Goal: Communication & Community: Answer question/provide support

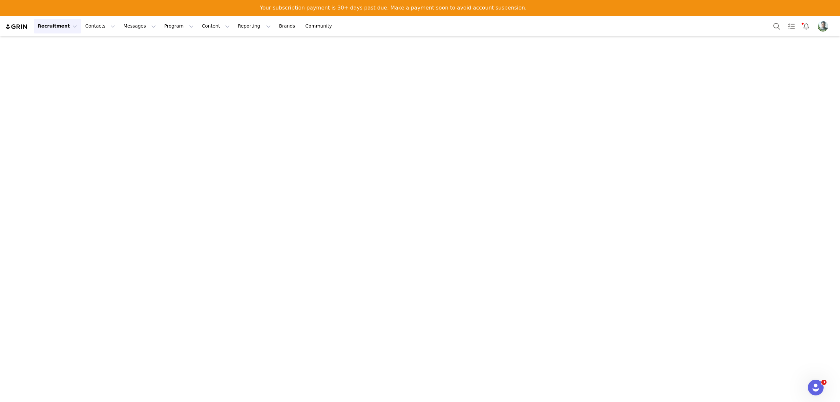
scroll to position [3682, 0]
click at [198, 27] on button "Content Content" at bounding box center [216, 26] width 36 height 15
click at [160, 24] on button "Program Program" at bounding box center [178, 26] width 37 height 15
click at [156, 44] on p "Activations" at bounding box center [162, 45] width 25 height 7
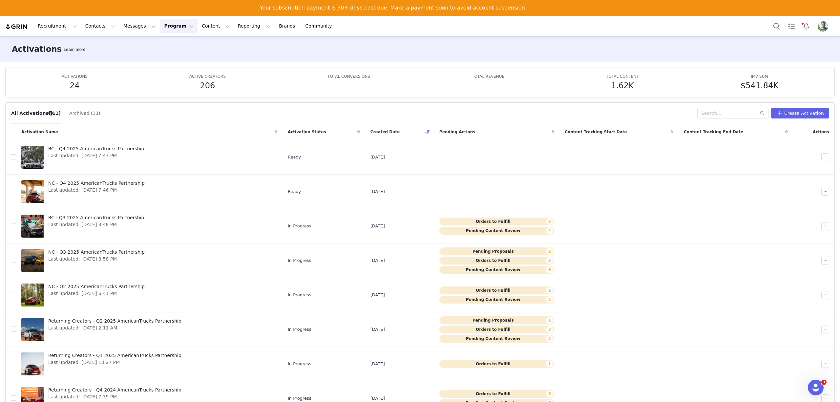
click at [71, 115] on button "Archived (13)" at bounding box center [84, 113] width 31 height 10
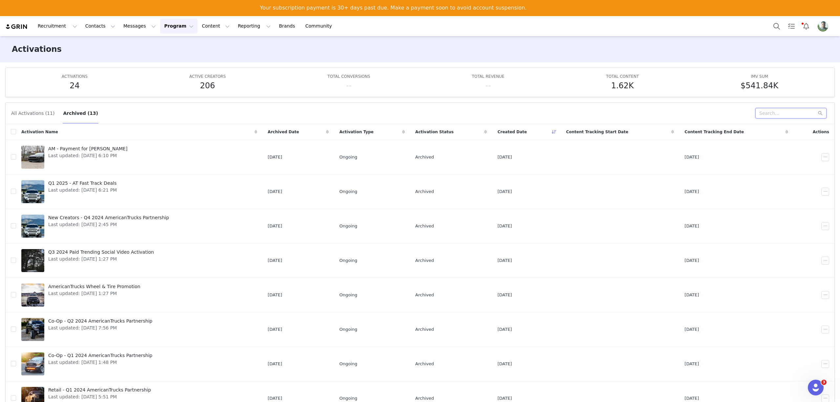
click at [789, 115] on input "text" at bounding box center [790, 113] width 71 height 10
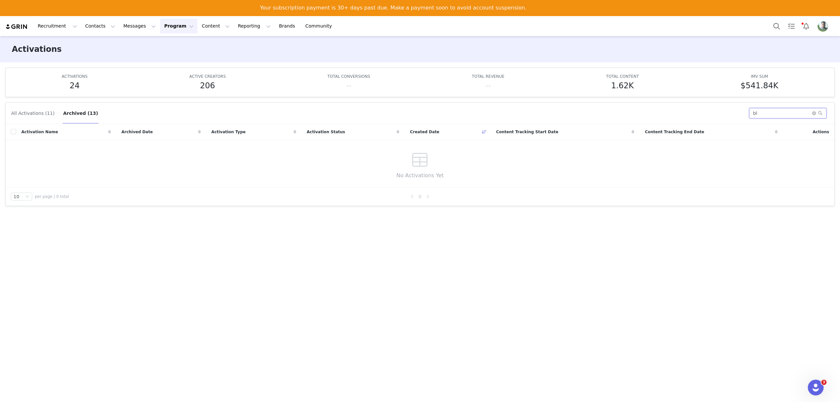
type input "b"
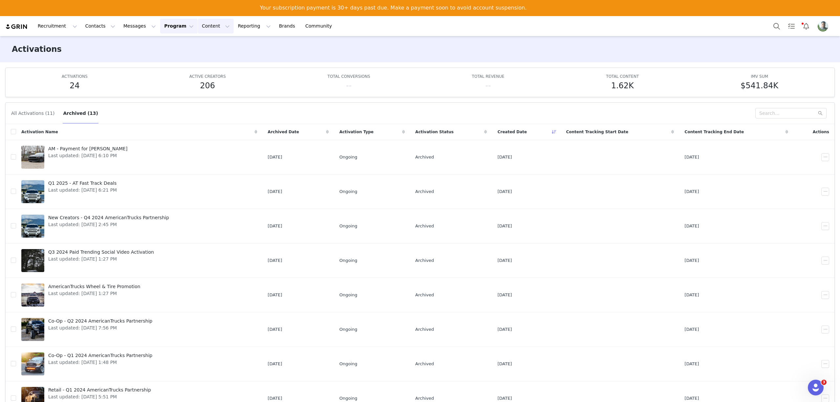
click at [198, 29] on button "Content Content" at bounding box center [216, 26] width 36 height 15
click at [202, 45] on p "Creator Content" at bounding box center [201, 45] width 37 height 7
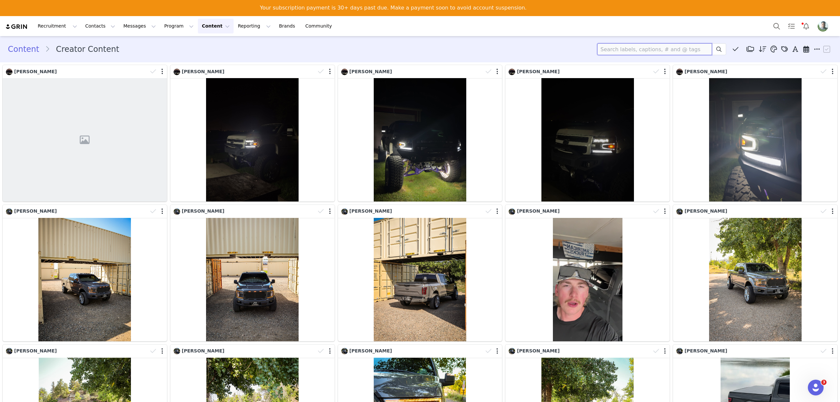
click at [626, 46] on input at bounding box center [654, 49] width 115 height 12
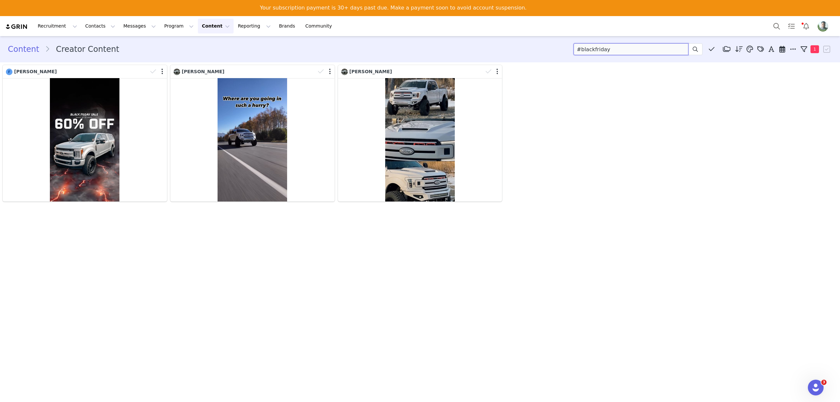
click at [579, 48] on input "#blackfriday" at bounding box center [630, 49] width 115 height 12
type input "blackfriday"
click at [632, 44] on input "blackfriday" at bounding box center [630, 49] width 115 height 12
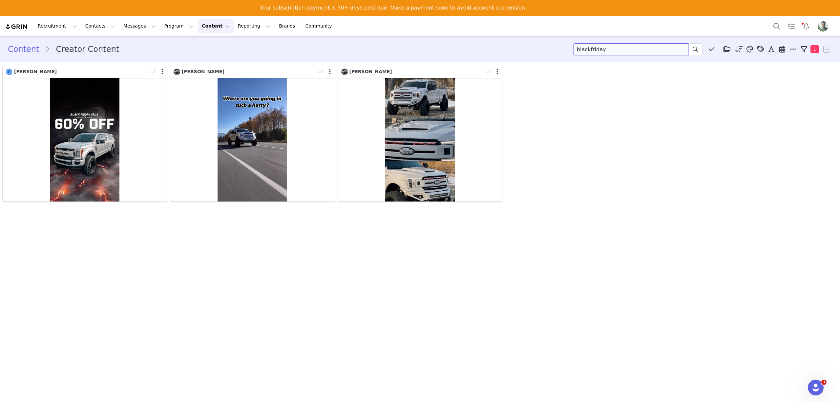
click at [632, 44] on input "blackfriday" at bounding box center [630, 49] width 115 height 12
type input "b"
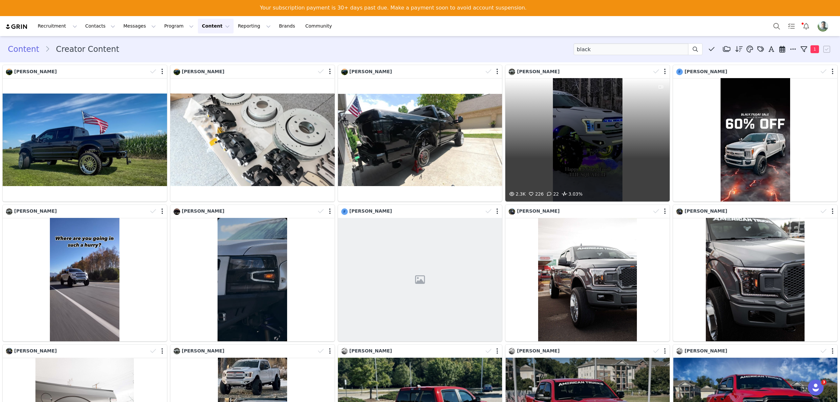
click at [586, 133] on div "2.3K 226 22 3.03%" at bounding box center [587, 139] width 164 height 123
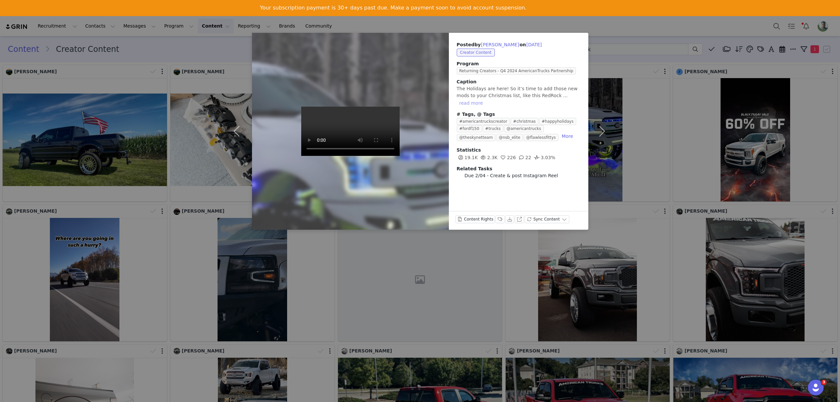
click at [485, 99] on button "read more" at bounding box center [471, 103] width 29 height 8
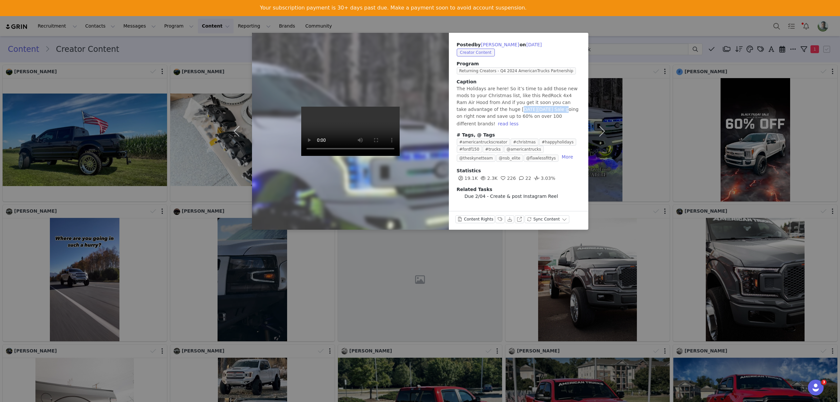
drag, startPoint x: 458, startPoint y: 109, endPoint x: 495, endPoint y: 107, distance: 36.8
click at [495, 107] on span "The Holidays are here! So it’s time to add those new mods to your Christmas lis…" at bounding box center [518, 106] width 122 height 40
click at [646, 37] on div "Posted by Rhett Goodrich on Dec 1, 2024 Creator Content Program Returning Creat…" at bounding box center [420, 201] width 840 height 402
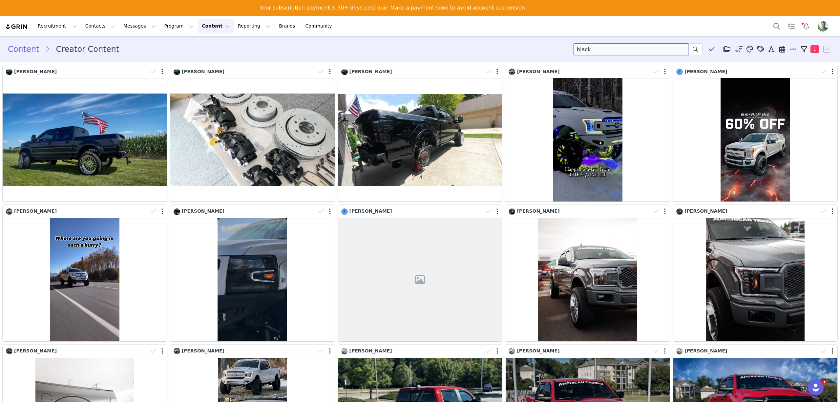
click at [596, 50] on input "black" at bounding box center [630, 49] width 115 height 12
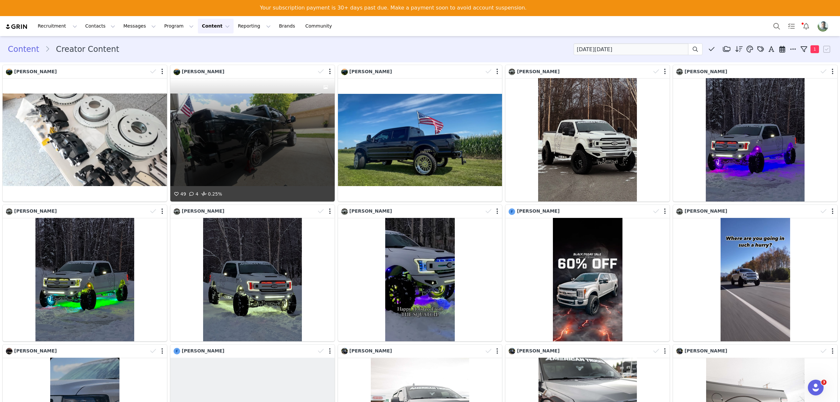
click at [243, 124] on div "49 4 0.25%" at bounding box center [252, 139] width 164 height 123
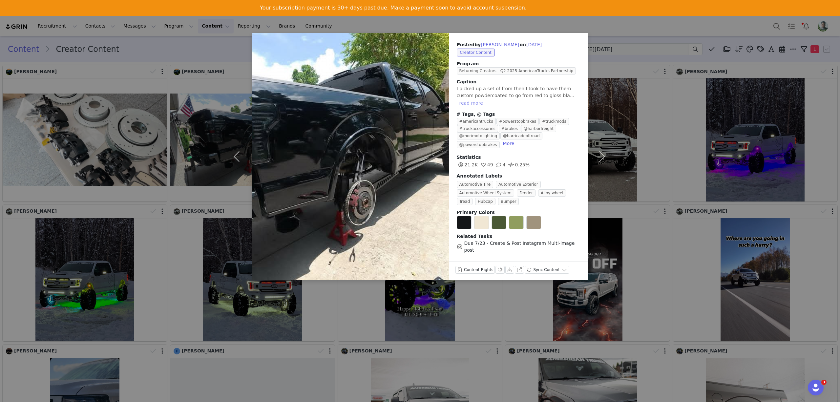
click at [485, 99] on button "read more" at bounding box center [471, 103] width 29 height 8
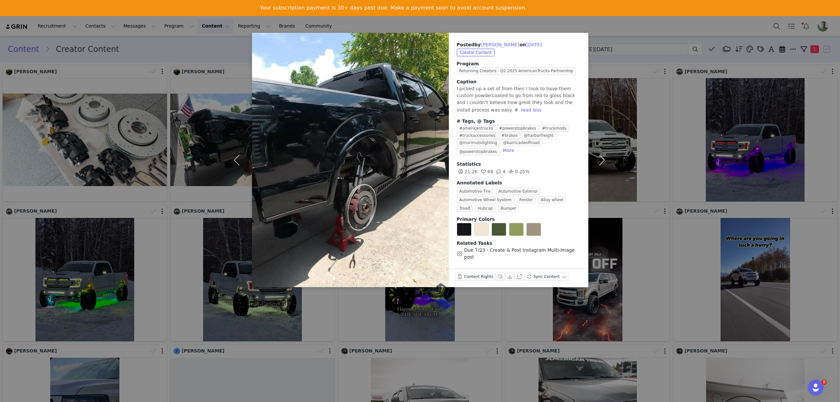
click at [659, 88] on div "Posted by Terry Arnold jr on Aug 10, 2025 Creator Content Program Returning Cre…" at bounding box center [420, 201] width 840 height 402
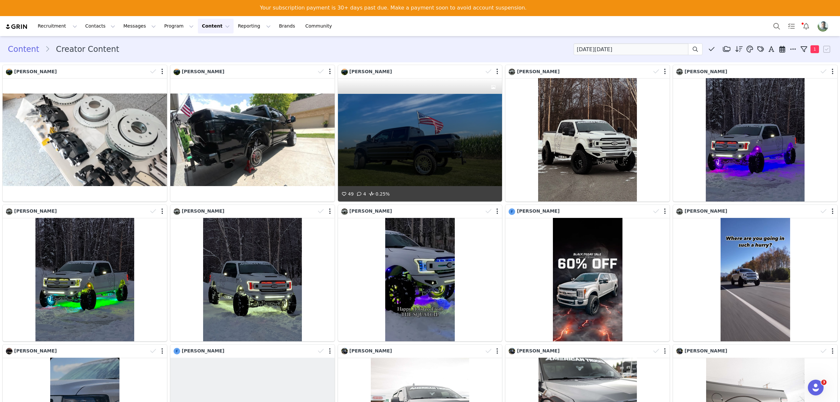
click at [409, 127] on div "49 4 0.25%" at bounding box center [420, 139] width 164 height 123
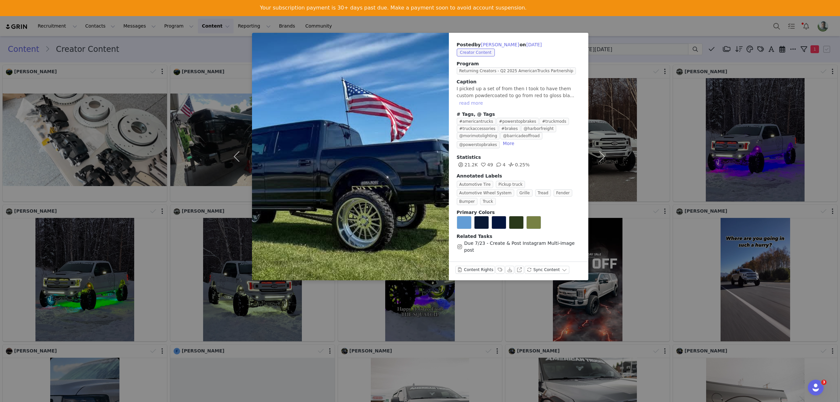
click at [485, 99] on button "read more" at bounding box center [471, 103] width 29 height 8
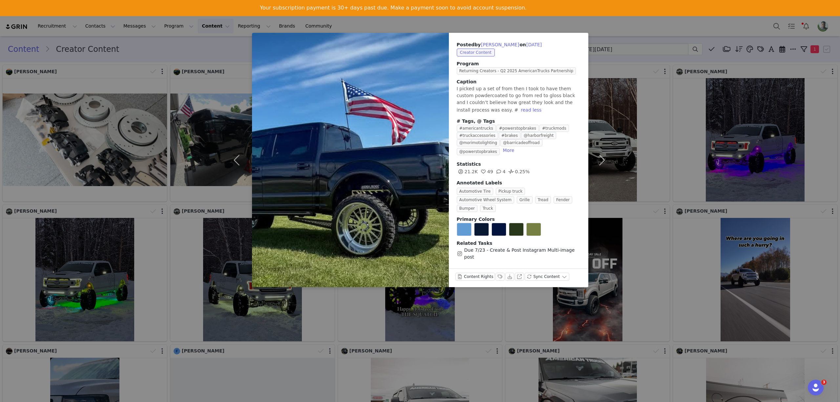
click at [618, 93] on div "Posted by Terry Arnold jr on Aug 10, 2025 Creator Content Program Returning Cre…" at bounding box center [420, 201] width 840 height 402
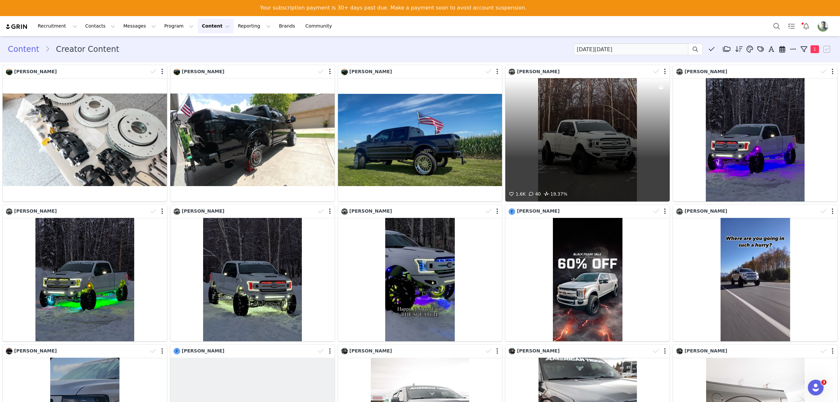
click at [558, 134] on div "1.6K 40 19.37%" at bounding box center [587, 139] width 164 height 123
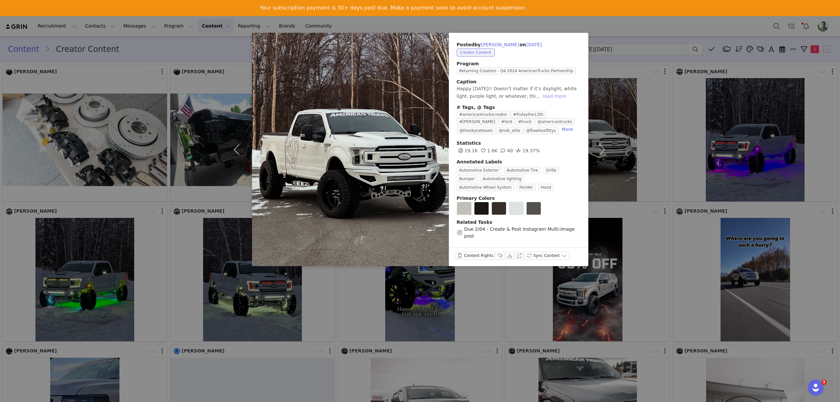
click at [547, 96] on button "read more" at bounding box center [554, 96] width 29 height 8
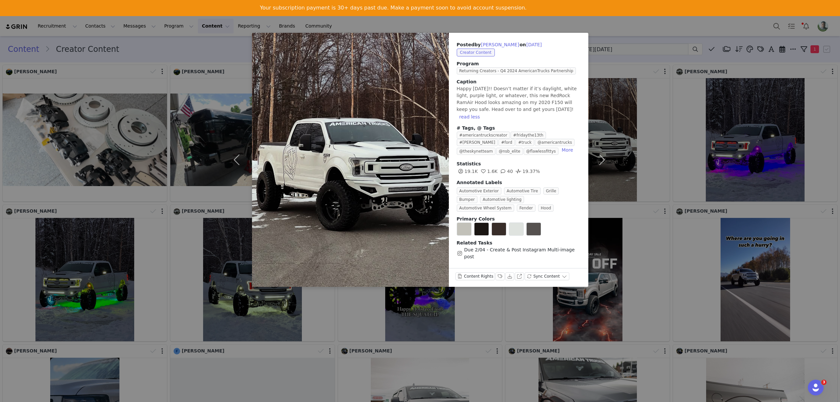
click at [634, 109] on div "Posted by Rhett Goodrich on Dec 13, 2024 Creator Content Program Returning Crea…" at bounding box center [420, 201] width 840 height 402
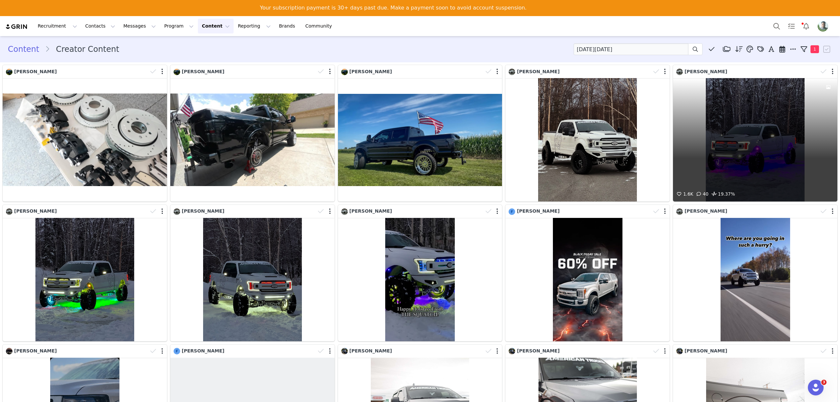
scroll to position [87, 0]
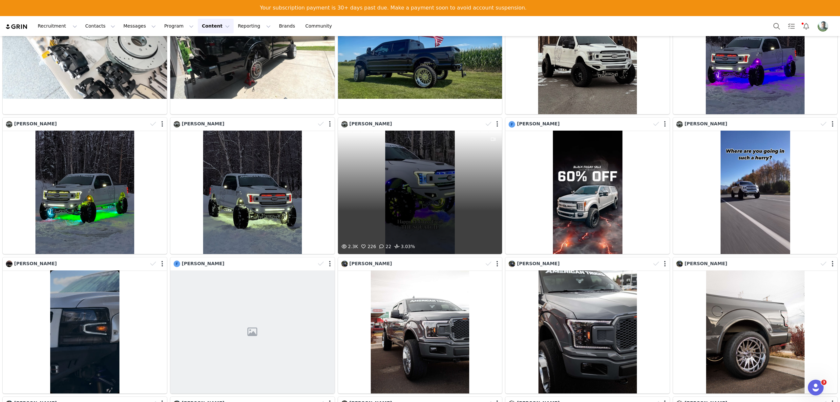
click at [373, 173] on div "2.3K 226 22 3.03%" at bounding box center [420, 192] width 164 height 123
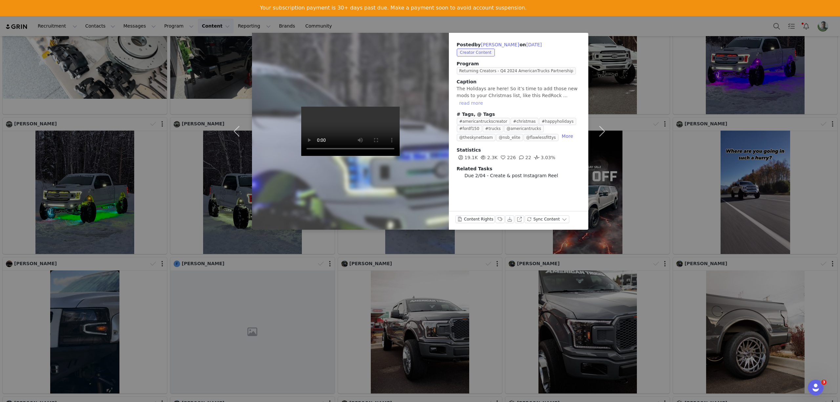
click at [485, 99] on button "read more" at bounding box center [471, 103] width 29 height 8
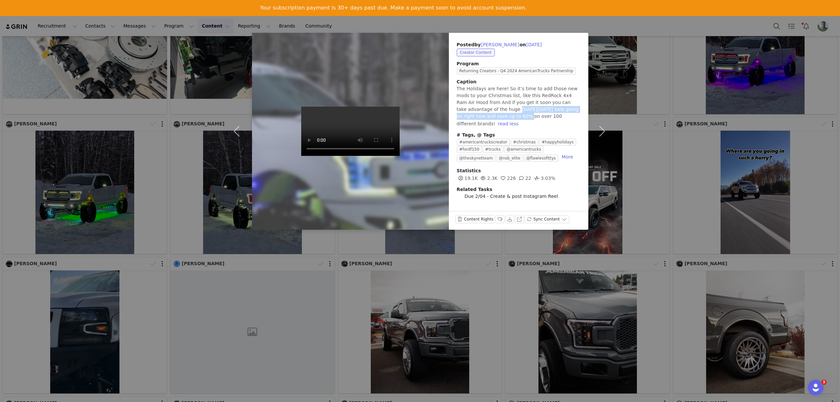
drag, startPoint x: 457, startPoint y: 107, endPoint x: 572, endPoint y: 107, distance: 114.8
click at [572, 107] on span "The Holidays are here! So it’s time to add those new mods to your Christmas lis…" at bounding box center [518, 106] width 122 height 40
click at [506, 220] on button "Download" at bounding box center [509, 219] width 9 height 8
click at [516, 220] on button "View on Instagram" at bounding box center [519, 219] width 9 height 8
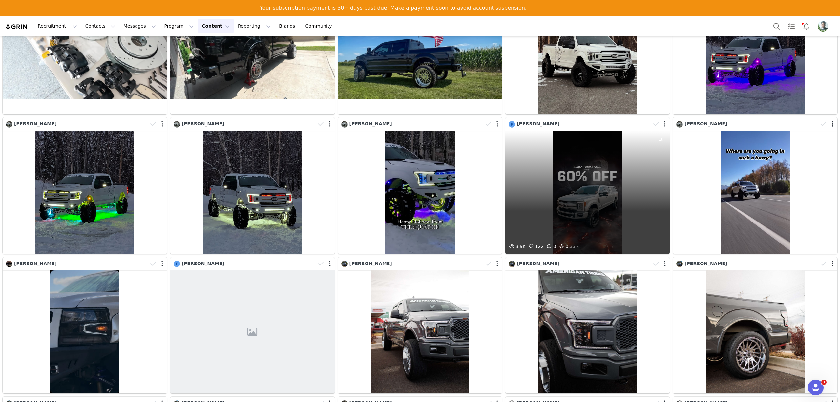
click at [585, 174] on div "3.9K 122 0 0.33%" at bounding box center [587, 192] width 164 height 123
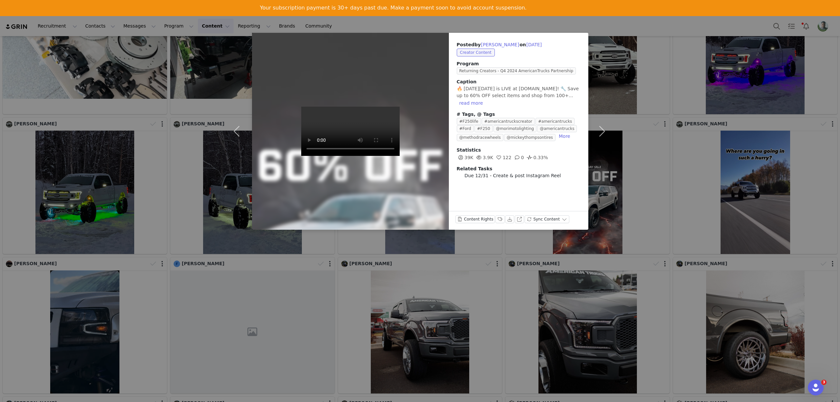
click at [530, 96] on span "🔥 Black Friday is LIVE at AmericanTrucks.com! 🔧 Save up to 60% OFF select items…" at bounding box center [518, 92] width 122 height 12
click at [485, 99] on button "read more" at bounding box center [471, 103] width 29 height 8
click at [517, 220] on button "View on Instagram" at bounding box center [519, 219] width 9 height 8
click at [619, 81] on div "Posted by Cody Gephart on Nov 27, 2024 Creator Content Program Returning Creato…" at bounding box center [420, 201] width 840 height 402
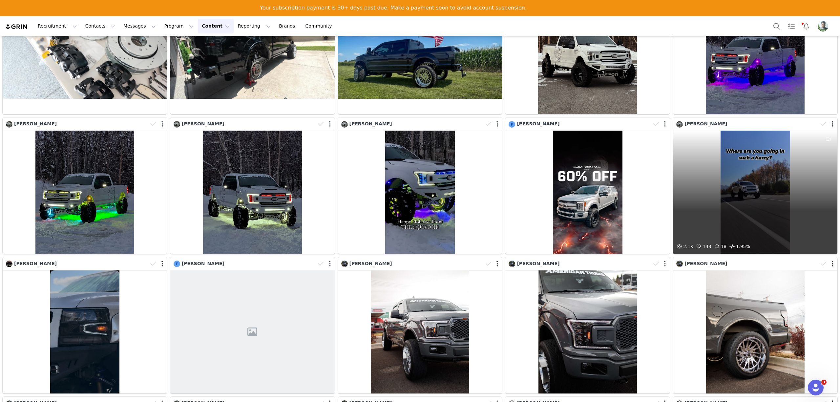
click at [729, 164] on div "2.1K 143 18 1.95%" at bounding box center [755, 192] width 164 height 123
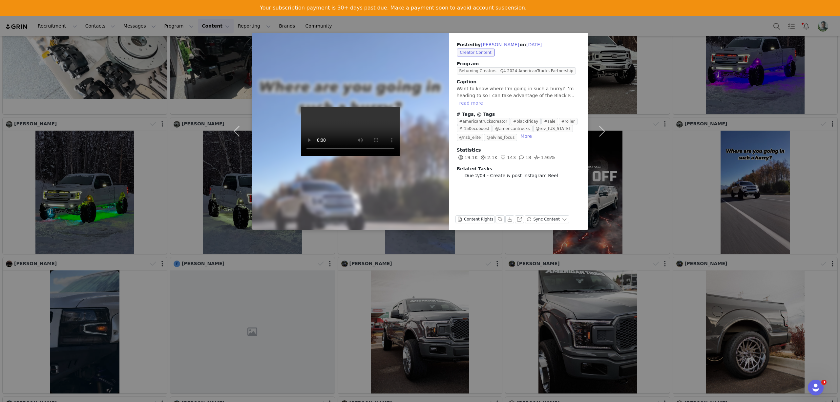
click at [485, 99] on button "read more" at bounding box center [471, 103] width 29 height 8
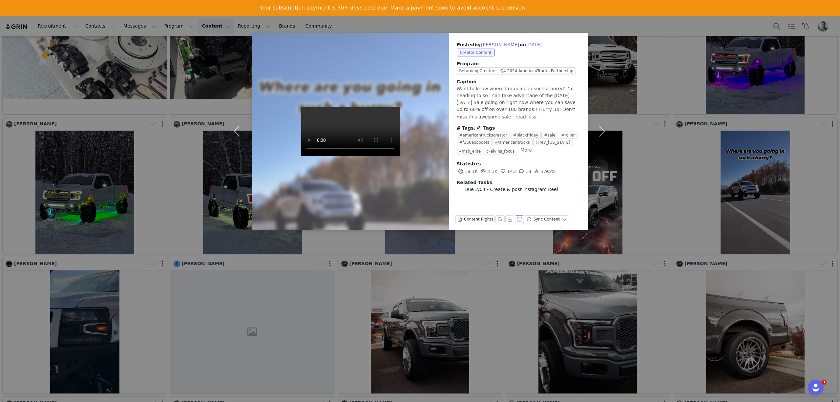
click at [516, 217] on button "View on Instagram" at bounding box center [519, 219] width 9 height 8
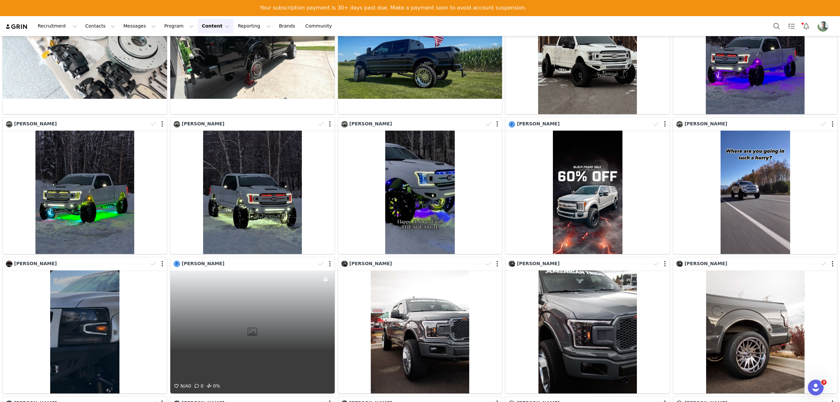
scroll to position [175, 0]
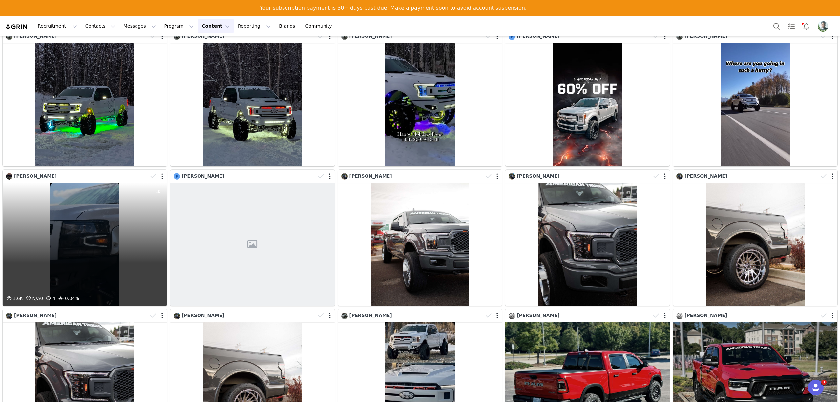
click at [77, 208] on div "1.6K N/A 0 4 0.04%" at bounding box center [85, 244] width 164 height 123
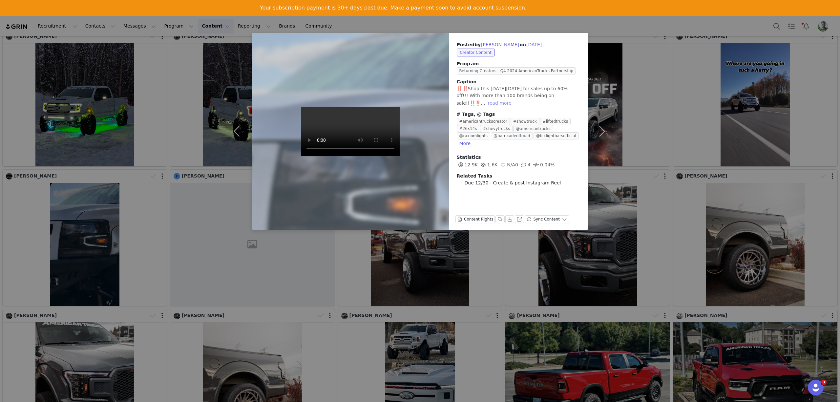
click at [514, 99] on button "read more" at bounding box center [499, 103] width 29 height 8
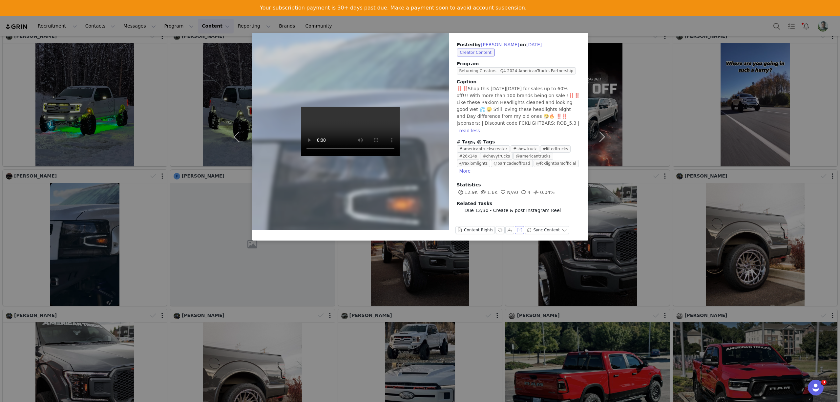
click at [517, 226] on button "View on Instagram" at bounding box center [519, 230] width 9 height 8
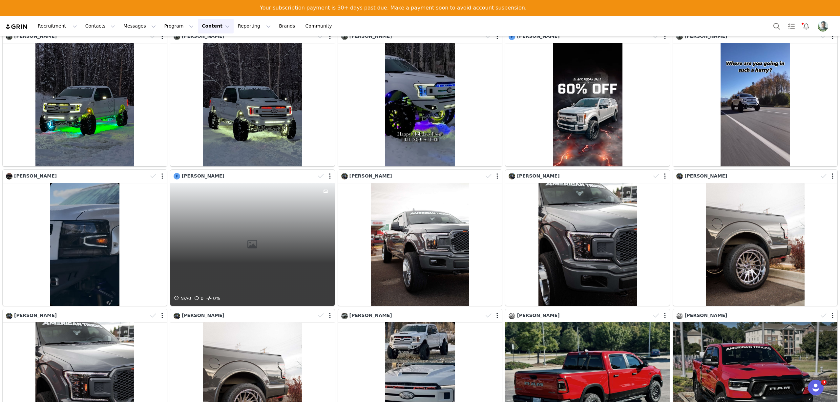
click at [299, 239] on div "N/A 0 0 0%" at bounding box center [252, 244] width 164 height 123
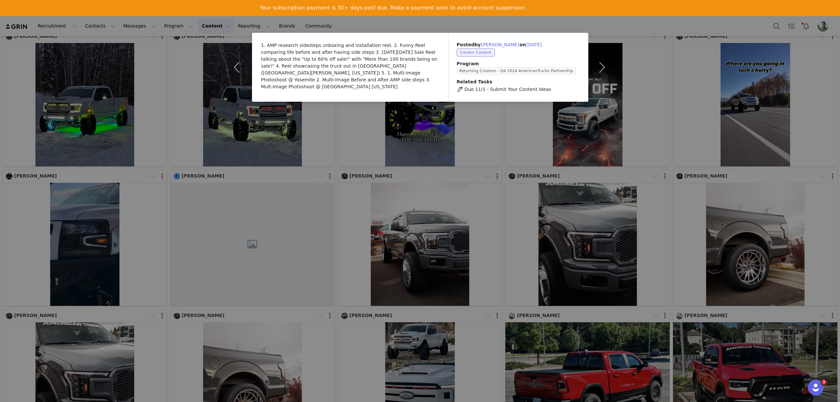
click at [516, 257] on div "1. AMP research sidesteps unboxing and installation reel. 2. Funny Reel compari…" at bounding box center [420, 201] width 840 height 402
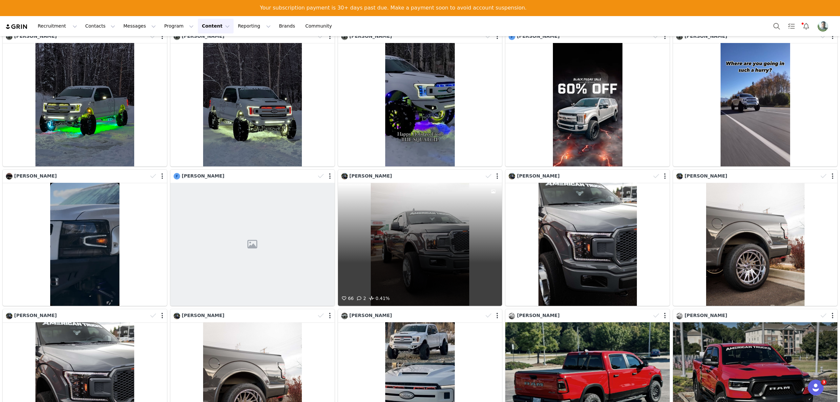
click at [422, 230] on div "66 2 0.41%" at bounding box center [420, 244] width 164 height 123
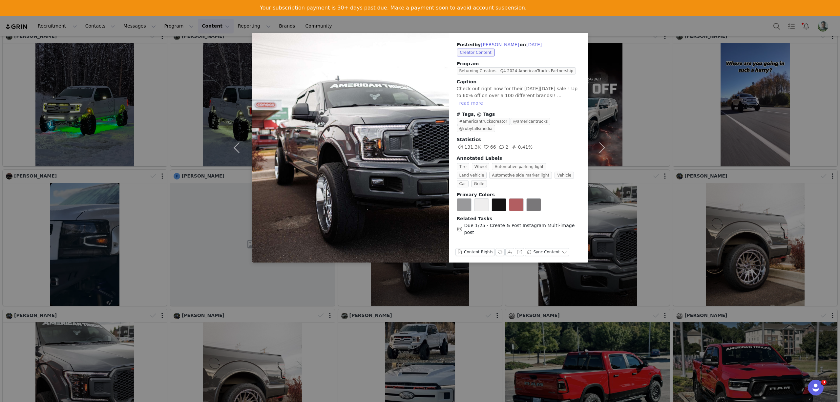
click at [485, 99] on button "read more" at bounding box center [471, 103] width 29 height 8
click at [517, 248] on button "View on Instagram" at bounding box center [519, 252] width 9 height 8
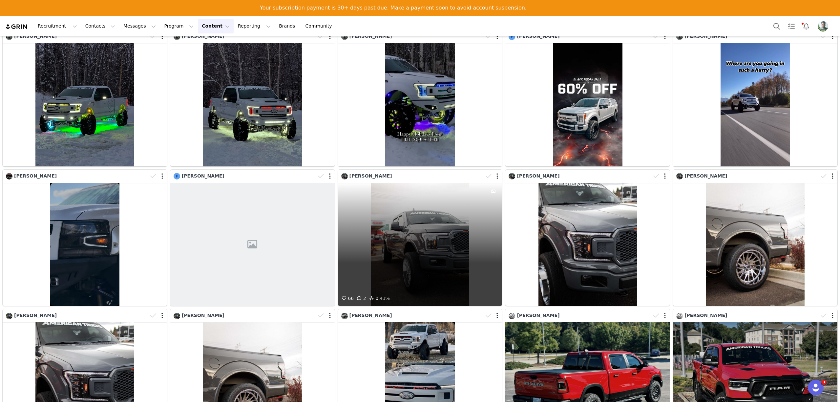
click at [428, 222] on div "66 2 0.41%" at bounding box center [420, 244] width 164 height 123
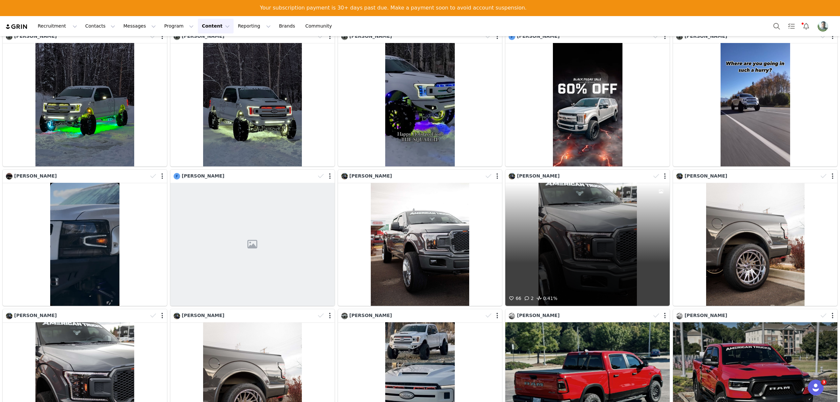
click at [581, 249] on div "66 2 0.41%" at bounding box center [587, 244] width 164 height 123
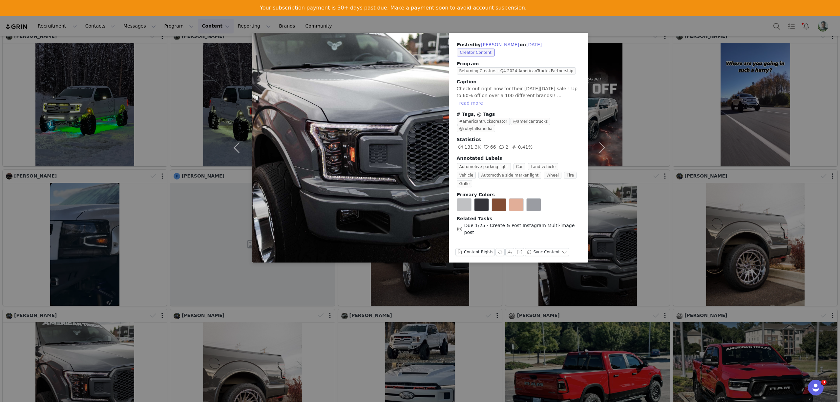
click at [485, 99] on button "read more" at bounding box center [471, 103] width 29 height 8
click at [515, 248] on button "View on Instagram" at bounding box center [519, 252] width 9 height 8
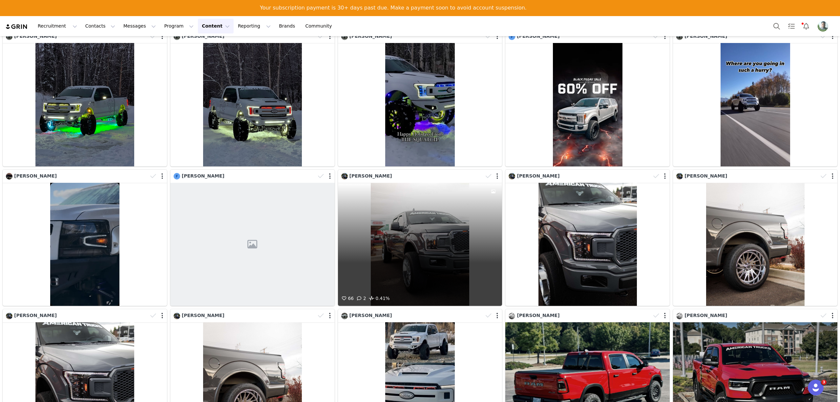
click at [426, 248] on div "66 2 0.41%" at bounding box center [420, 244] width 164 height 123
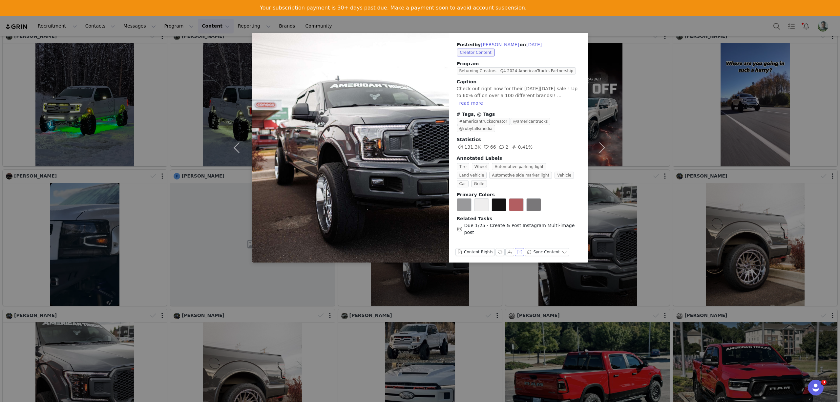
click at [517, 248] on button "View on Instagram" at bounding box center [519, 252] width 9 height 8
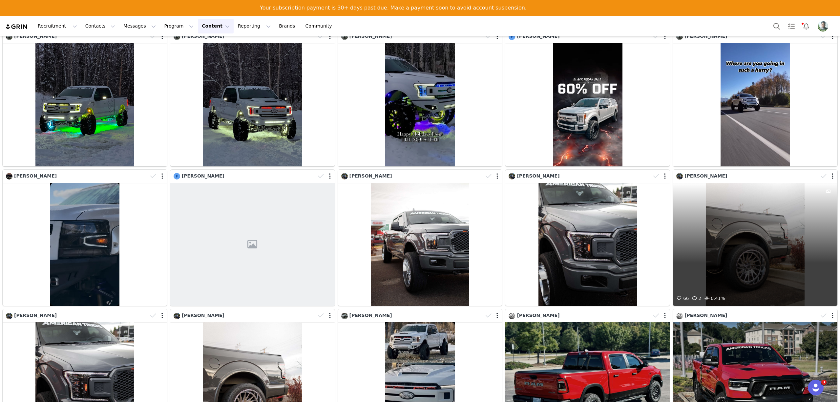
click at [755, 228] on div "66 2 0.41%" at bounding box center [755, 244] width 164 height 123
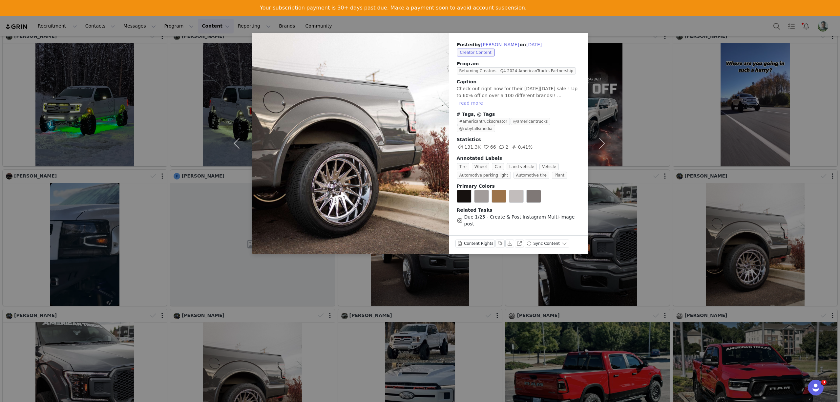
click at [485, 99] on button "read more" at bounding box center [471, 103] width 29 height 8
click at [519, 239] on button "View on Instagram" at bounding box center [519, 243] width 9 height 8
click at [641, 219] on div "Posted by Kyle Telleen on Nov 22, 2024 Creator Content Program Returning Creato…" at bounding box center [420, 201] width 840 height 402
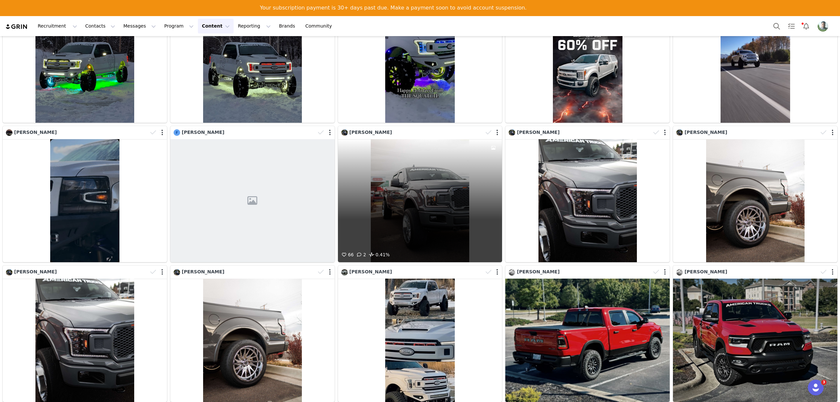
scroll to position [262, 0]
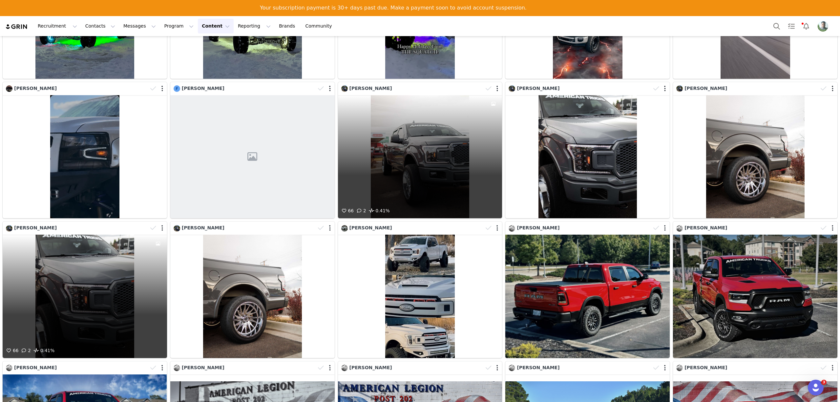
click at [118, 254] on div "66 2 0.41%" at bounding box center [85, 296] width 164 height 123
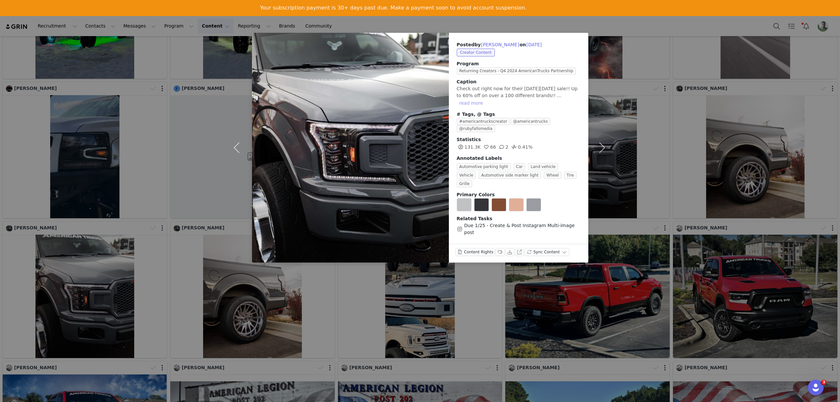
click at [485, 99] on button "read more" at bounding box center [471, 103] width 29 height 8
click at [518, 248] on button "View on Instagram" at bounding box center [519, 252] width 9 height 8
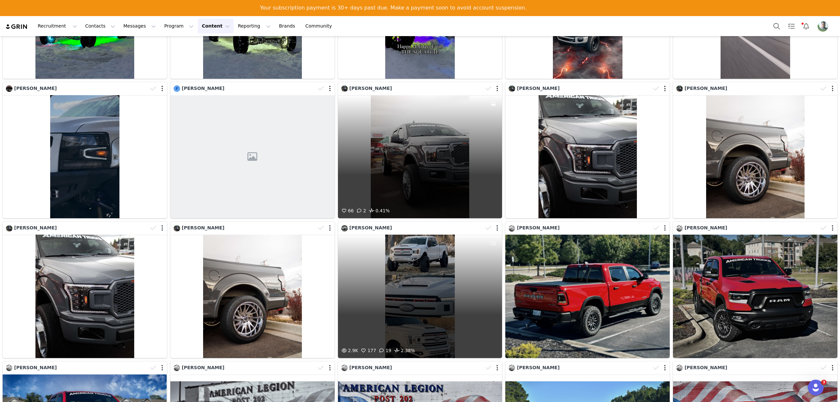
click at [432, 279] on div "2.9K 177 19 2.38%" at bounding box center [420, 296] width 164 height 123
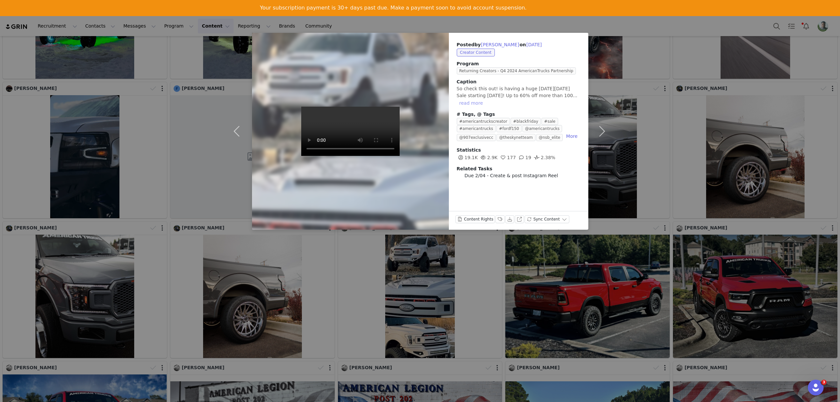
click at [485, 99] on button "read more" at bounding box center [471, 103] width 29 height 8
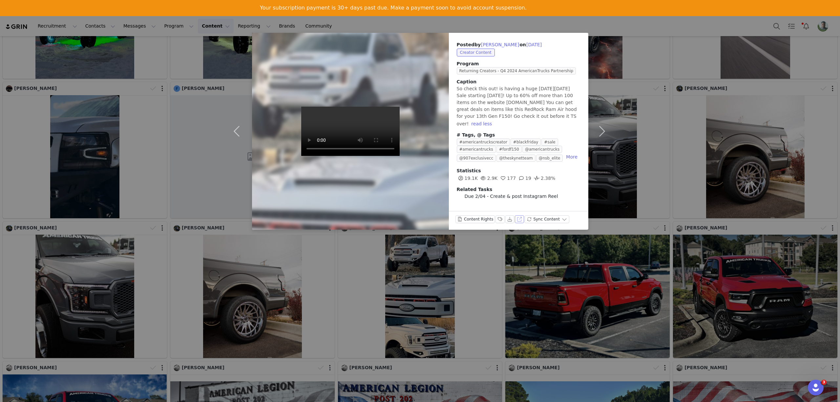
click at [518, 219] on button "View on Instagram" at bounding box center [519, 219] width 9 height 8
click at [563, 38] on div "Posted by Rhett Goodrich on Nov 21, 2024 Creator Content Program Returning Crea…" at bounding box center [518, 120] width 139 height 175
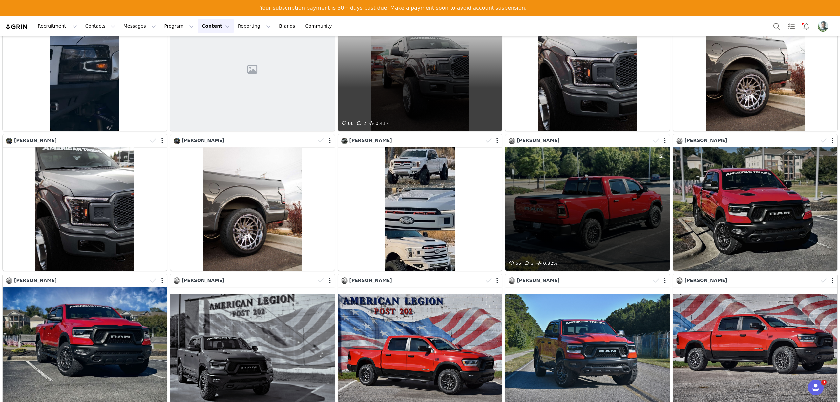
scroll to position [437, 0]
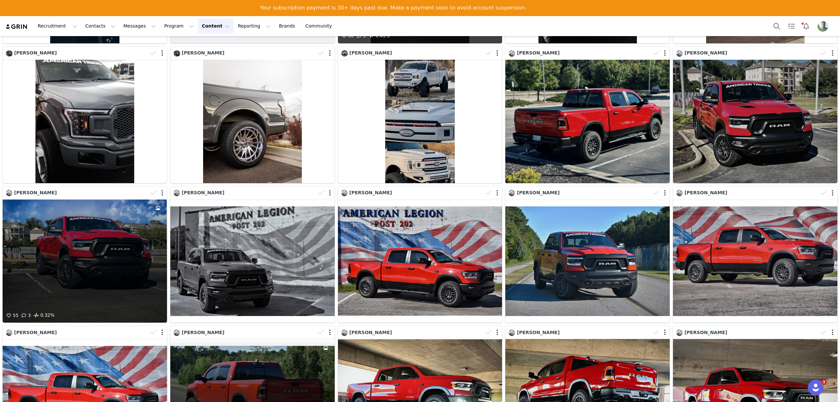
click at [109, 236] on div "55 3 0.32%" at bounding box center [85, 260] width 164 height 123
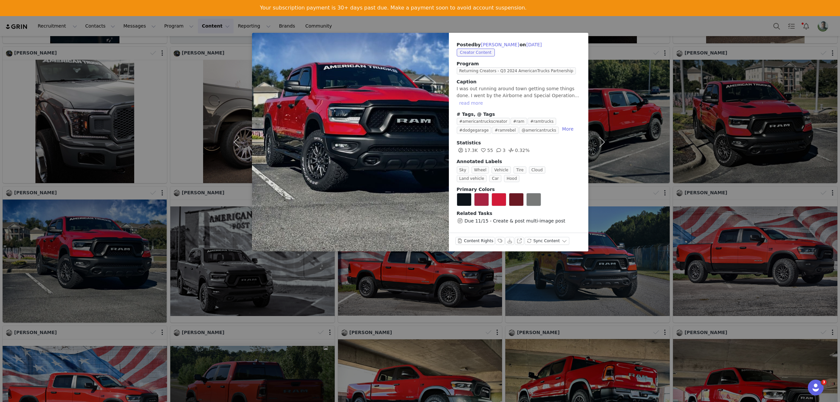
click at [485, 99] on button "read more" at bounding box center [471, 103] width 29 height 8
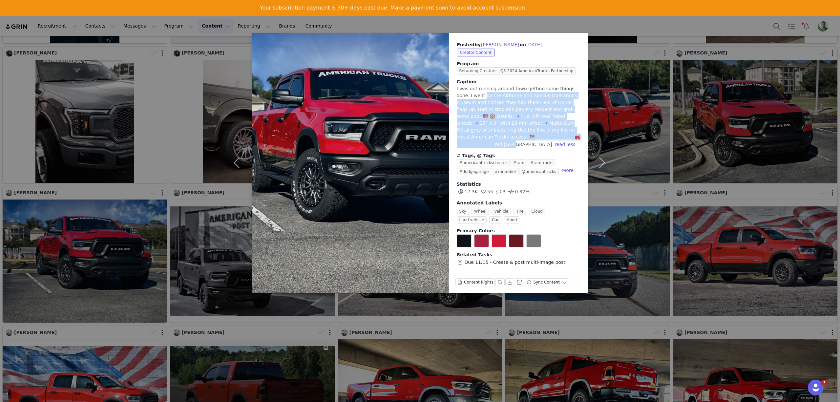
drag, startPoint x: 468, startPoint y: 97, endPoint x: 582, endPoint y: 134, distance: 119.1
click at [582, 134] on div "Posted by Adam Luther on Nov 5, 2024 Creator Content Program Returning Creators…" at bounding box center [518, 153] width 139 height 241
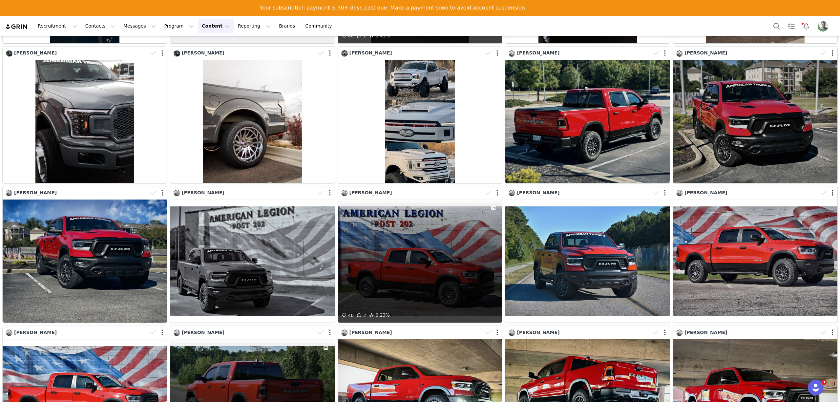
click at [428, 230] on div "40 2 0.23%" at bounding box center [420, 260] width 164 height 123
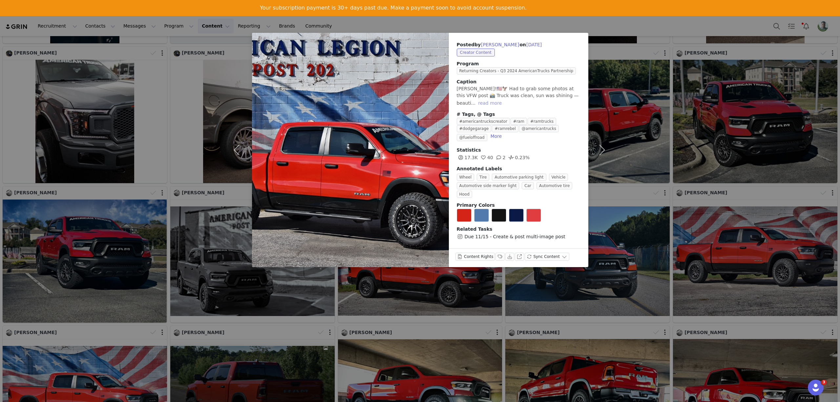
click at [504, 99] on button "read more" at bounding box center [489, 103] width 29 height 8
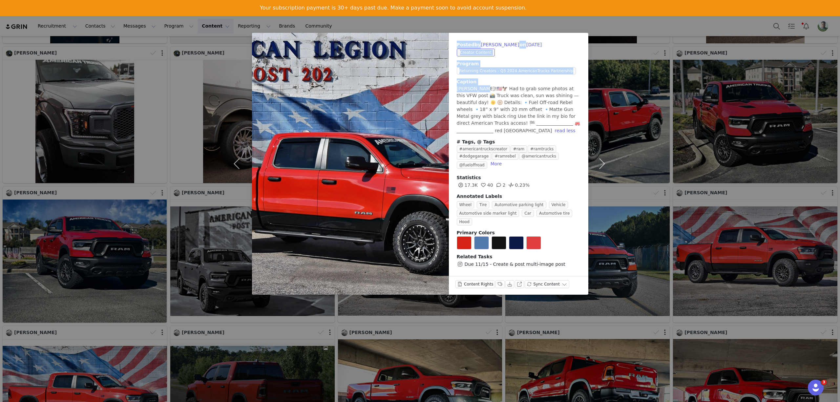
drag, startPoint x: 477, startPoint y: 90, endPoint x: 587, endPoint y: 121, distance: 114.4
click at [587, 121] on div "Posted by Adam Luther on Nov 4, 2024 Creator Content Program Returning Creators…" at bounding box center [518, 154] width 139 height 243
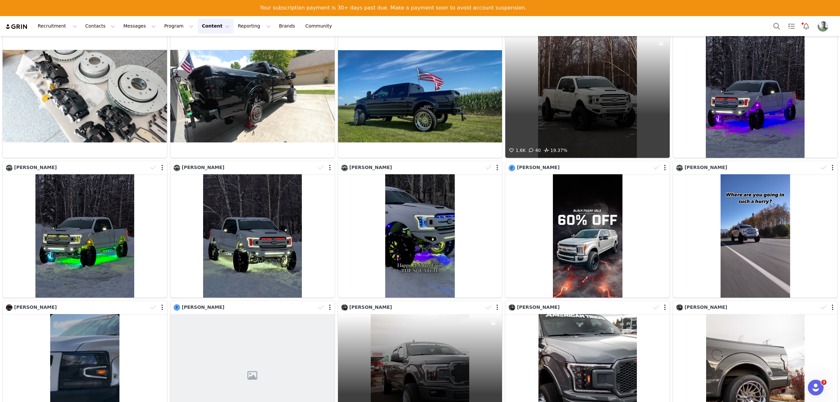
scroll to position [0, 0]
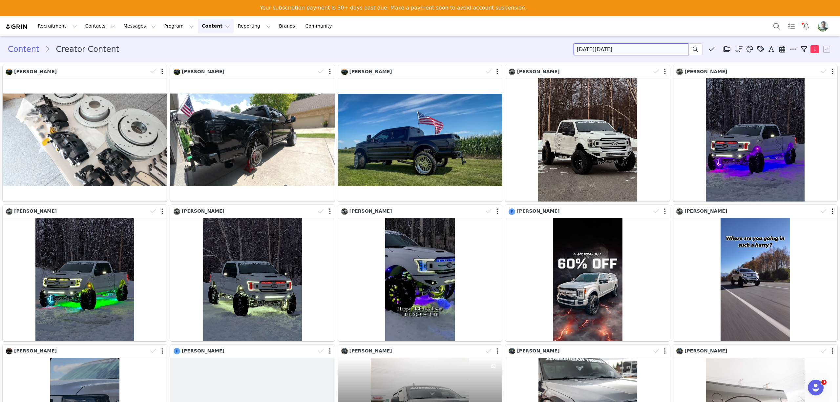
click at [616, 48] on input "black friday" at bounding box center [630, 49] width 115 height 12
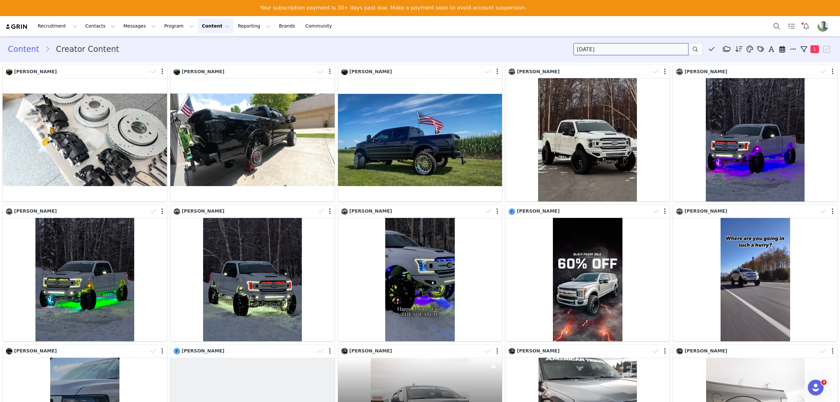
type input "friday"
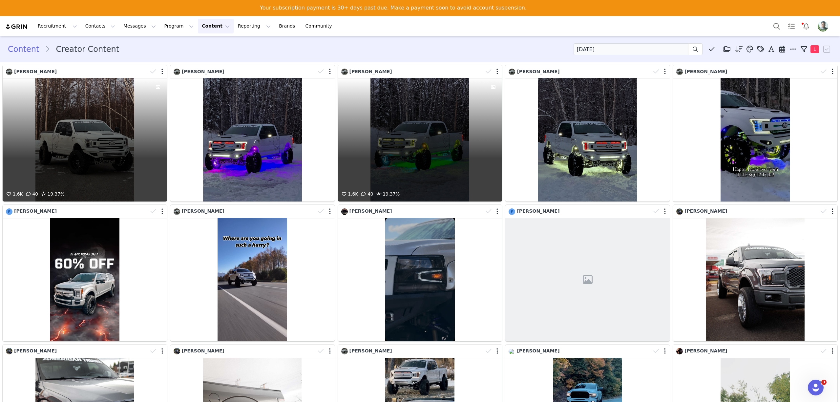
click at [118, 136] on div "1.6K 40 19.37%" at bounding box center [85, 139] width 164 height 123
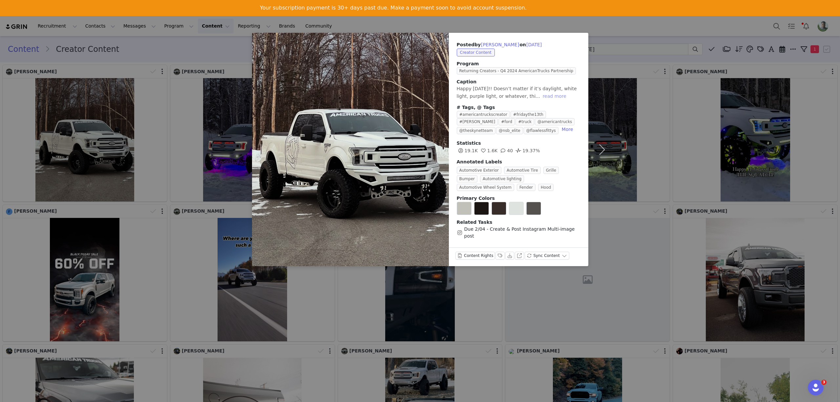
click at [540, 96] on button "read more" at bounding box center [554, 96] width 29 height 8
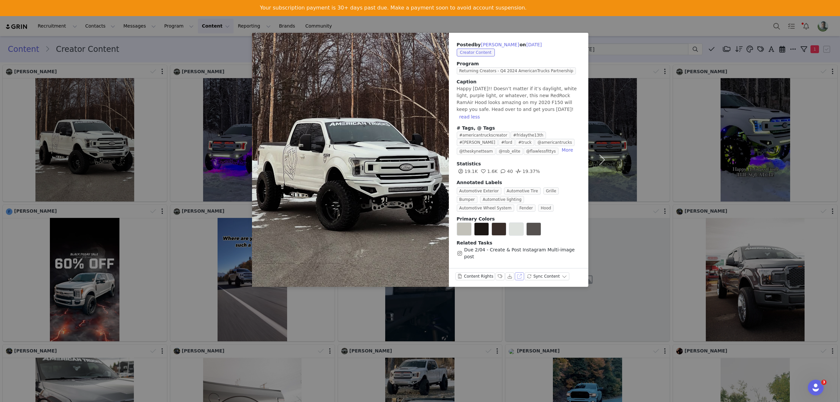
click at [519, 272] on button "View on Instagram" at bounding box center [519, 276] width 9 height 8
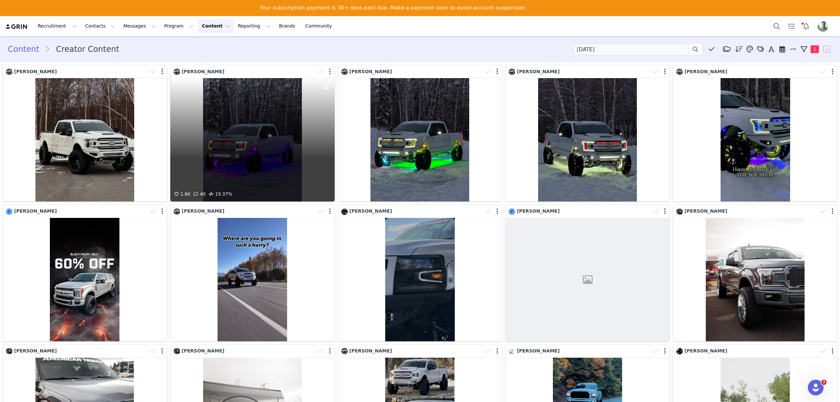
click at [243, 117] on div "1.6K 40 19.37%" at bounding box center [252, 139] width 164 height 123
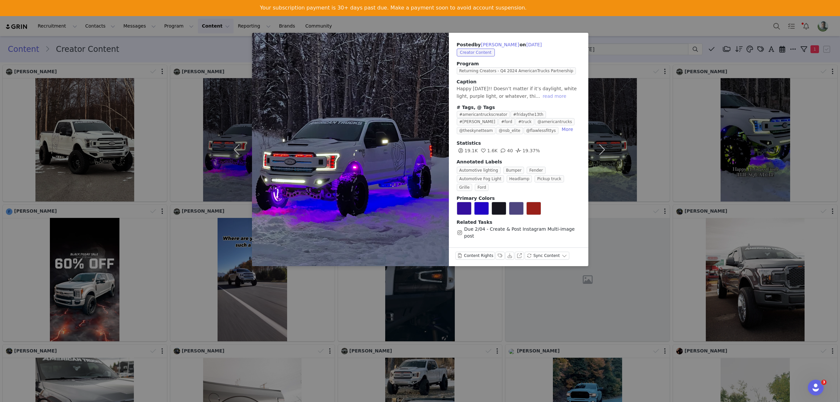
click at [540, 97] on button "read more" at bounding box center [554, 96] width 29 height 8
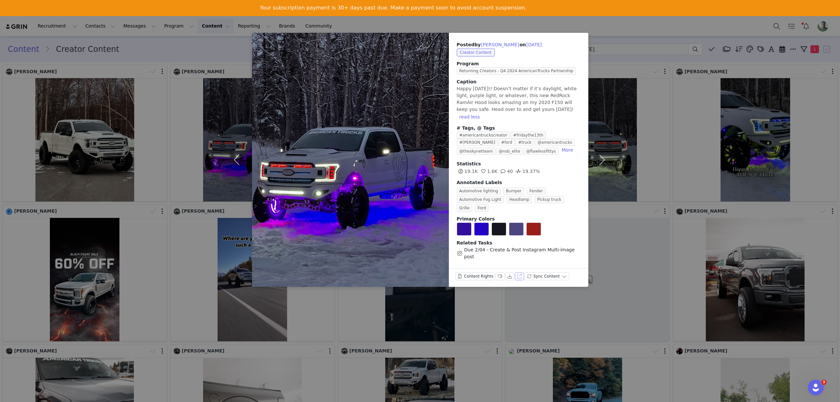
click at [516, 272] on button "View on Instagram" at bounding box center [519, 276] width 9 height 8
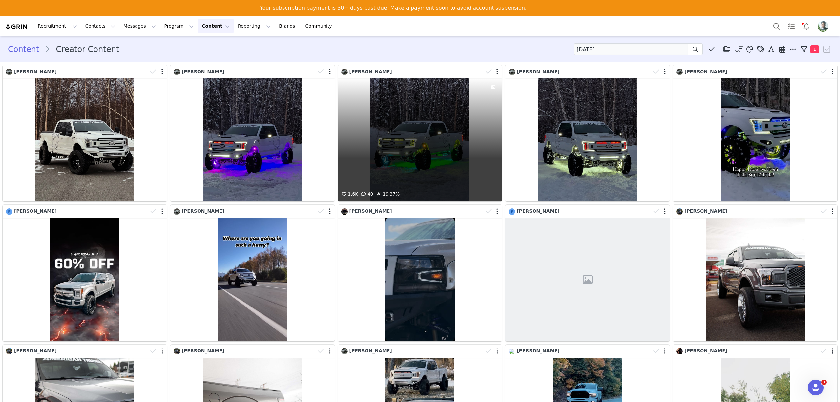
click at [390, 121] on div "1.6K 40 19.37%" at bounding box center [420, 139] width 164 height 123
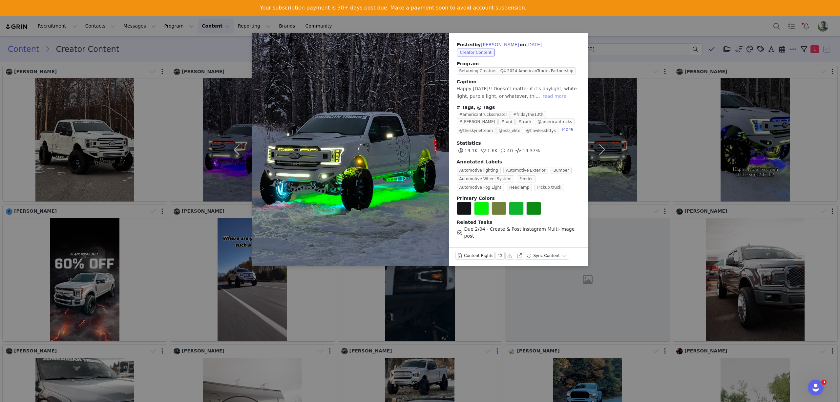
click at [541, 97] on button "read more" at bounding box center [554, 96] width 29 height 8
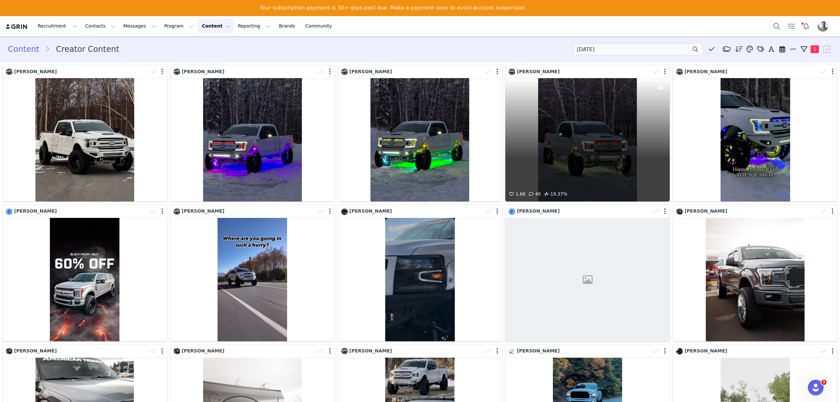
scroll to position [131, 0]
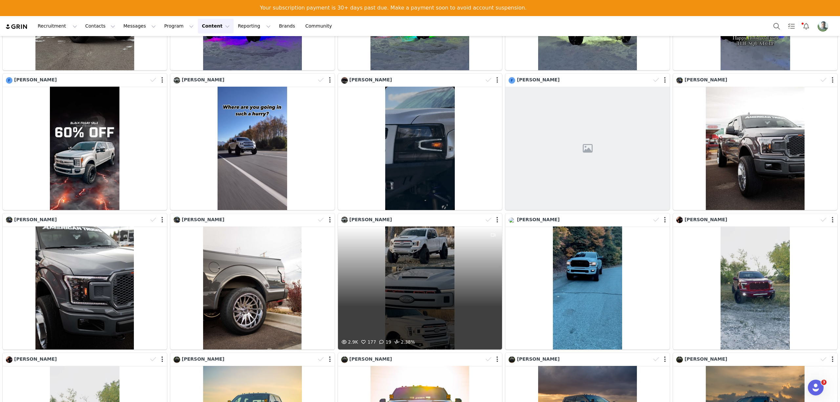
click at [408, 260] on div "2.9K 177 19 2.38%" at bounding box center [420, 287] width 164 height 123
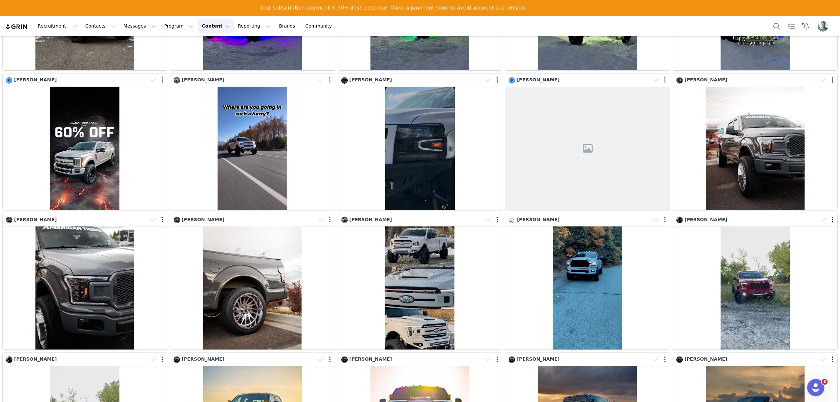
click at [817, 387] on icon "Open Intercom Messenger" at bounding box center [814, 386] width 11 height 11
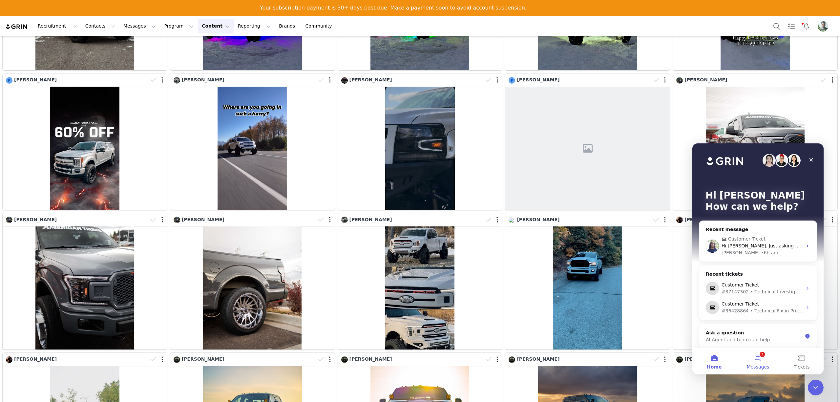
click at [759, 362] on button "3 Messages" at bounding box center [758, 361] width 44 height 26
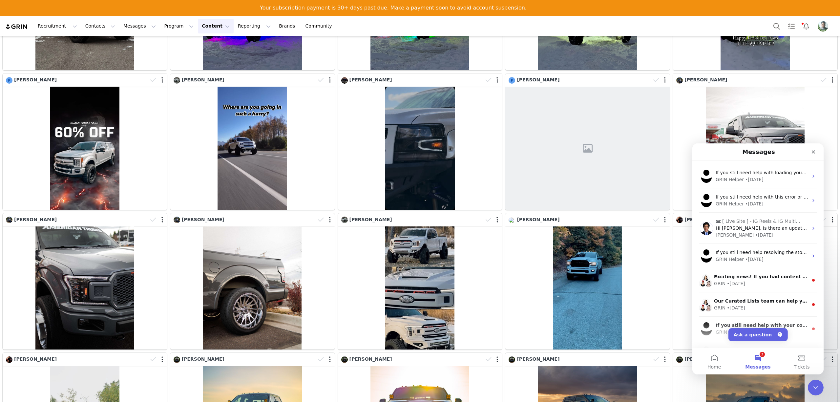
scroll to position [0, 0]
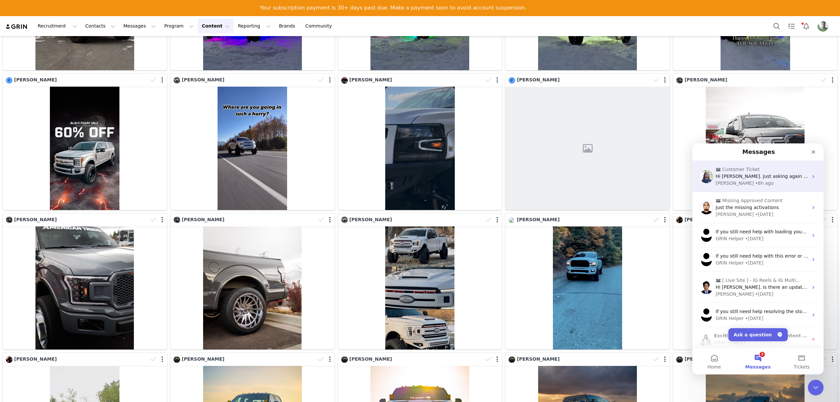
click at [770, 176] on span "Hi Joel. Just asking again for a follow-up regarding activations for AM. Thank …" at bounding box center [823, 176] width 216 height 5
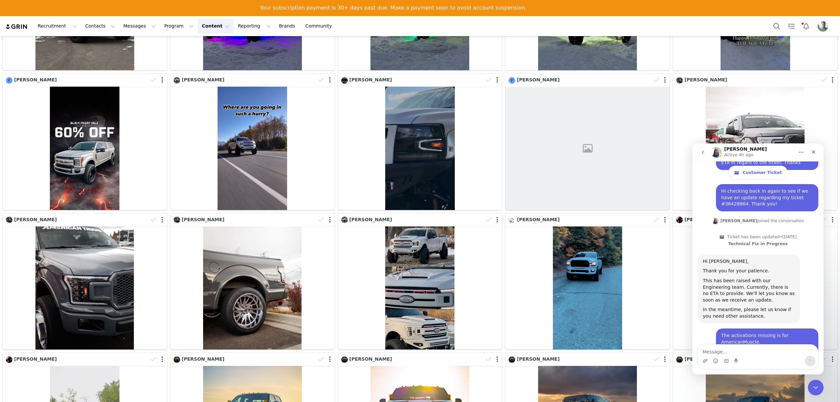
scroll to position [840, 0]
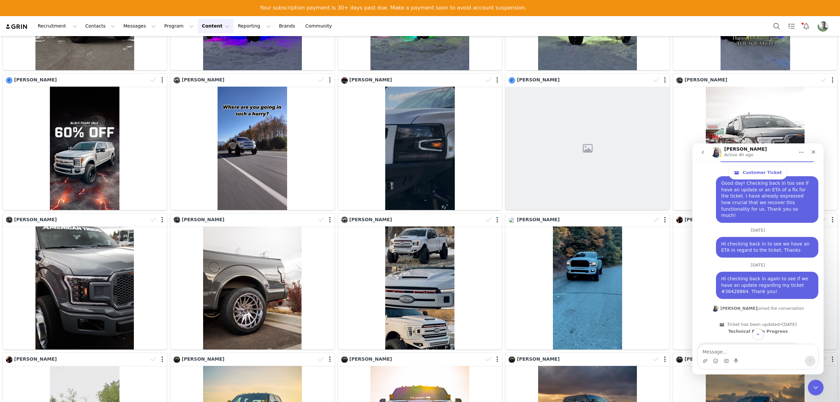
click at [701, 149] on button "go back" at bounding box center [702, 152] width 12 height 12
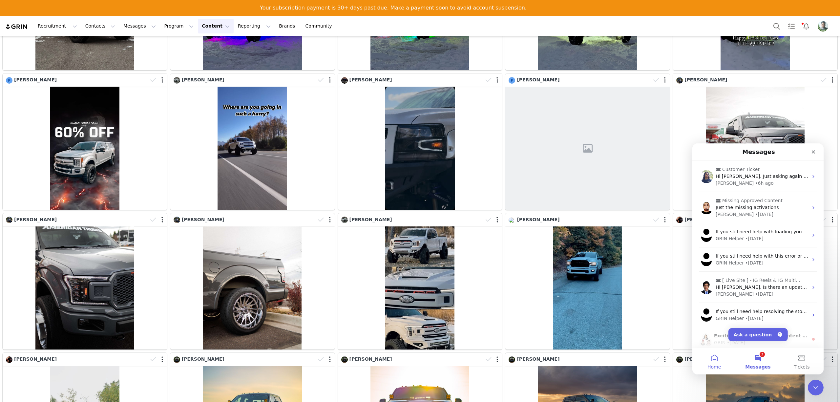
click at [714, 356] on button "Home" at bounding box center [714, 361] width 44 height 26
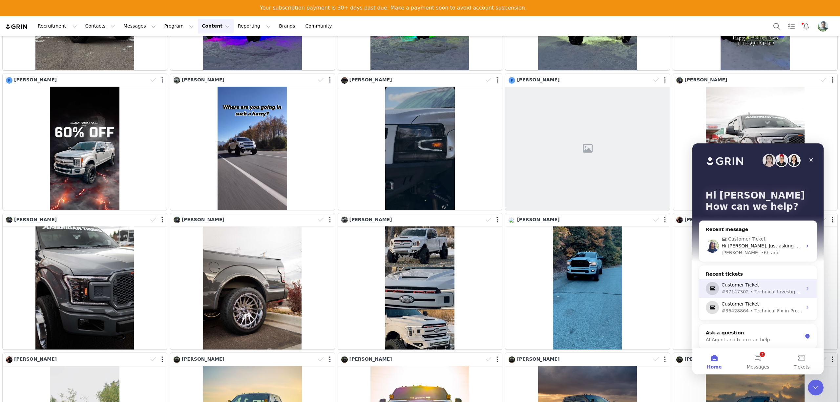
scroll to position [5, 0]
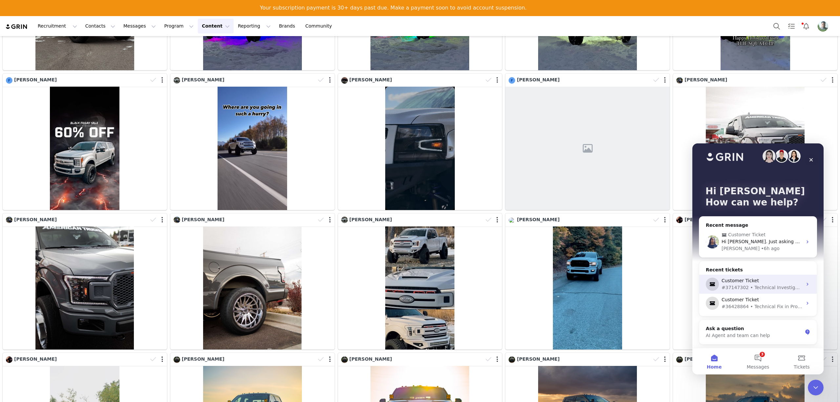
click at [753, 289] on div "#37147302 • Technical Investigation" at bounding box center [761, 287] width 81 height 7
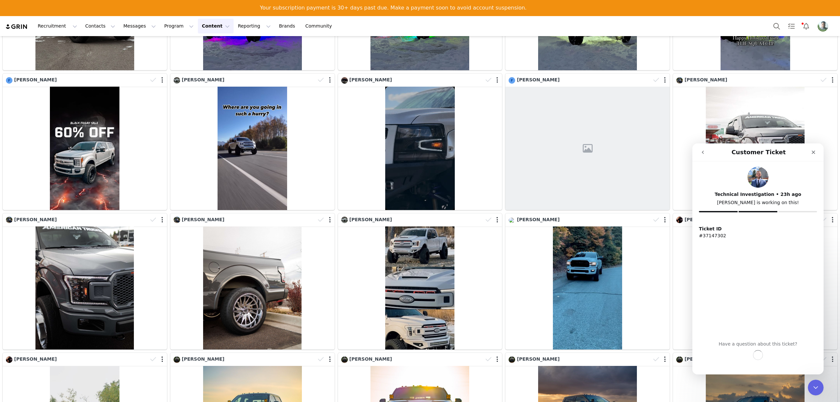
scroll to position [0, 0]
click at [760, 178] on img "Intercom messenger" at bounding box center [757, 177] width 21 height 21
click at [751, 356] on button "Continue the conversation" at bounding box center [757, 357] width 91 height 14
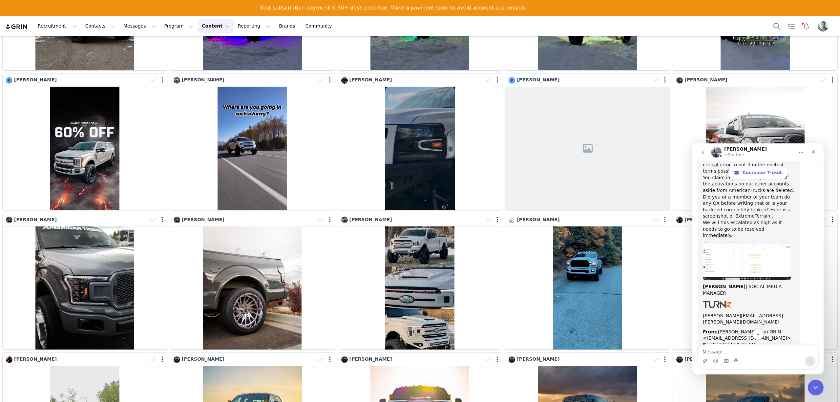
scroll to position [2588, 0]
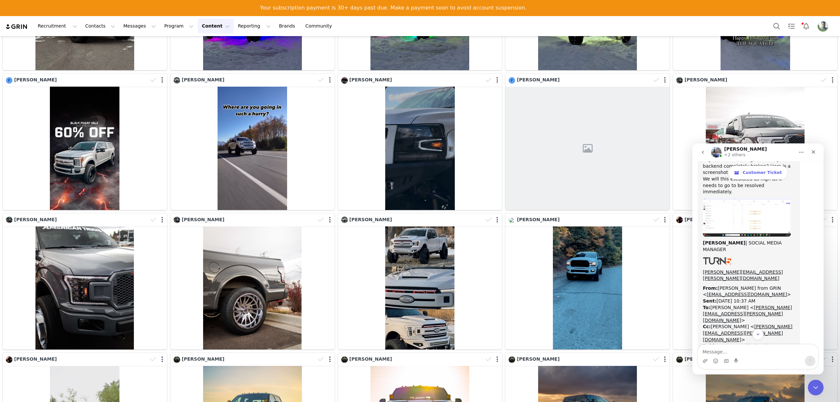
drag, startPoint x: 702, startPoint y: 187, endPoint x: 795, endPoint y: 258, distance: 117.4
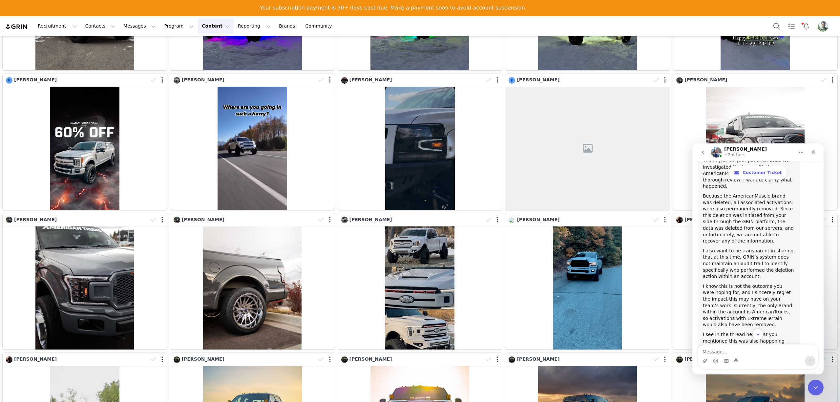
scroll to position [2238, 0]
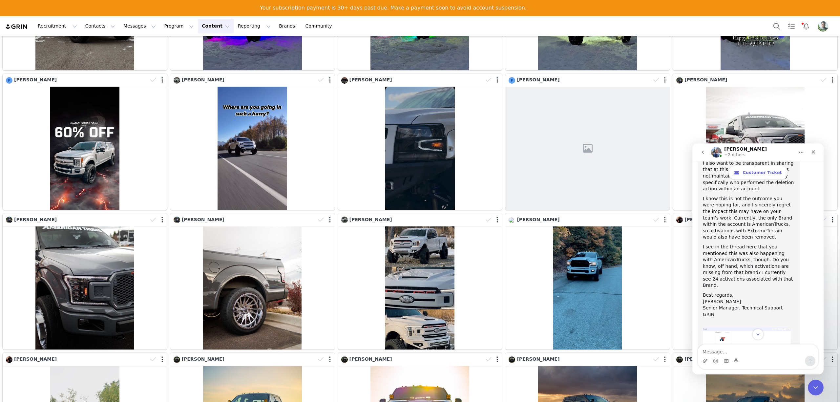
drag, startPoint x: 702, startPoint y: 194, endPoint x: 795, endPoint y: 243, distance: 105.2
click at [795, 243] on div "Hello! How can we help? Select from options below or feel free to type your que…" at bounding box center [757, 69] width 121 height 4222
drag, startPoint x: 766, startPoint y: 257, endPoint x: 694, endPoint y: 258, distance: 71.2
click at [694, 258] on div "September 19 Hello! How can we help? Select from options below or feel free to …" at bounding box center [757, 60] width 131 height 4239
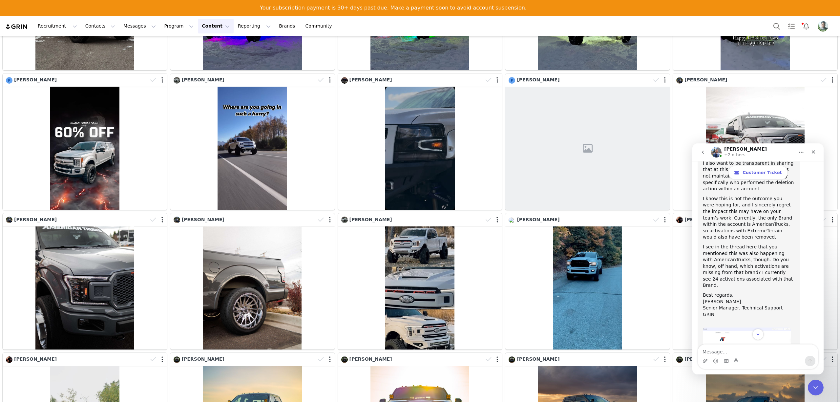
scroll to position [2282, 0]
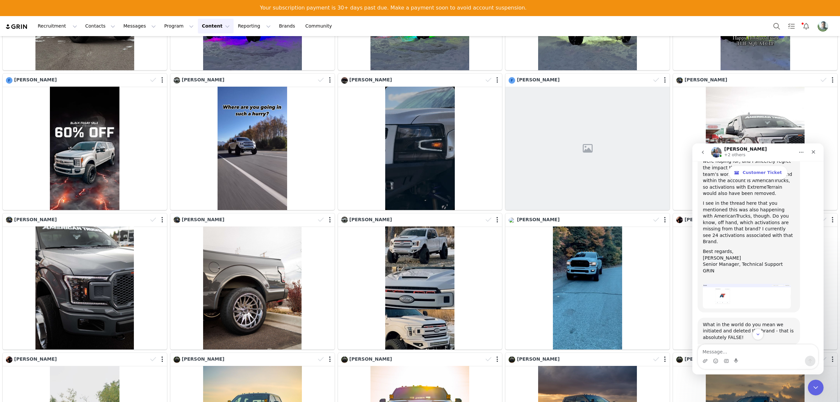
drag, startPoint x: 702, startPoint y: 229, endPoint x: 789, endPoint y: 310, distance: 118.6
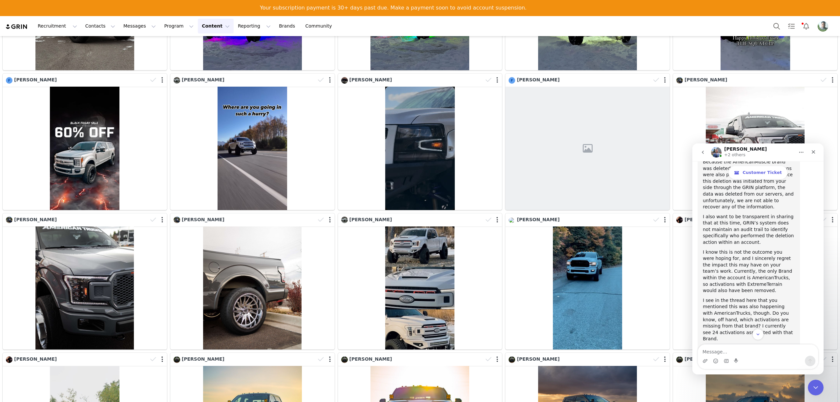
scroll to position [2894, 0]
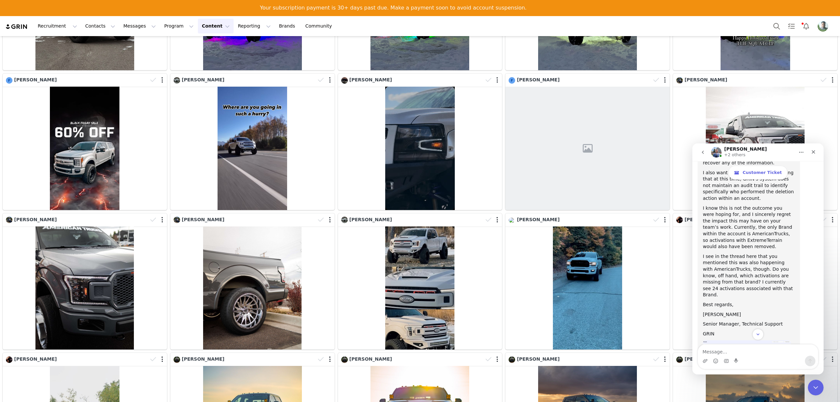
drag, startPoint x: 701, startPoint y: 248, endPoint x: 779, endPoint y: 279, distance: 84.2
drag, startPoint x: 701, startPoint y: 204, endPoint x: 805, endPoint y: 265, distance: 120.2
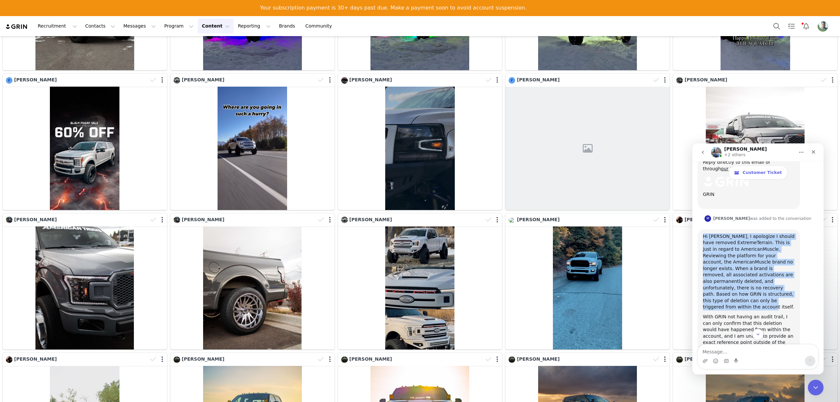
scroll to position [3069, 0]
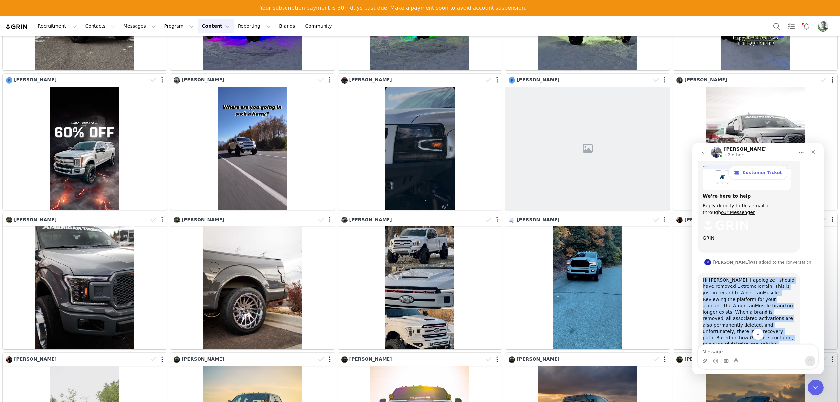
drag, startPoint x: 701, startPoint y: 224, endPoint x: 789, endPoint y: 283, distance: 105.4
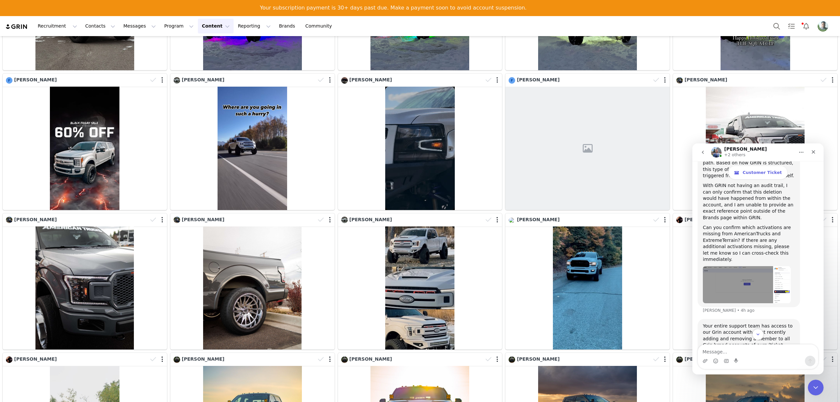
scroll to position [3332, 0]
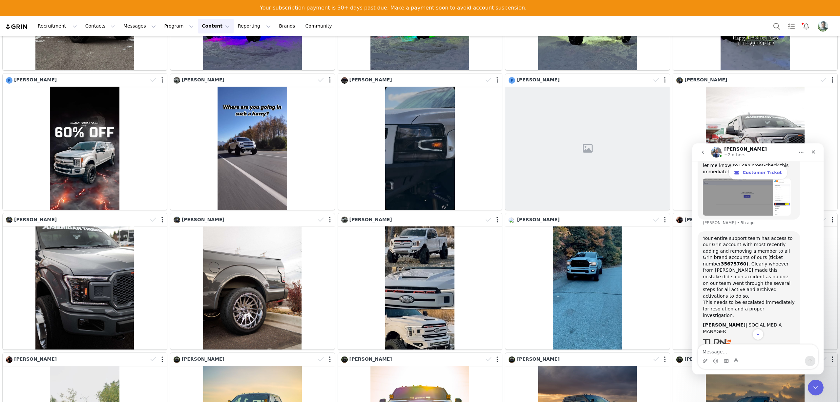
drag, startPoint x: 723, startPoint y: 197, endPoint x: 702, endPoint y: 189, distance: 22.8
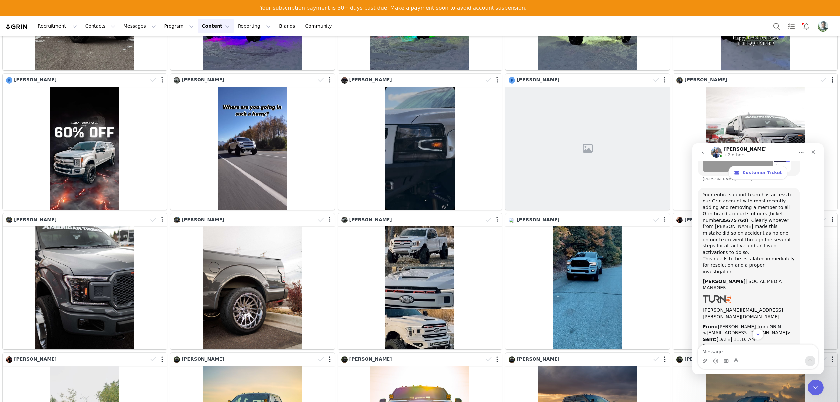
scroll to position [3419, 0]
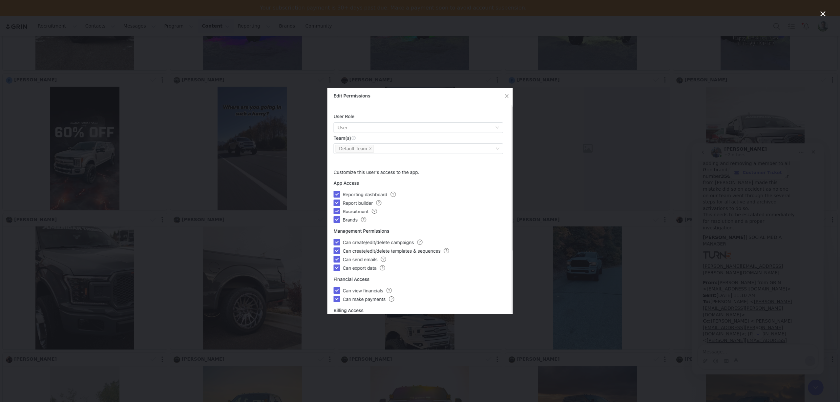
click at [821, 14] on icon "Close" at bounding box center [823, 14] width 8 height 8
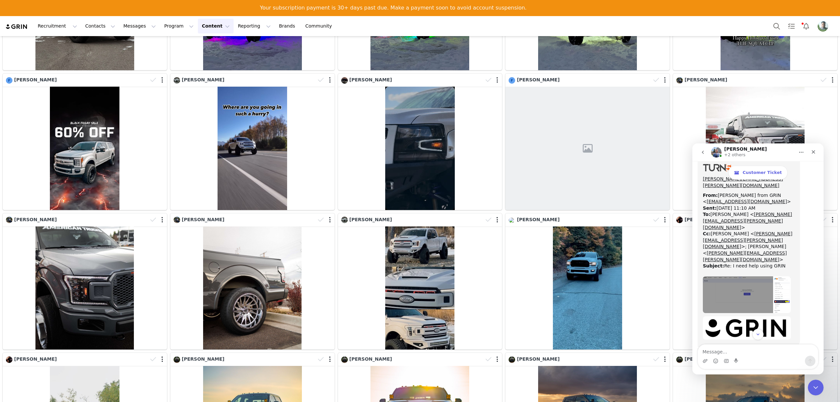
scroll to position [3550, 0]
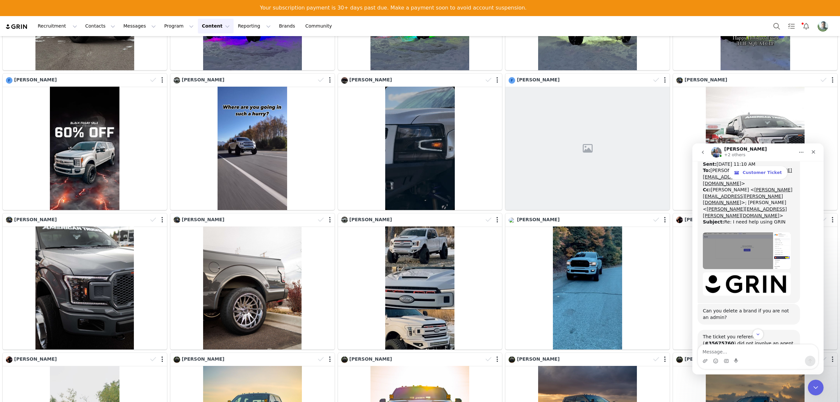
drag, startPoint x: 703, startPoint y: 231, endPoint x: 792, endPoint y: 248, distance: 90.8
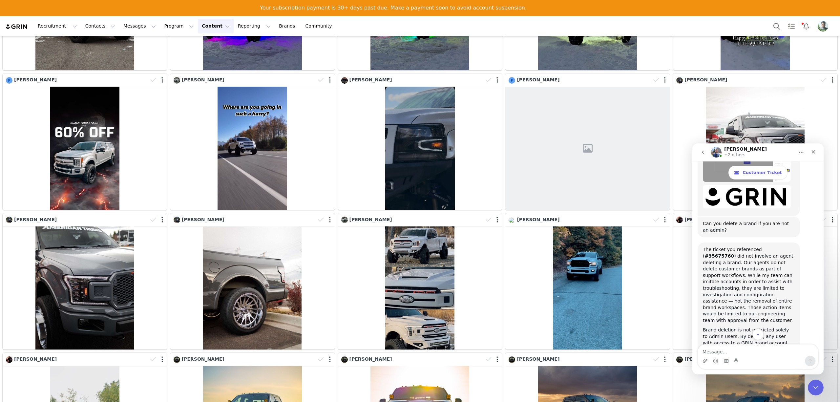
scroll to position [3688, 0]
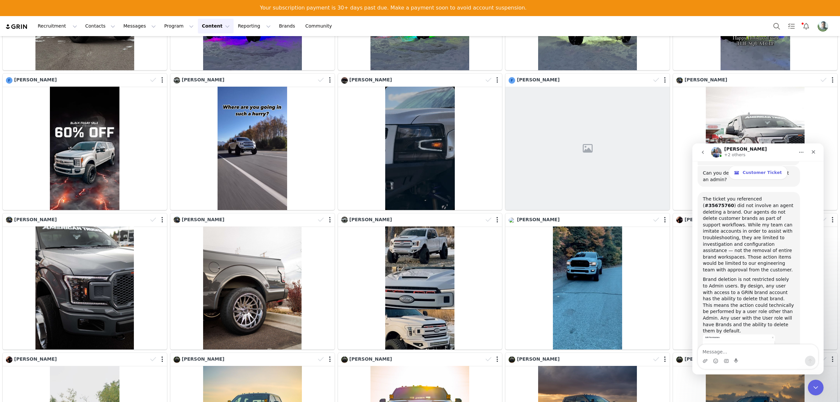
click at [813, 153] on icon "Close" at bounding box center [813, 152] width 4 height 4
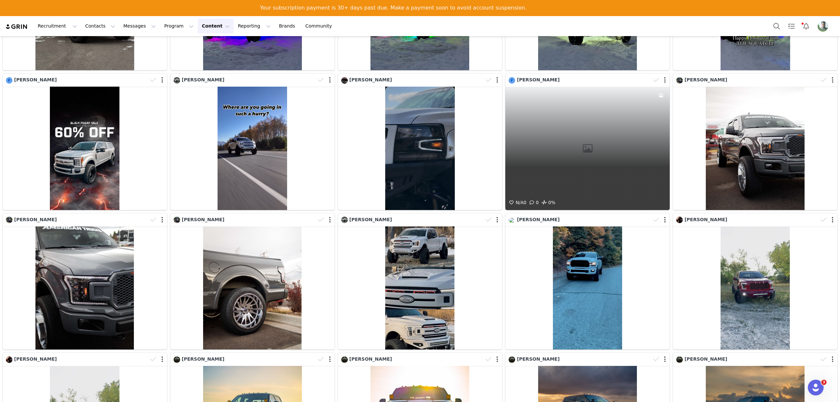
scroll to position [262, 0]
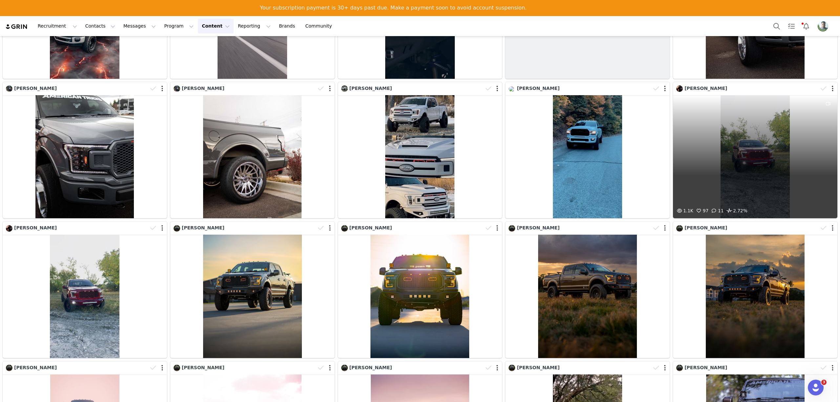
click at [747, 136] on div "1.1K 97 11 2.72%" at bounding box center [755, 156] width 164 height 123
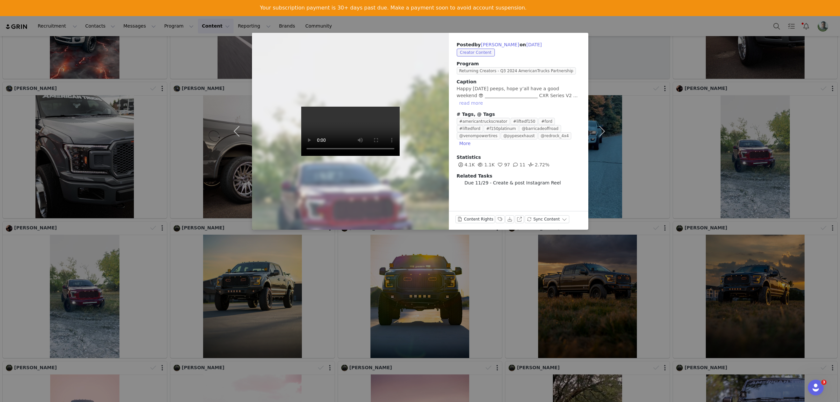
click at [485, 99] on button "read more" at bounding box center [471, 103] width 29 height 8
click at [515, 219] on button "View on Instagram" at bounding box center [519, 219] width 9 height 8
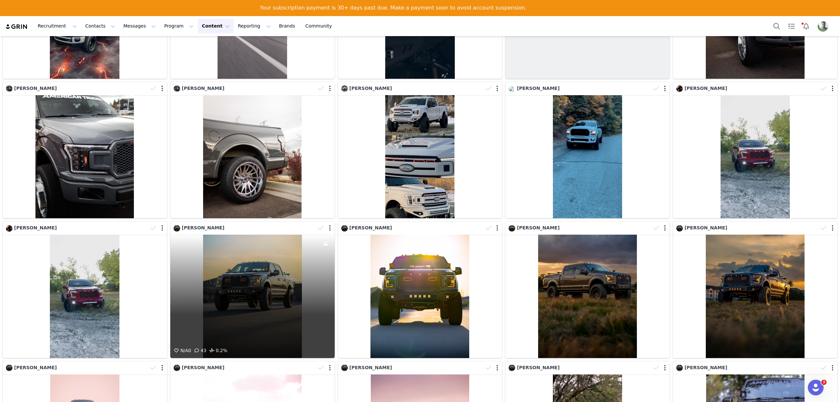
click at [274, 295] on div "N/A 0 43 0.2%" at bounding box center [252, 296] width 164 height 123
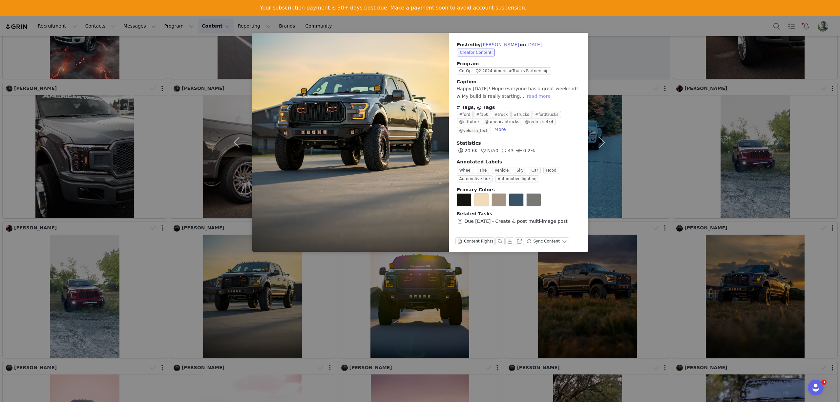
click at [524, 98] on button "read more" at bounding box center [538, 96] width 29 height 8
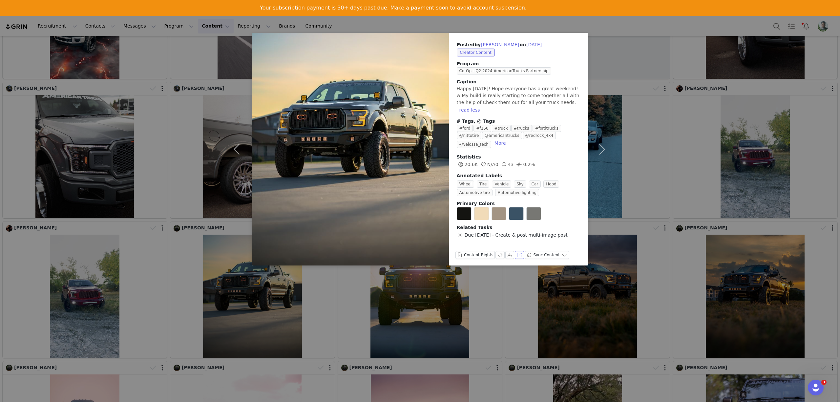
click at [516, 251] on button "View on Instagram" at bounding box center [519, 255] width 9 height 8
click at [626, 137] on div "Posted by Brian Leon on Sep 13, 2024 Creator Content Program Co-Op - Q2 2024 Am…" at bounding box center [420, 201] width 840 height 402
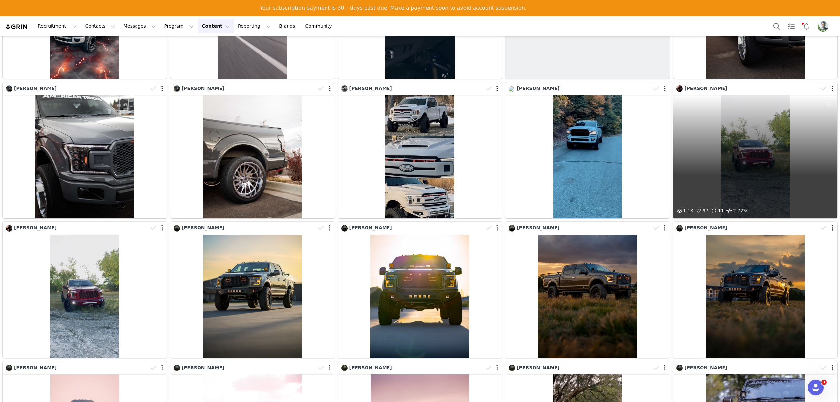
click at [731, 129] on div "1.1K 97 11 2.72%" at bounding box center [755, 156] width 164 height 123
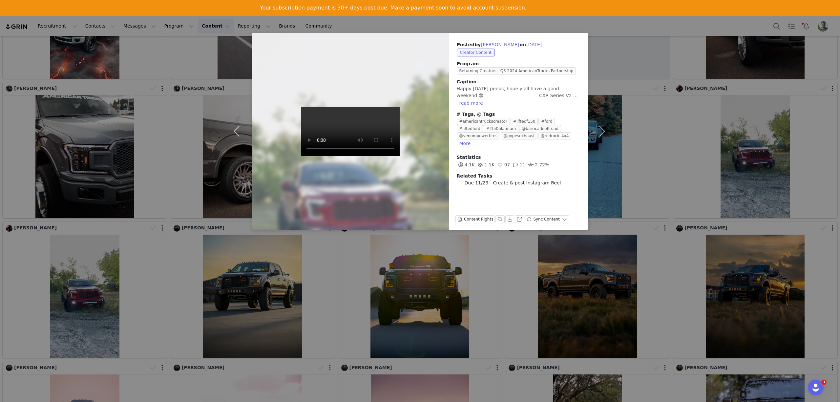
click at [648, 104] on div "Posted by Kyler Schlereth on Oct 4, 2024 Creator Content Program Returning Crea…" at bounding box center [420, 201] width 840 height 402
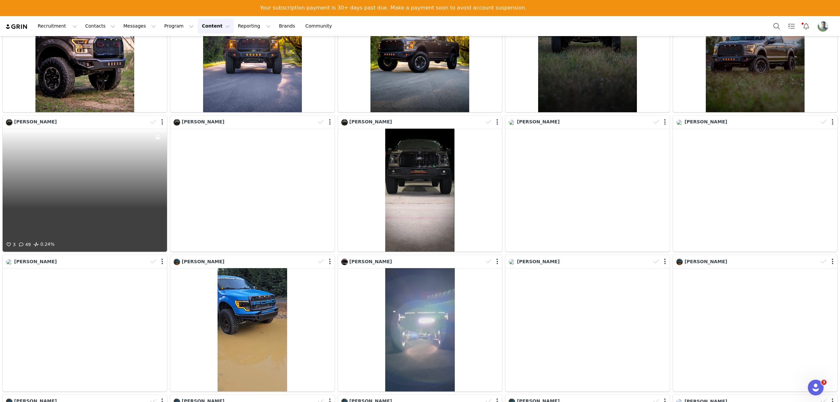
scroll to position [831, 0]
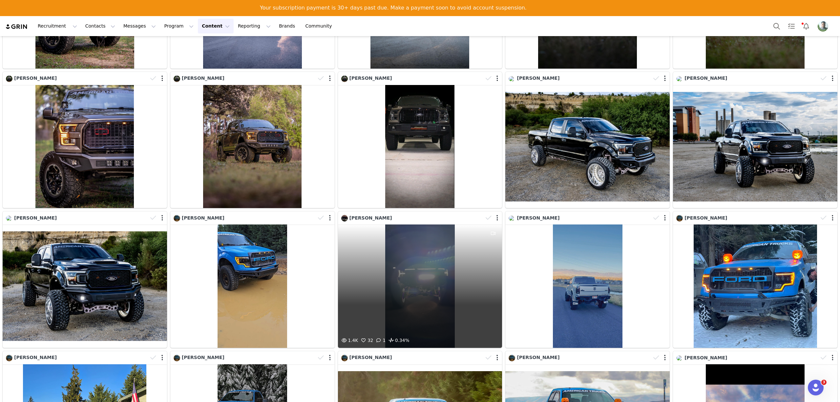
click at [405, 255] on div "1.4K 32 1 0.34%" at bounding box center [420, 285] width 164 height 123
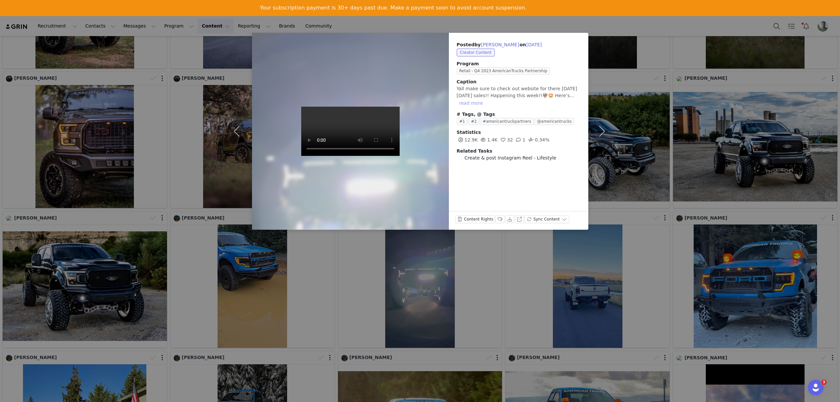
click at [485, 99] on button "read more" at bounding box center [471, 103] width 29 height 8
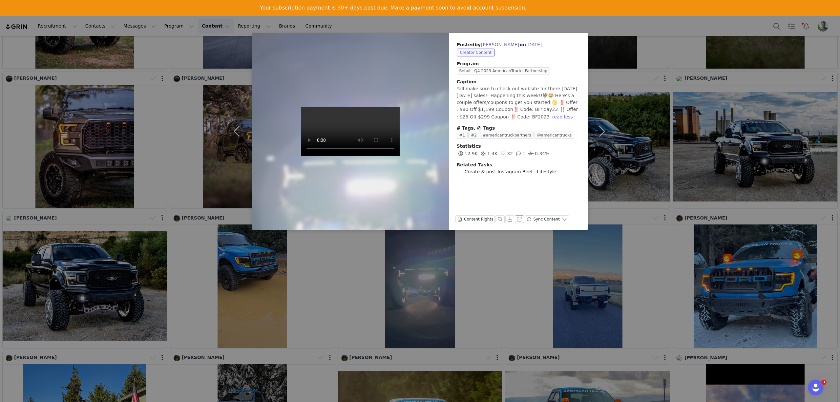
click at [516, 218] on button "View on Instagram" at bounding box center [519, 219] width 9 height 8
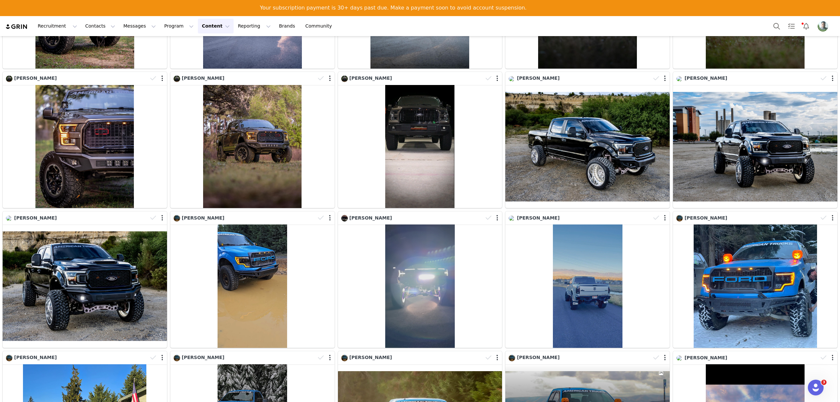
scroll to position [962, 0]
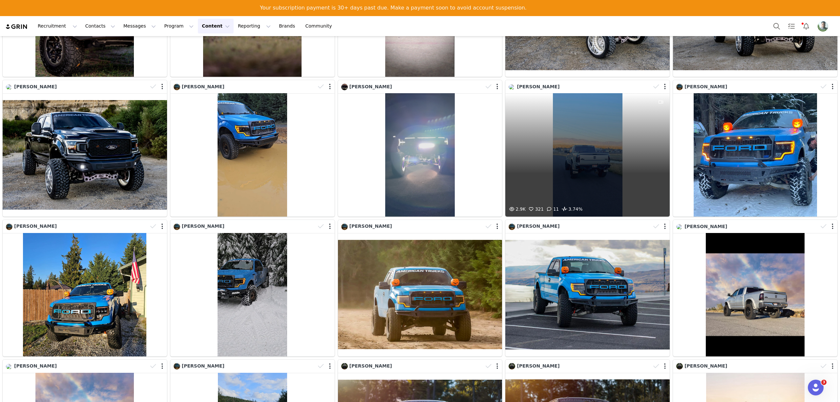
click at [569, 155] on div "2.9K 321 11 3.74%" at bounding box center [587, 154] width 164 height 123
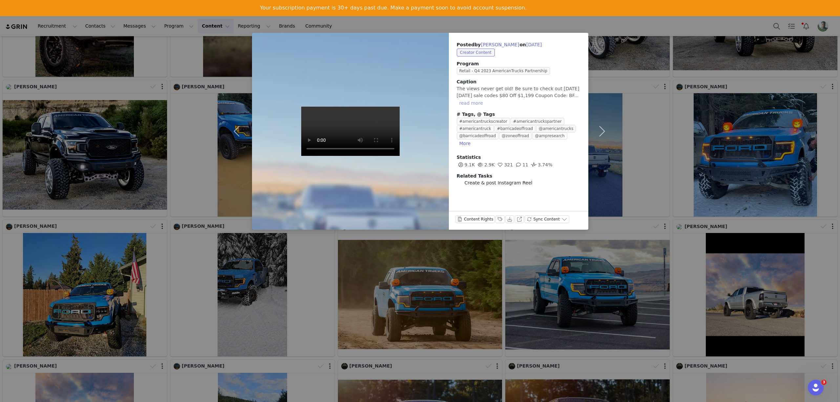
click at [485, 99] on button "read more" at bounding box center [471, 103] width 29 height 8
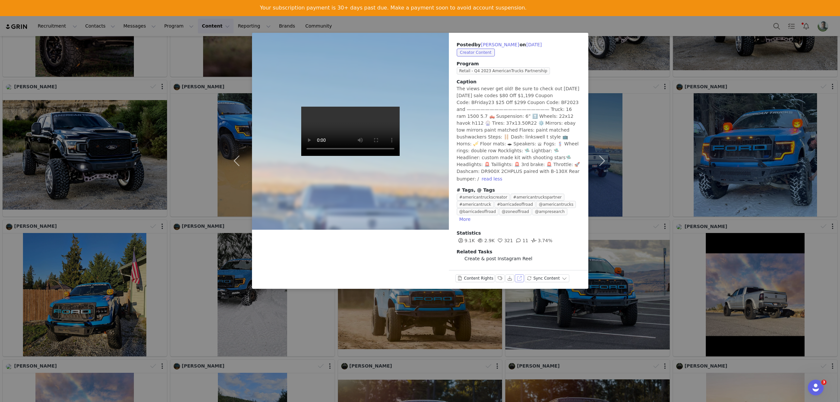
click at [517, 274] on button "View on Instagram" at bounding box center [519, 278] width 9 height 8
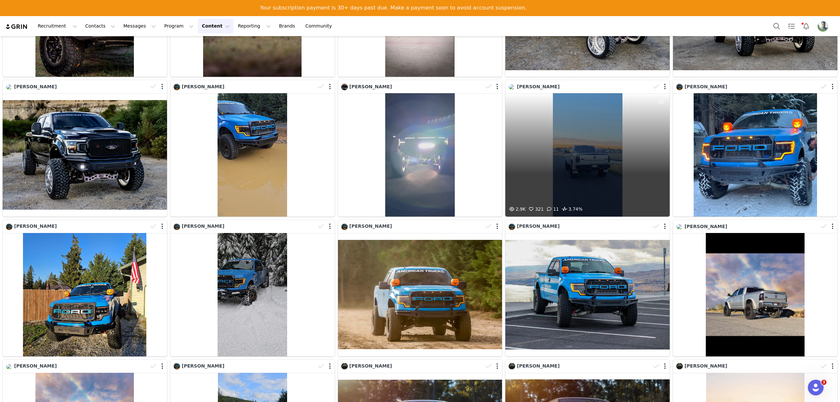
click at [594, 155] on div "2.9K 321 11 3.74%" at bounding box center [587, 154] width 164 height 123
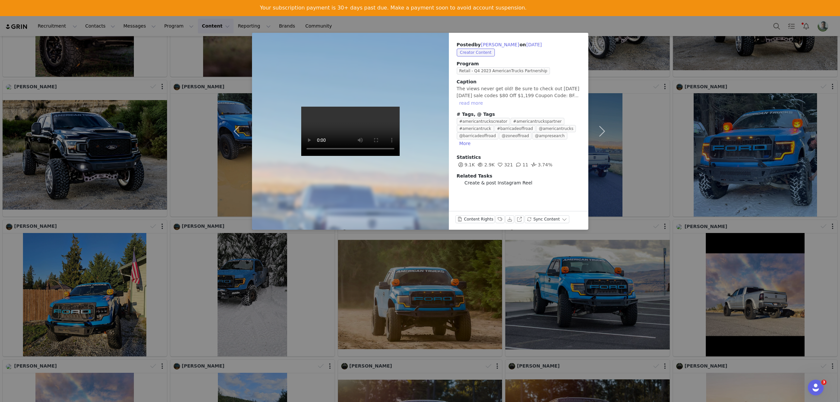
click at [485, 99] on button "read more" at bounding box center [471, 103] width 29 height 8
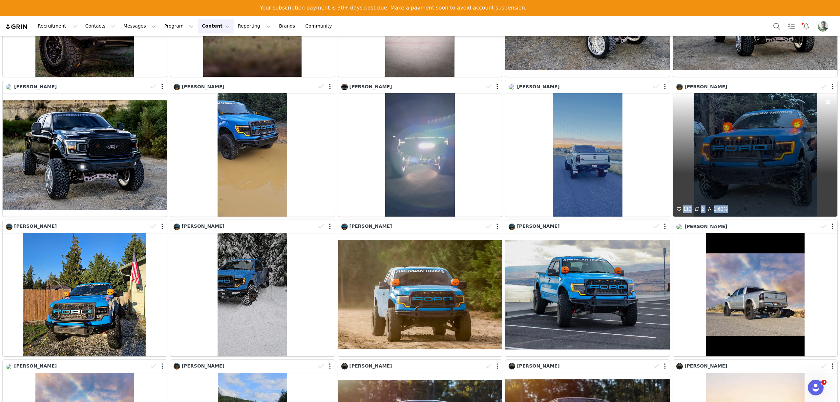
drag, startPoint x: 734, startPoint y: 126, endPoint x: 745, endPoint y: 126, distance: 10.5
click at [745, 126] on div "113 2 1.63%" at bounding box center [755, 154] width 164 height 123
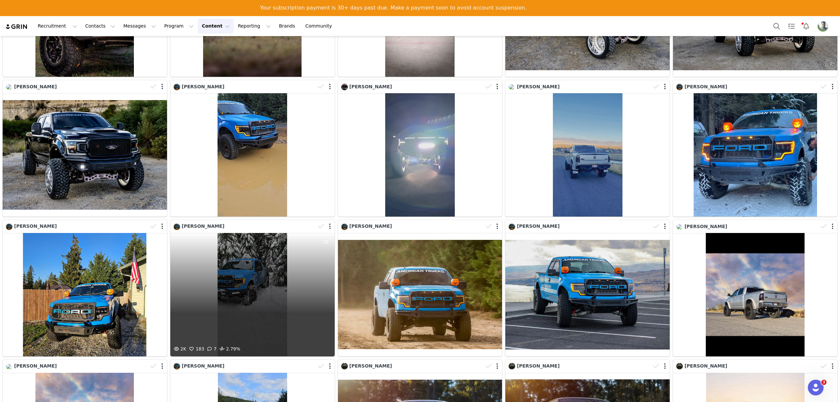
click at [261, 269] on div "2K 183 7 2.79%" at bounding box center [252, 294] width 164 height 123
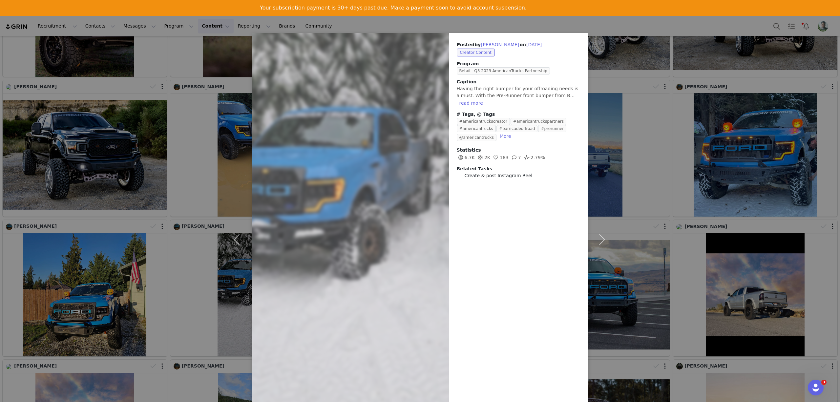
scroll to position [51, 0]
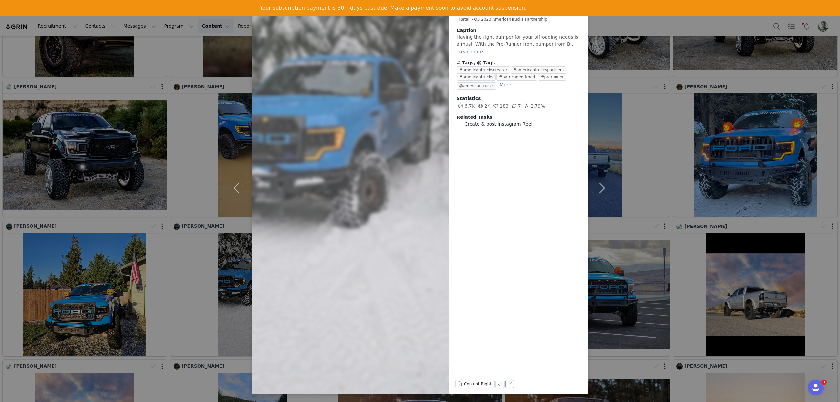
click at [505, 384] on button "View on Instagram" at bounding box center [509, 384] width 9 height 8
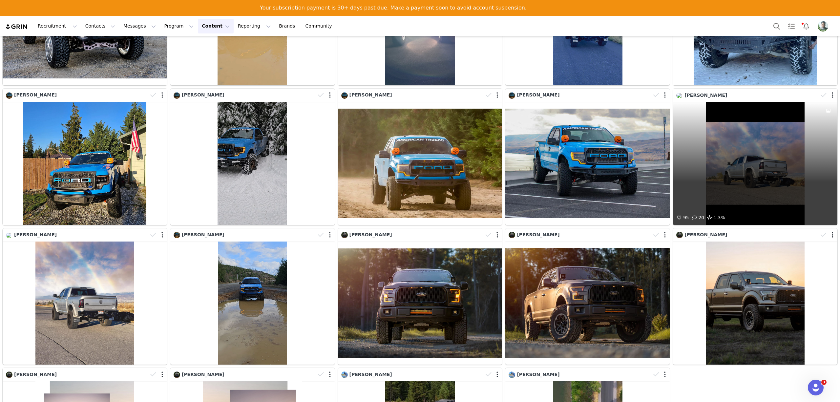
scroll to position [1172, 0]
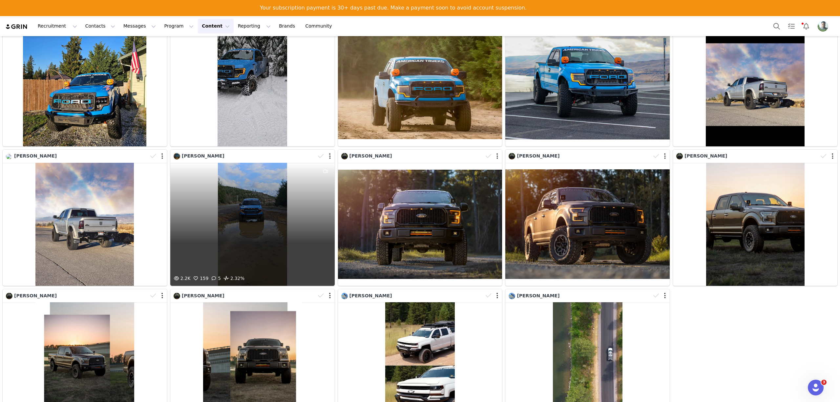
click at [261, 221] on div "2.2K 159 5 2.32%" at bounding box center [252, 224] width 164 height 123
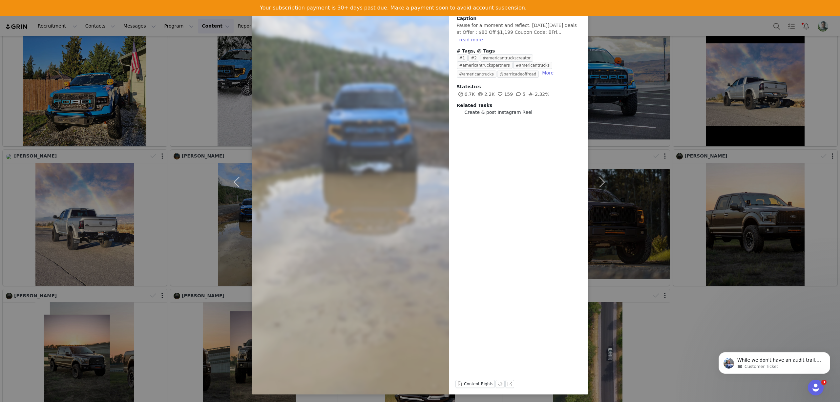
scroll to position [3779, 0]
click at [505, 382] on button "View on Instagram" at bounding box center [509, 384] width 9 height 8
click at [667, 82] on div "Posted by Ethan Berg on Nov 20, 2023 Creator Content Program Retail - Q3 2023 A…" at bounding box center [420, 201] width 840 height 402
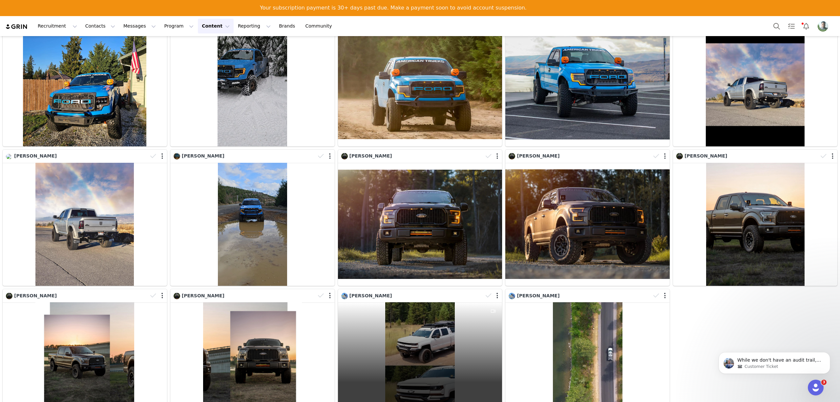
click at [460, 325] on div "948 3 6 0.18%" at bounding box center [420, 363] width 164 height 123
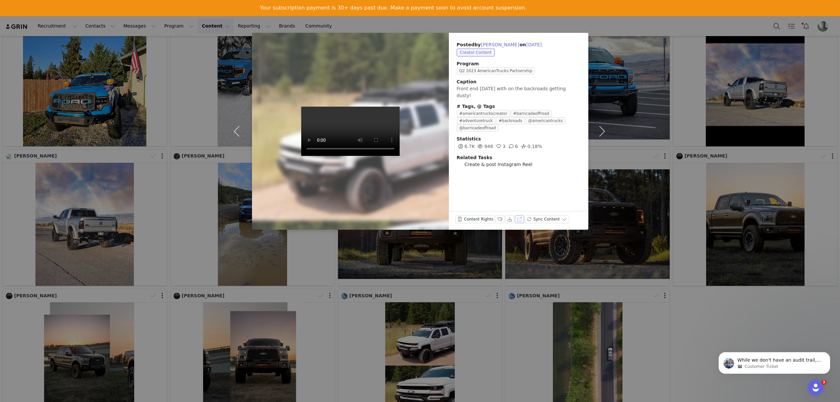
click at [517, 219] on button "View on Instagram" at bounding box center [519, 219] width 9 height 8
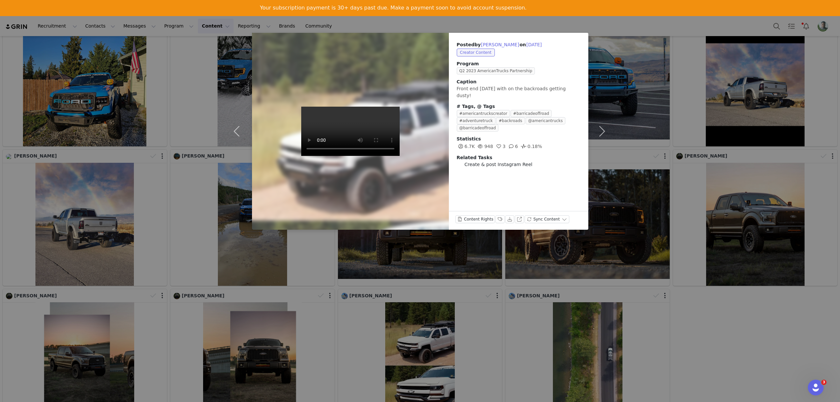
click at [705, 76] on div "Posted by Charlie Baker on Aug 18, 2023 Creator Content Program Q2 2023 America…" at bounding box center [420, 201] width 840 height 402
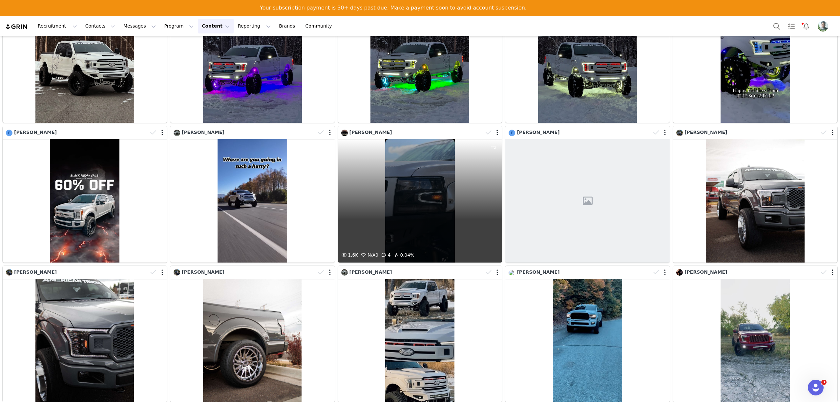
scroll to position [0, 0]
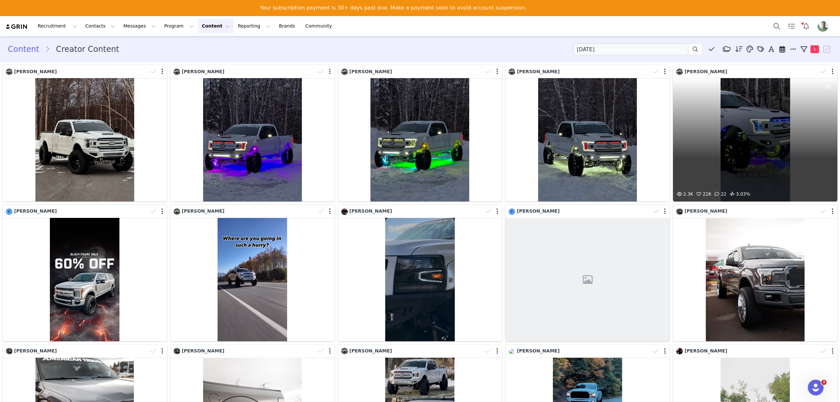
click at [736, 122] on div "2.3K 226 22 3.03%" at bounding box center [755, 139] width 164 height 123
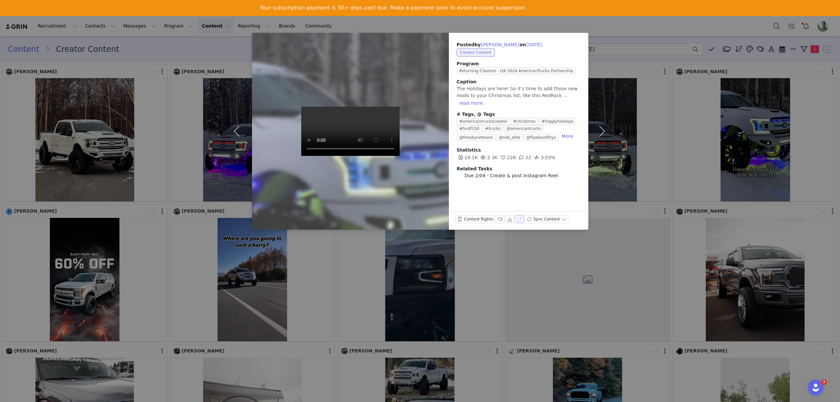
click at [516, 218] on button "View on Instagram" at bounding box center [519, 219] width 9 height 8
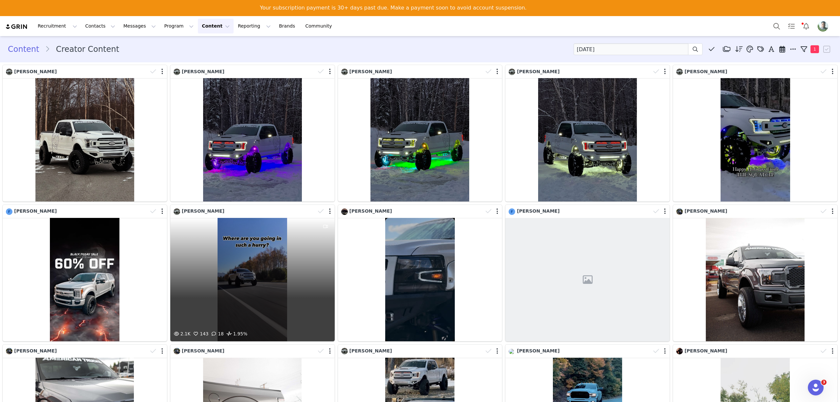
click at [246, 291] on div "2.1K 143 18 1.95%" at bounding box center [252, 279] width 164 height 123
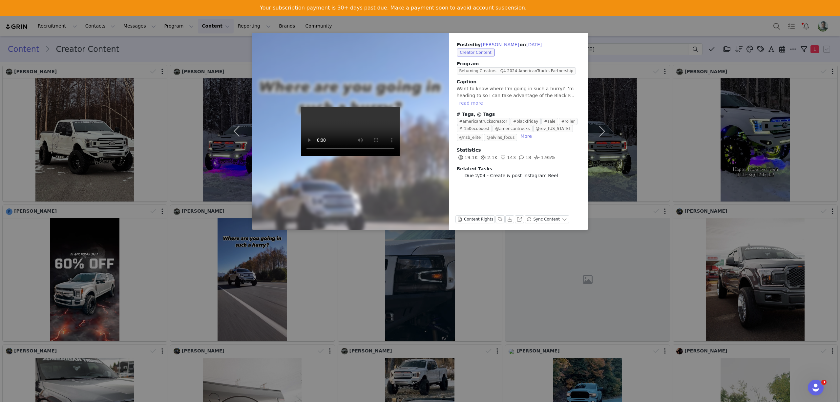
click at [485, 99] on button "read more" at bounding box center [471, 103] width 29 height 8
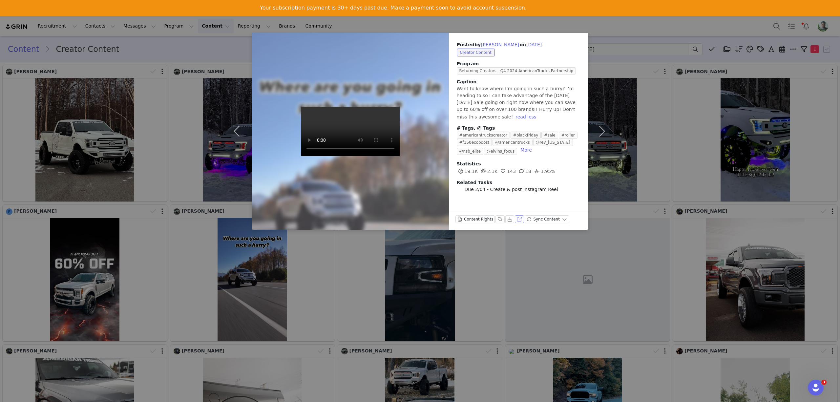
click at [518, 219] on button "View on Instagram" at bounding box center [519, 219] width 9 height 8
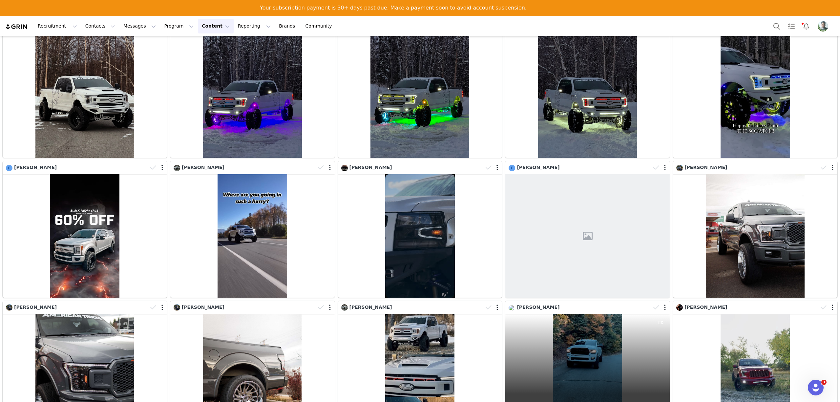
scroll to position [131, 0]
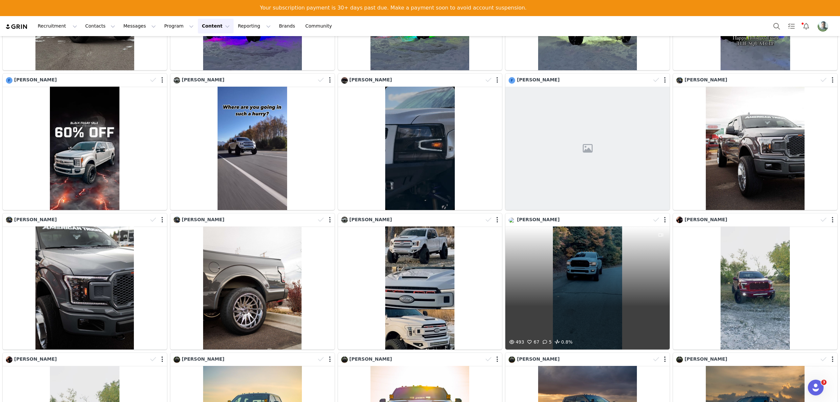
click at [586, 259] on div "493 67 5 0.8%" at bounding box center [587, 287] width 164 height 123
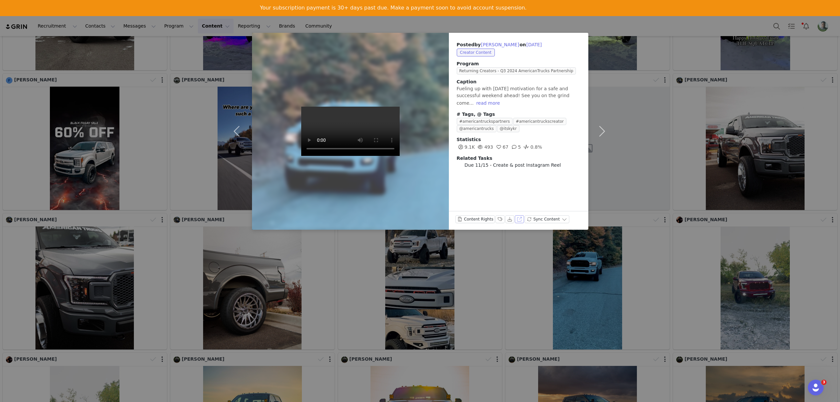
click at [516, 218] on button "View on Instagram" at bounding box center [519, 219] width 9 height 8
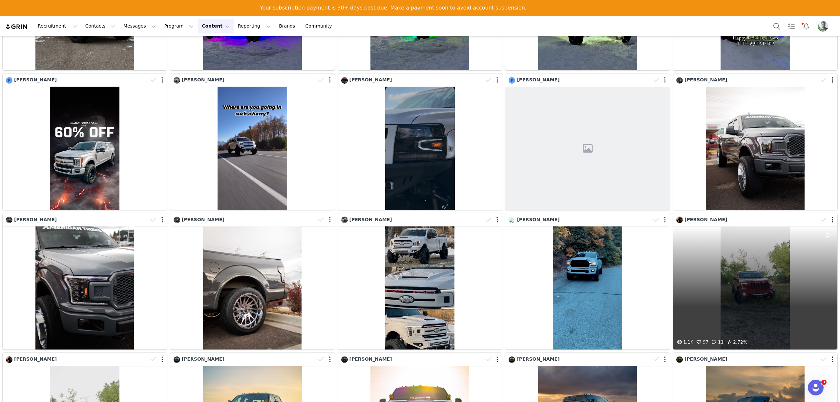
click at [756, 264] on div "1.1K 97 11 2.72%" at bounding box center [755, 287] width 164 height 123
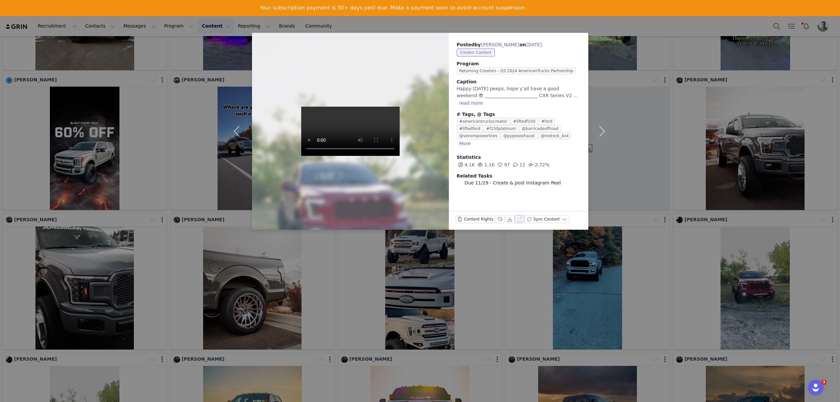
click at [515, 218] on button "View on Instagram" at bounding box center [519, 219] width 9 height 8
click at [697, 162] on div "Posted by Kyler Schlereth on Oct 4, 2024 Creator Content Program Returning Crea…" at bounding box center [420, 201] width 840 height 402
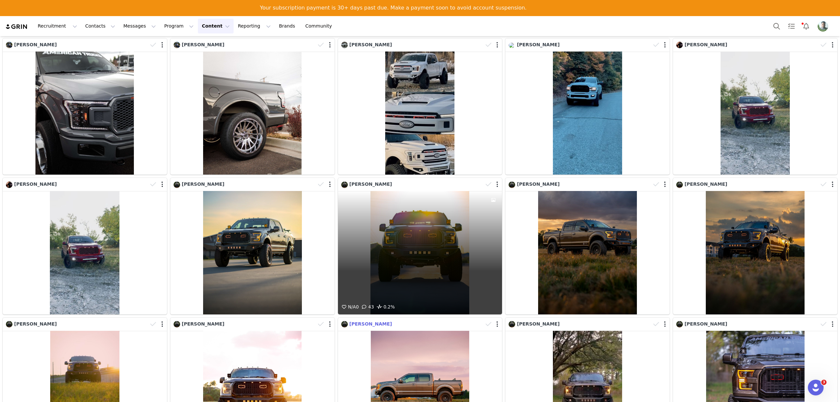
scroll to position [394, 0]
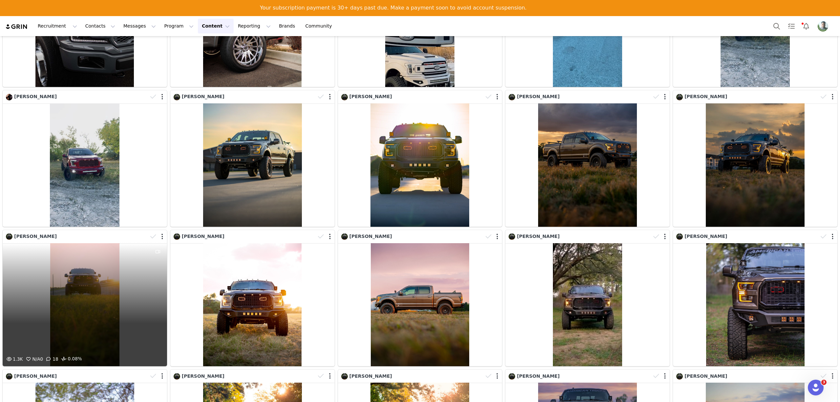
click at [129, 291] on div "1.3K N/A 0 18 0.08%" at bounding box center [85, 304] width 164 height 123
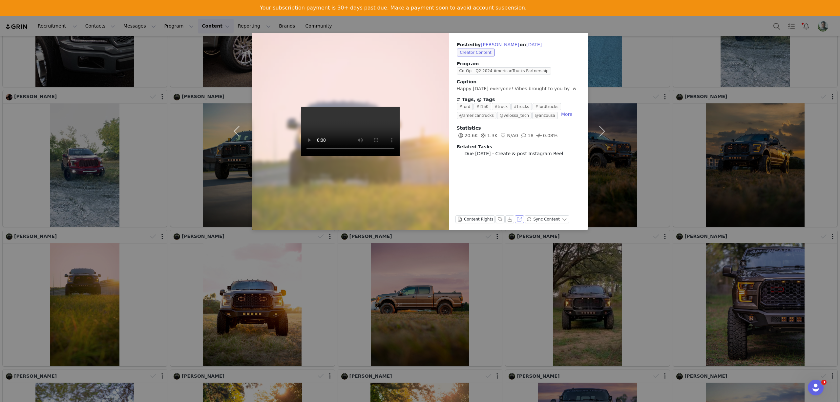
click at [519, 218] on button "View on Instagram" at bounding box center [519, 219] width 9 height 8
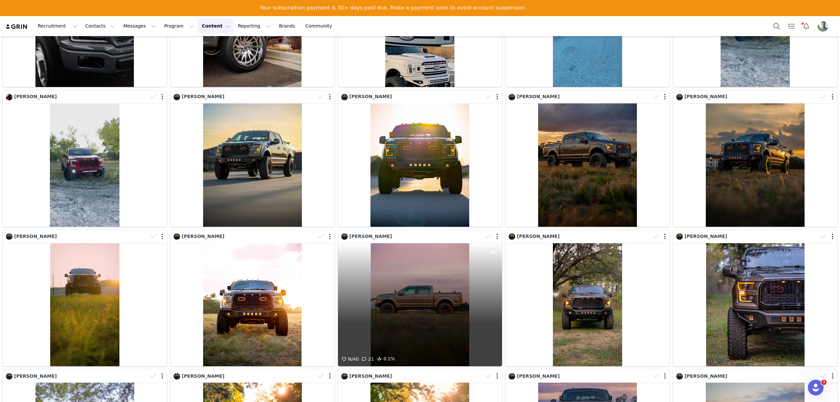
scroll to position [437, 0]
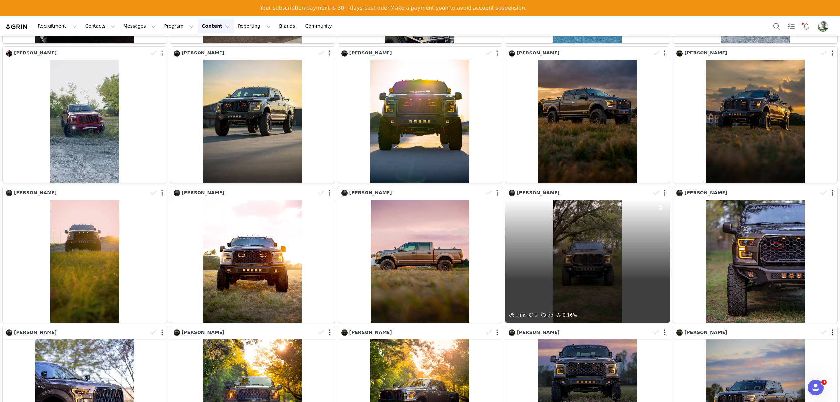
click at [596, 234] on div "1.6K 3 22 0.16%" at bounding box center [587, 260] width 164 height 123
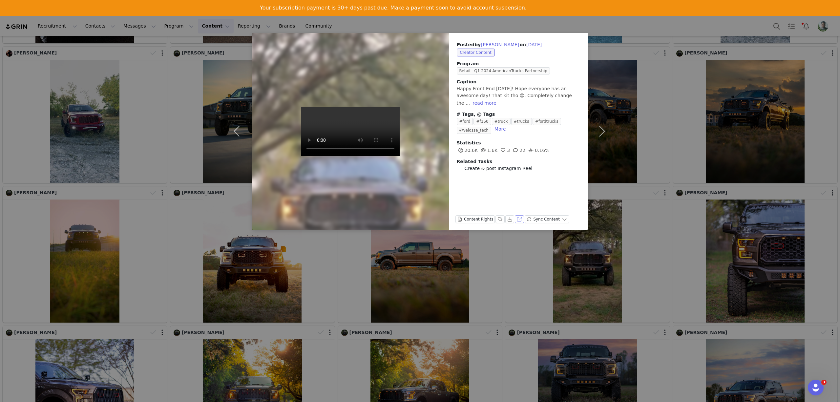
click at [517, 217] on button "View on Instagram" at bounding box center [519, 219] width 9 height 8
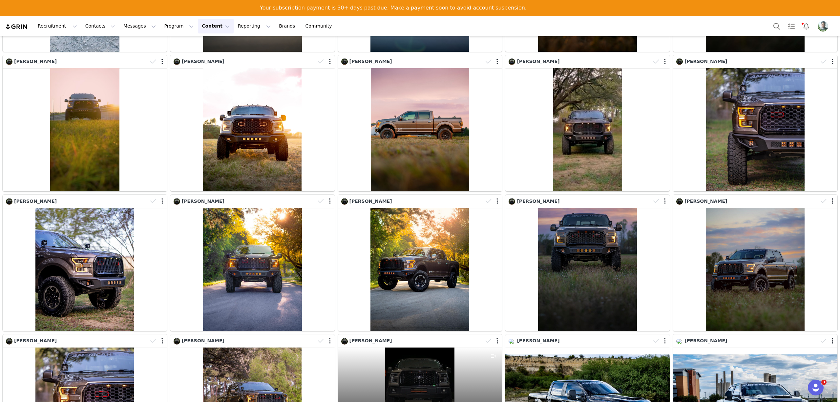
scroll to position [700, 0]
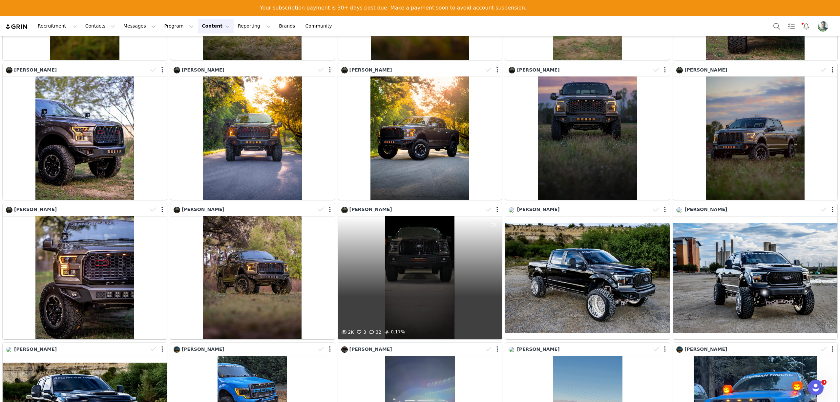
click at [423, 247] on div "2K 3 32 0.17%" at bounding box center [420, 277] width 164 height 123
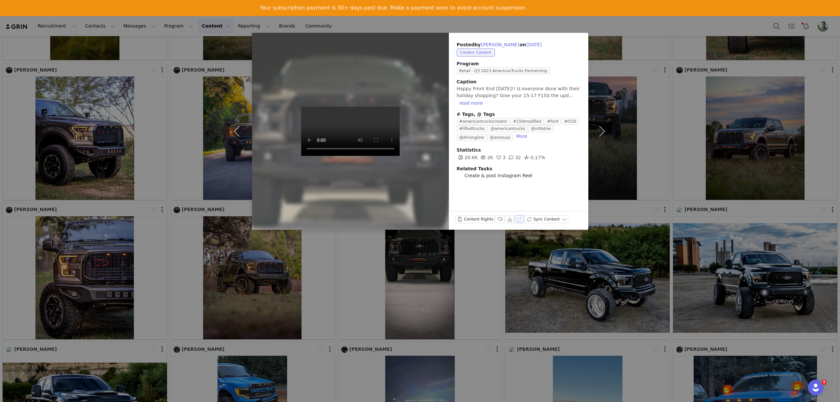
click at [518, 220] on button "View on Instagram" at bounding box center [519, 219] width 9 height 8
click at [587, 281] on div "Posted by Brian Leon on Dec 15, 2023 Creator Content Program Retail - Q3 2023 A…" at bounding box center [420, 201] width 840 height 402
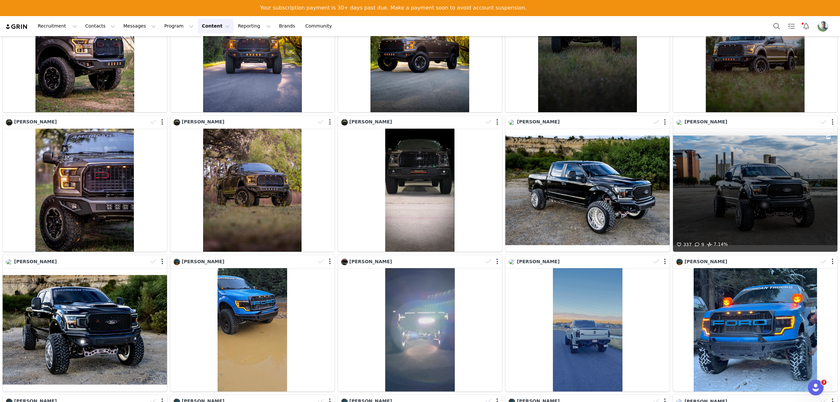
scroll to position [918, 0]
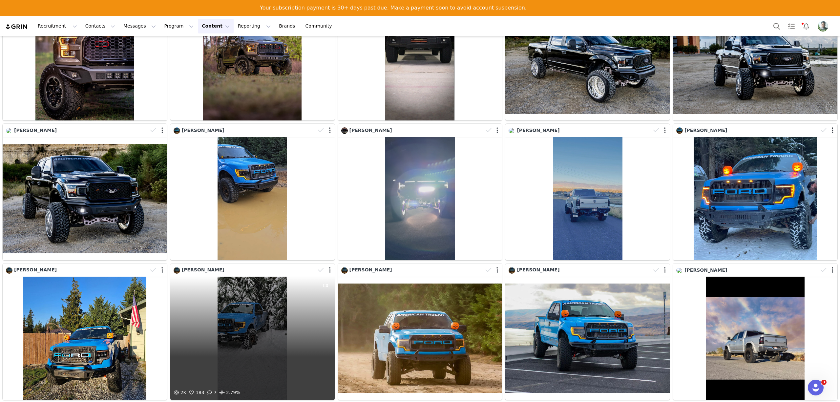
click at [259, 304] on div "2K 183 7 2.79%" at bounding box center [252, 338] width 164 height 123
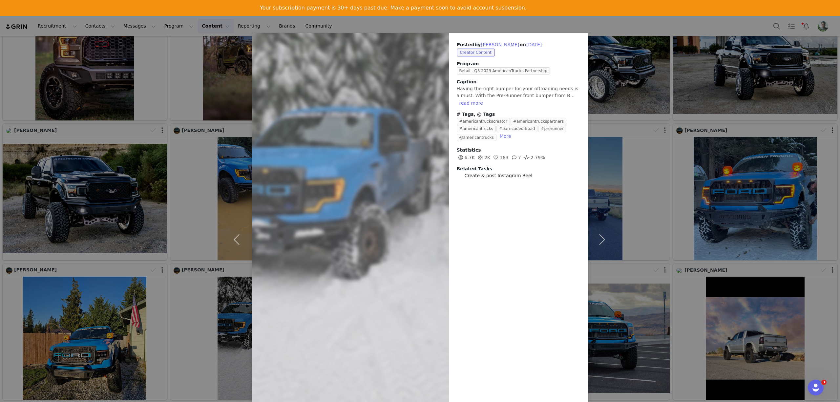
scroll to position [51, 0]
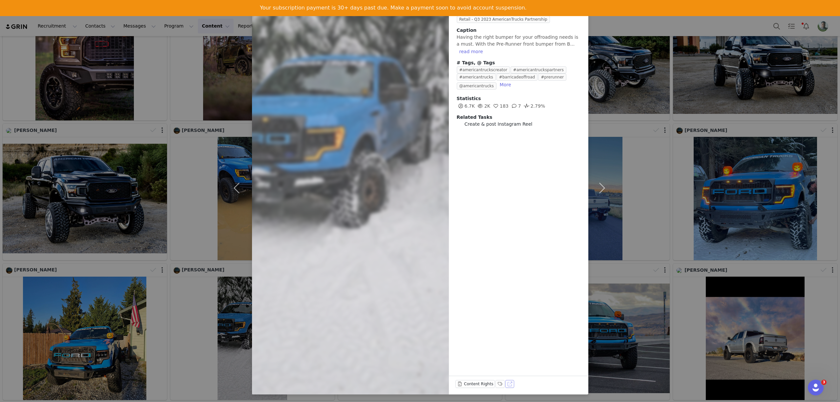
click at [506, 382] on button "View on Instagram" at bounding box center [509, 384] width 9 height 8
click at [631, 88] on div "Posted by Ethan Berg on Nov 21, 2023 Creator Content Program Retail - Q3 2023 A…" at bounding box center [420, 201] width 840 height 402
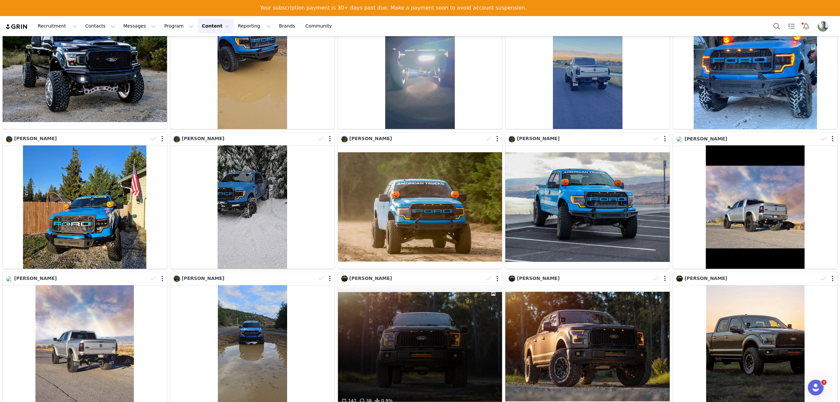
scroll to position [1172, 0]
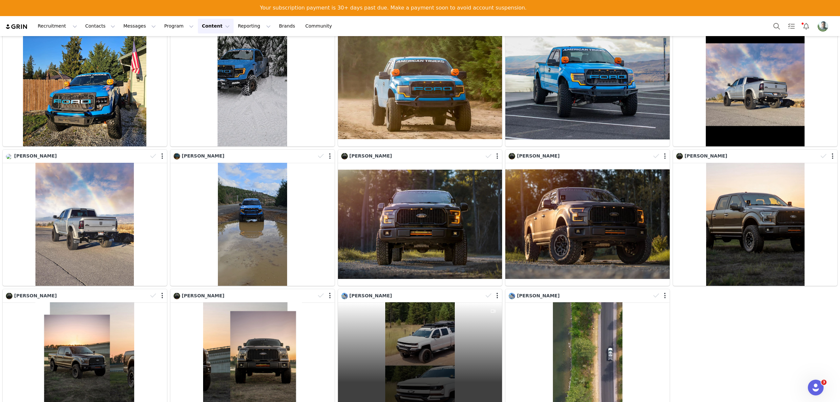
click at [455, 305] on div "948 3 6 0.18%" at bounding box center [420, 363] width 164 height 123
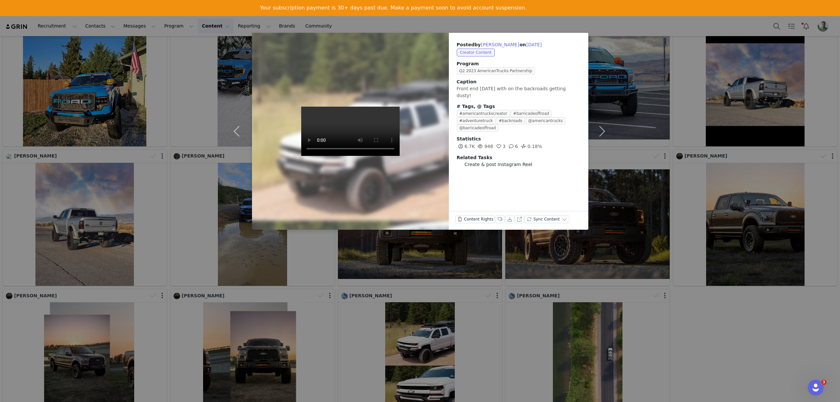
click at [637, 59] on div "Posted by Charlie Baker on Aug 18, 2023 Creator Content Program Q2 2023 America…" at bounding box center [420, 201] width 840 height 402
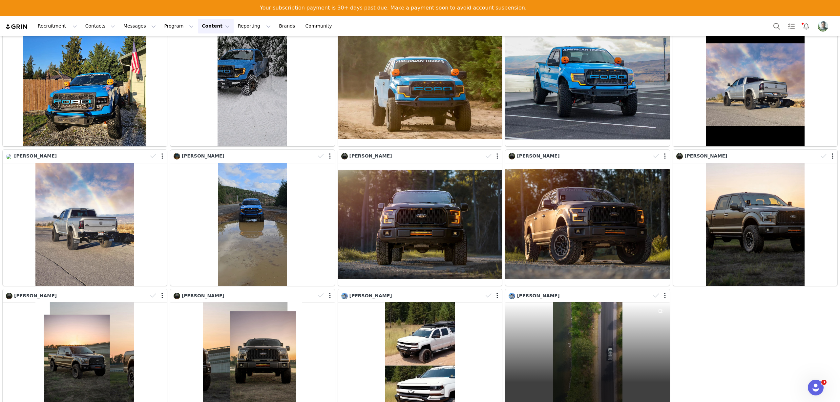
click at [591, 318] on div "1.7K 213 5 3.37%" at bounding box center [587, 363] width 164 height 123
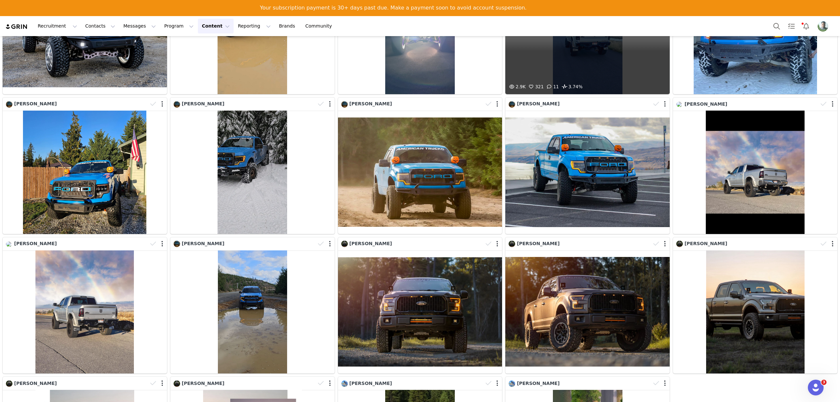
scroll to position [910, 0]
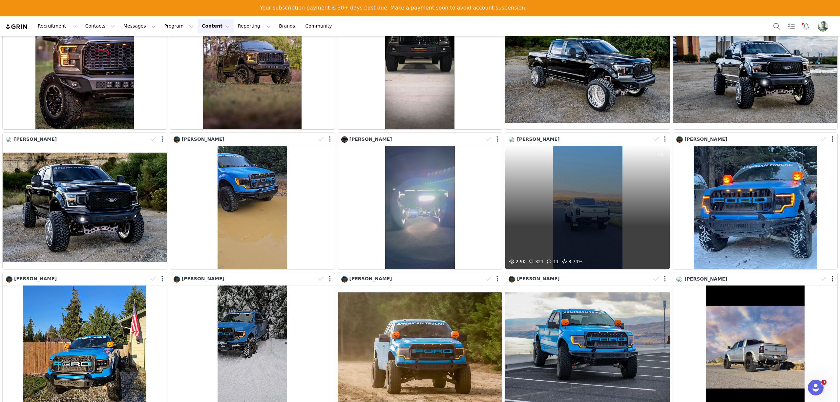
click at [577, 187] on div "2.9K 321 11 3.74%" at bounding box center [587, 207] width 164 height 123
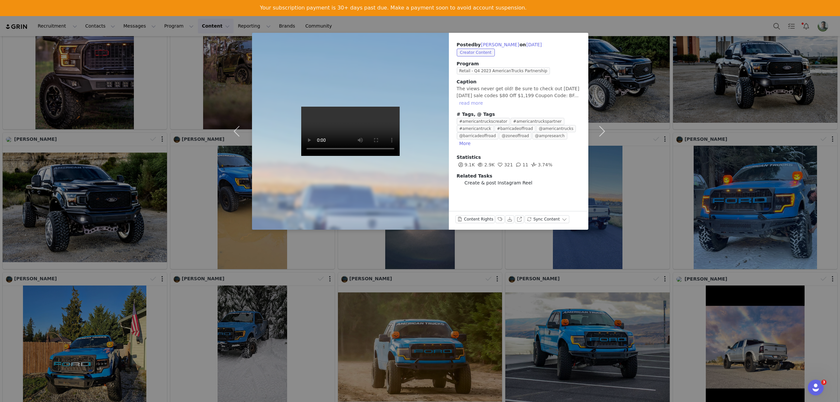
click at [485, 99] on button "read more" at bounding box center [471, 103] width 29 height 8
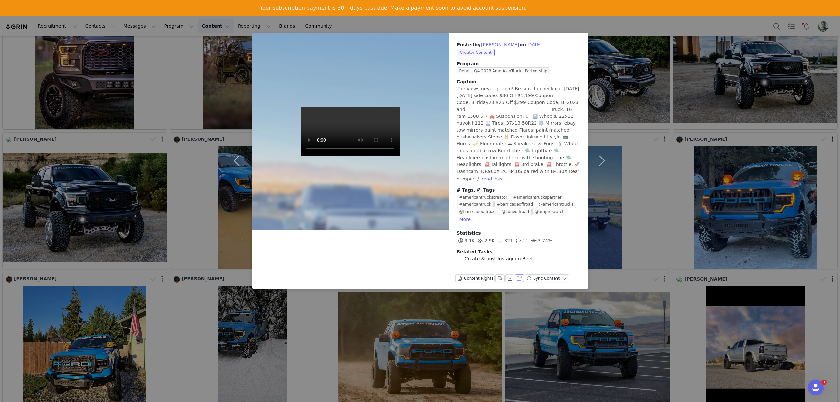
click at [517, 274] on button "View on Instagram" at bounding box center [519, 278] width 9 height 8
click at [709, 130] on div "Posted by Aaron Atwood on Nov 22, 2023 Creator Content Program Retail - Q4 2023…" at bounding box center [420, 201] width 840 height 402
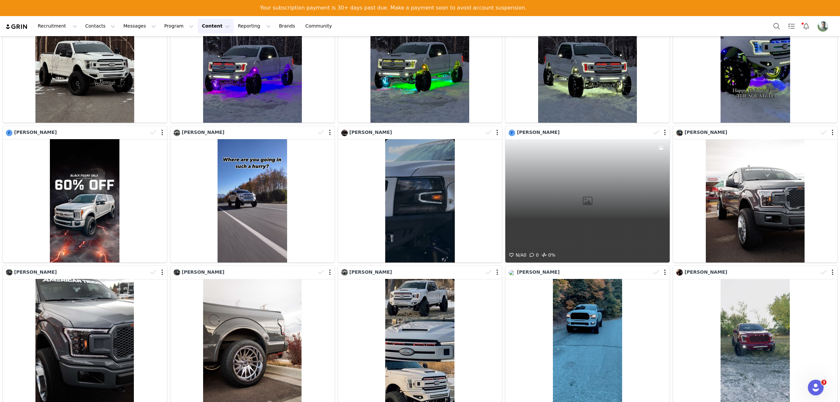
scroll to position [0, 0]
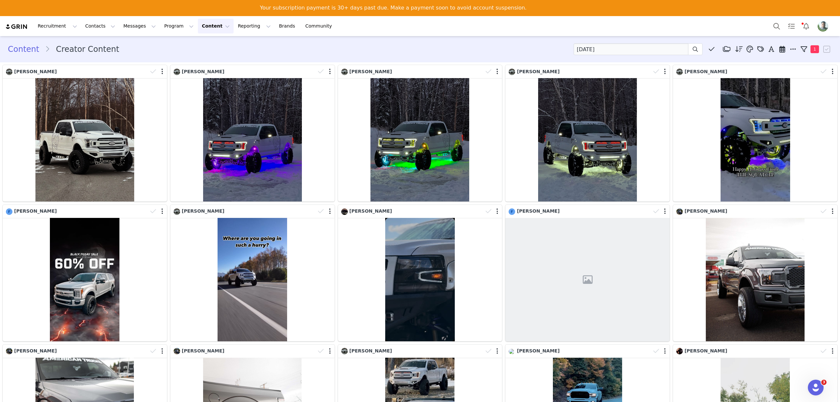
click at [828, 24] on button "Profile" at bounding box center [823, 26] width 21 height 10
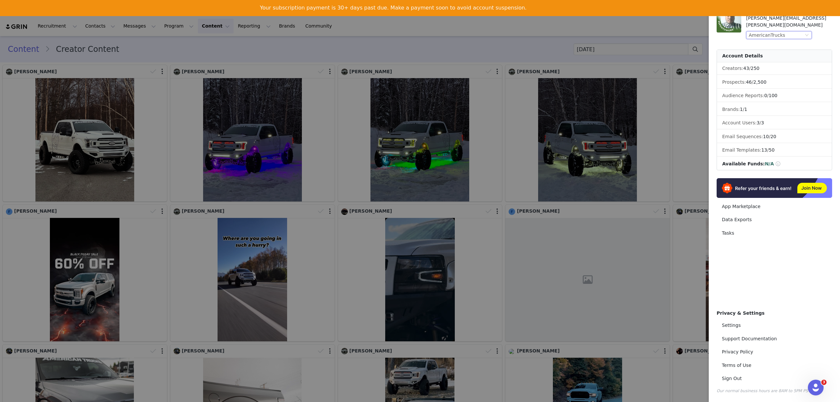
click at [764, 31] on div "AmericanTrucks" at bounding box center [767, 34] width 36 height 7
click at [771, 93] on li "ExtremeTerrain" at bounding box center [792, 92] width 92 height 10
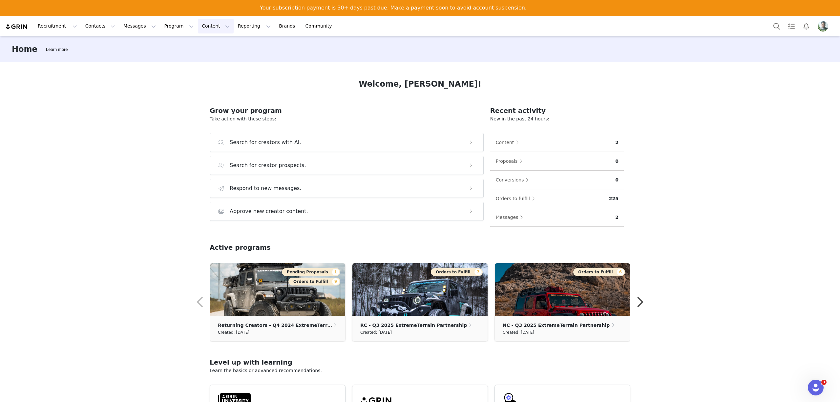
click at [198, 29] on button "Content Content" at bounding box center [216, 26] width 36 height 15
click at [194, 42] on p "Creator Content" at bounding box center [201, 45] width 37 height 7
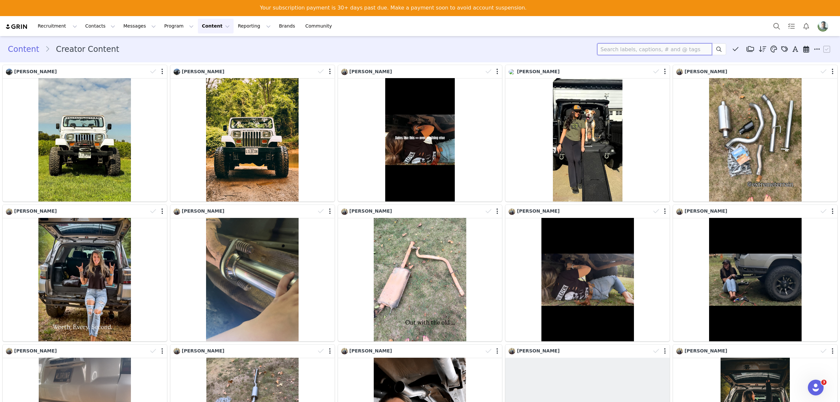
click at [608, 47] on input at bounding box center [654, 49] width 115 height 12
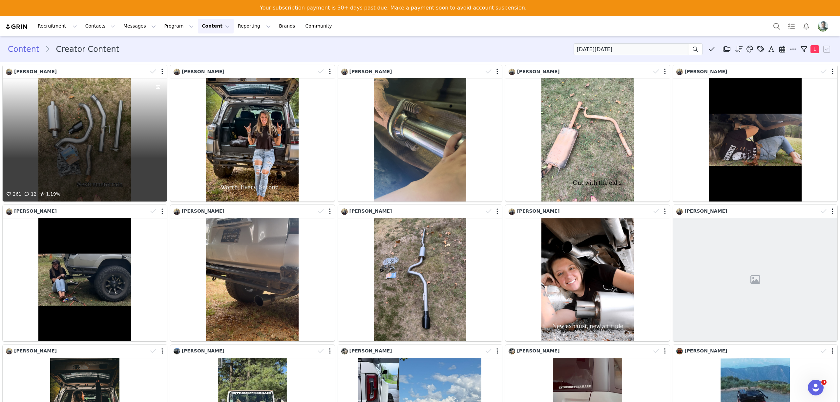
click at [101, 131] on div "261 12 1.19%" at bounding box center [85, 139] width 164 height 123
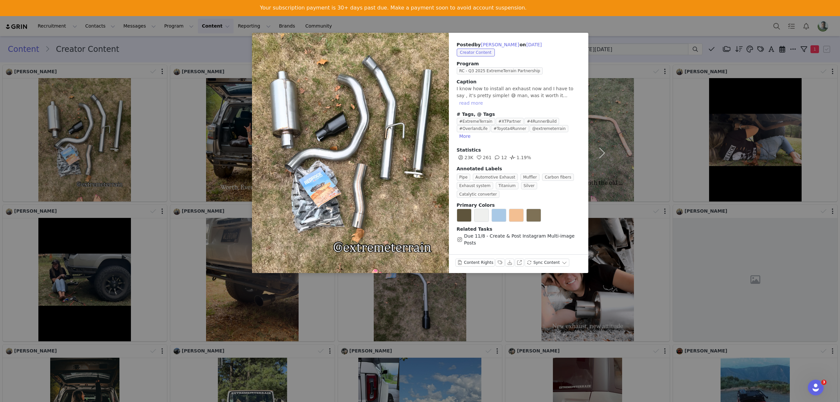
click at [485, 99] on button "read more" at bounding box center [471, 103] width 29 height 8
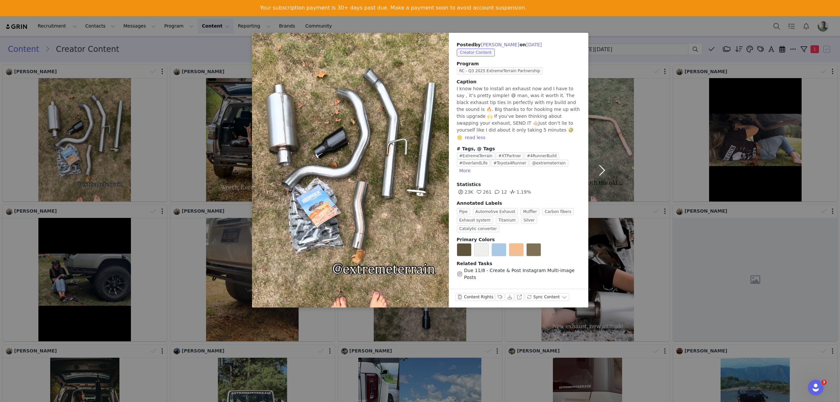
click at [601, 100] on button "button" at bounding box center [602, 170] width 28 height 275
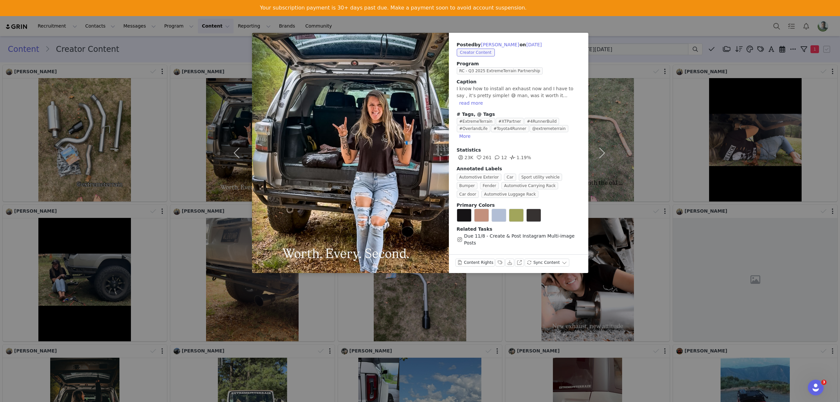
click at [628, 56] on div "Posted by Brooke Leach on Sep 24, 2025 Creator Content Program RC - Q3 2025 Ext…" at bounding box center [420, 201] width 840 height 402
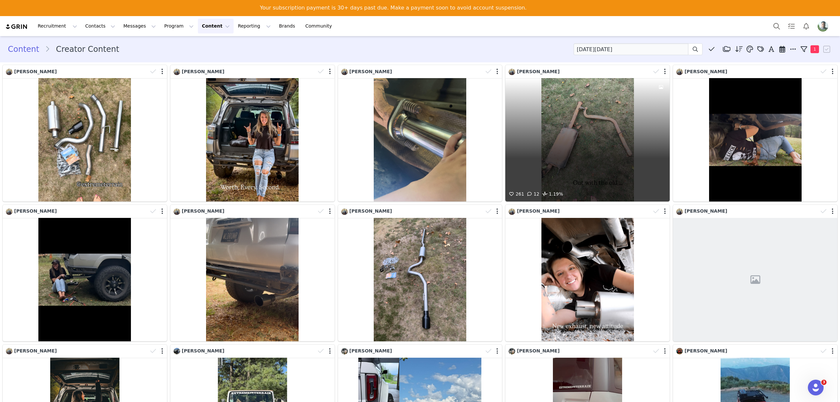
scroll to position [175, 0]
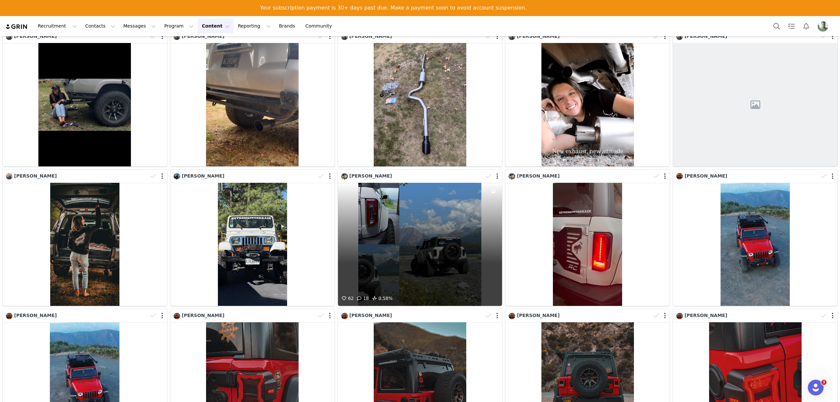
click at [404, 223] on div "62 18 0.58%" at bounding box center [420, 244] width 164 height 123
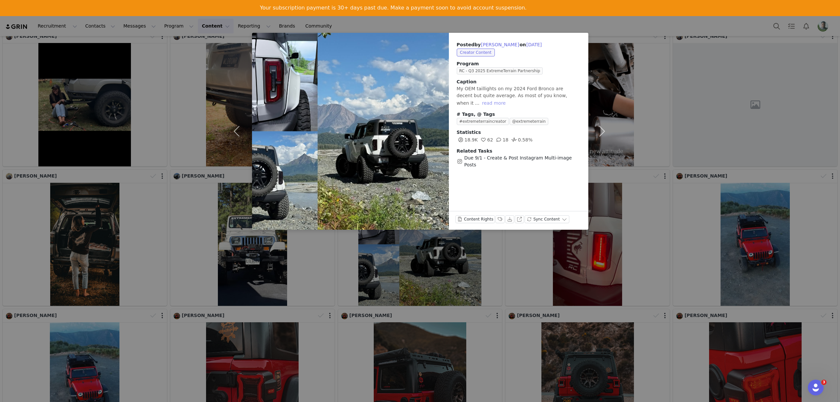
click at [508, 99] on button "read more" at bounding box center [493, 103] width 29 height 8
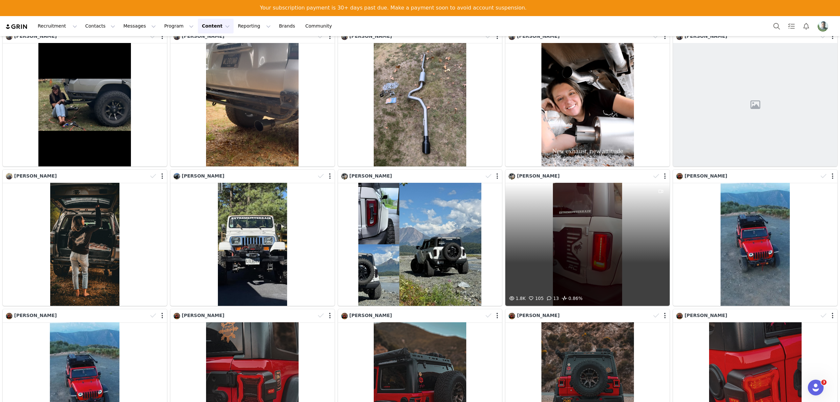
click at [588, 219] on div "1.8K 105 13 0.86%" at bounding box center [587, 244] width 164 height 123
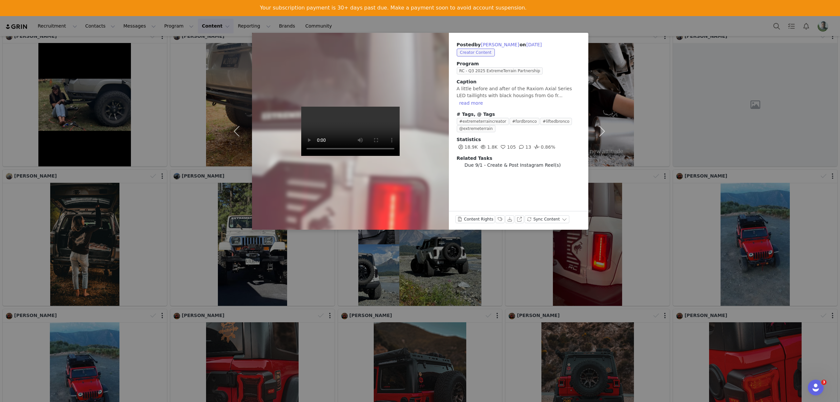
click at [554, 100] on div "Posted by Rhett Goodrich on Aug 4, 2025 Creator Content Program RC - Q3 2025 Ex…" at bounding box center [518, 105] width 139 height 144
click at [485, 99] on button "read more" at bounding box center [471, 103] width 29 height 8
click at [619, 130] on div "Posted by Rhett Goodrich on Aug 4, 2025 Creator Content Program RC - Q3 2025 Ex…" at bounding box center [420, 201] width 840 height 402
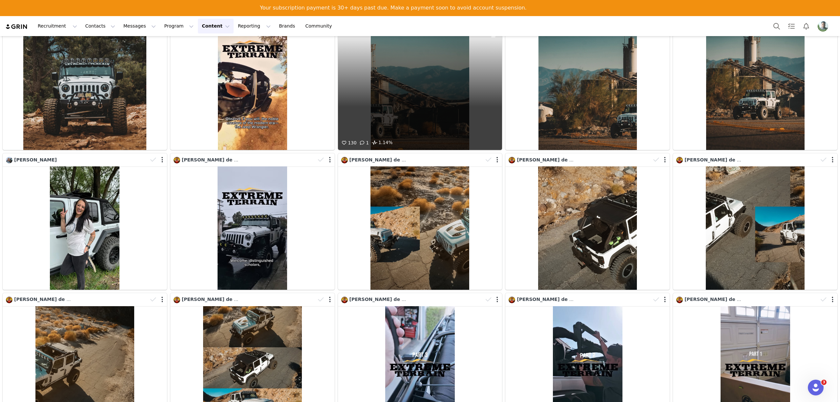
scroll to position [1631, 0]
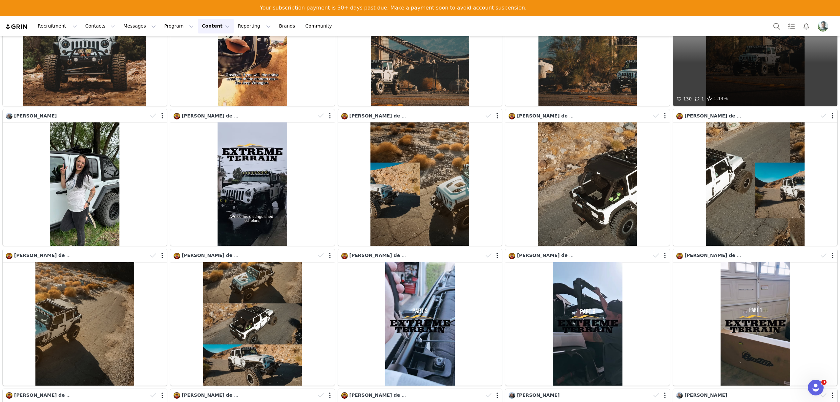
click at [712, 77] on div "130 1 1.14%" at bounding box center [755, 44] width 164 height 123
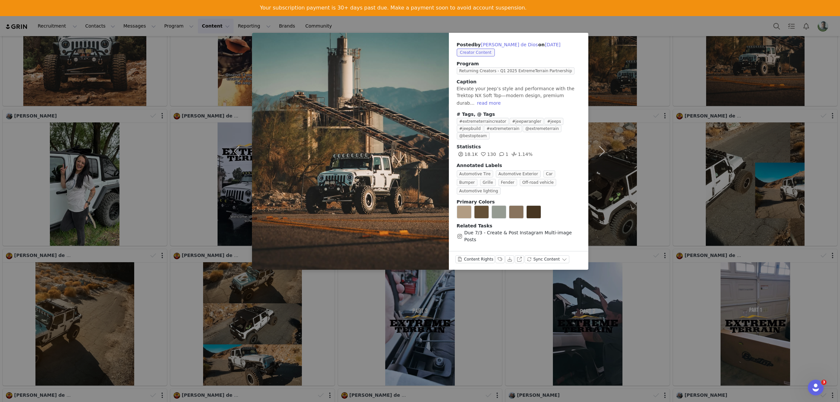
click at [545, 96] on span "Elevate your Jeep’s style and performance with the Trektop NX Soft Top—modern d…" at bounding box center [516, 96] width 118 height 20
click at [503, 99] on button "read more" at bounding box center [488, 103] width 29 height 8
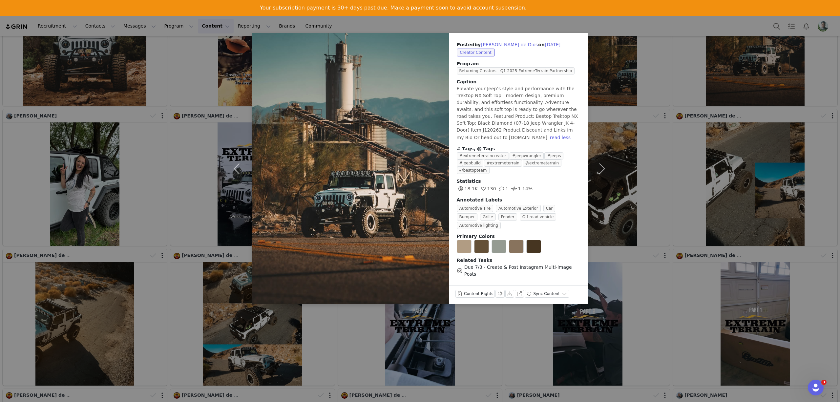
click at [623, 145] on div "Posted by Peter Vergel de Dios on May 29, 2025 Creator Content Program Returnin…" at bounding box center [420, 201] width 840 height 402
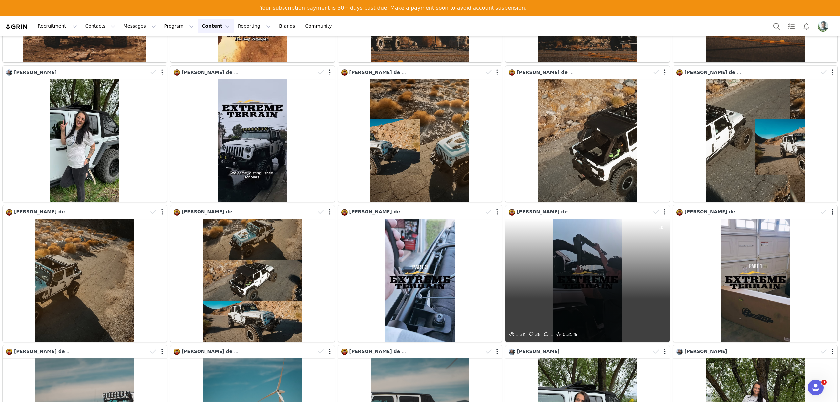
scroll to position [1718, 0]
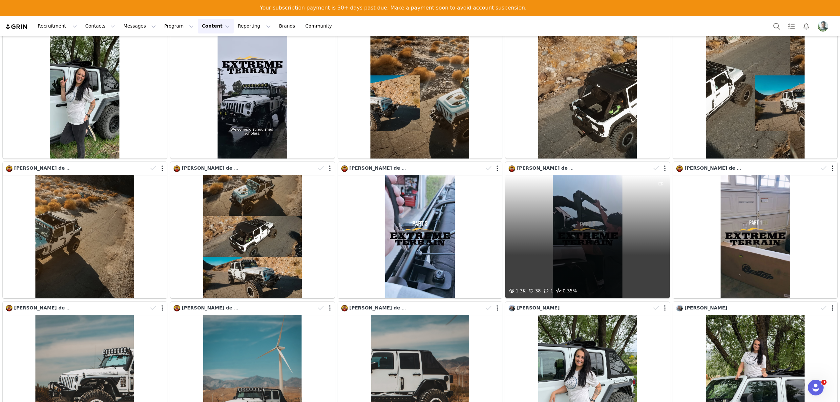
click at [585, 206] on div "1.3K 38 1 0.35%" at bounding box center [587, 236] width 164 height 123
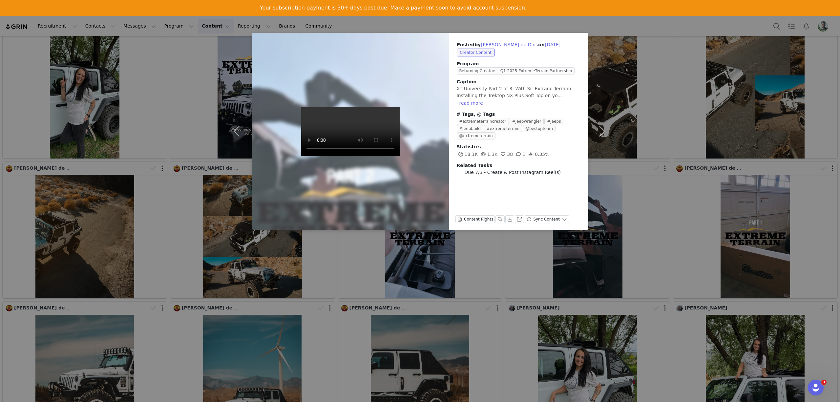
click at [524, 95] on span "XT University Part 2 of 3: With Sir Extrano Terrano Installing the Trektop NX P…" at bounding box center [514, 92] width 114 height 12
click at [485, 99] on button "read more" at bounding box center [471, 103] width 29 height 8
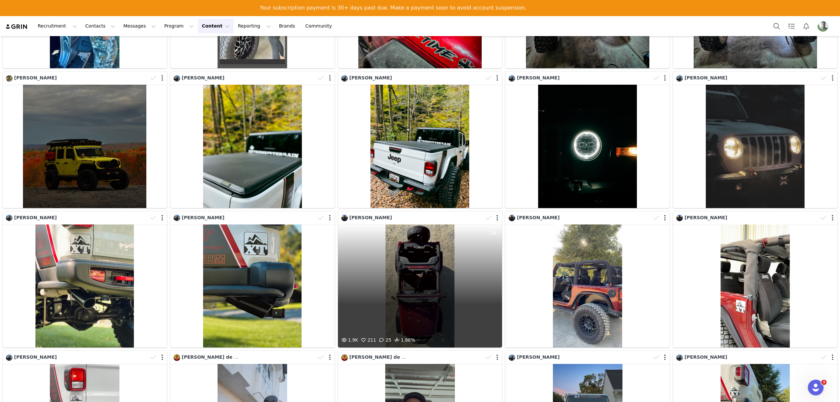
scroll to position [2572, 0]
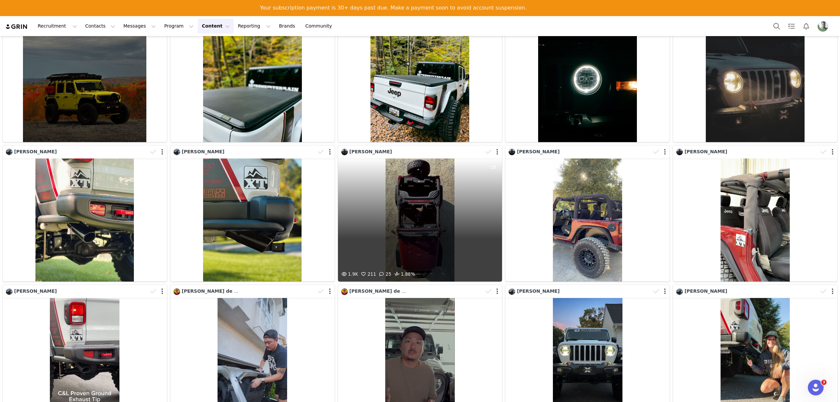
click at [418, 186] on div "1.9K 211 25 1.88%" at bounding box center [420, 219] width 164 height 123
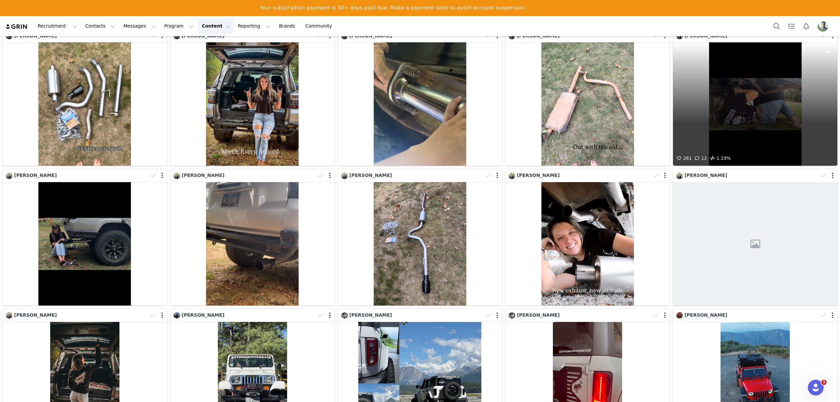
scroll to position [0, 0]
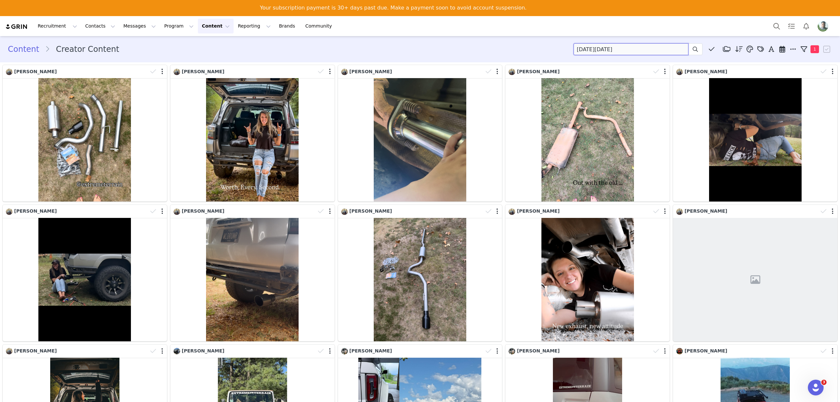
click at [607, 52] on input "black friday" at bounding box center [630, 49] width 115 height 12
click at [603, 45] on input "#black" at bounding box center [630, 49] width 115 height 12
click at [596, 44] on input "#black" at bounding box center [630, 49] width 115 height 12
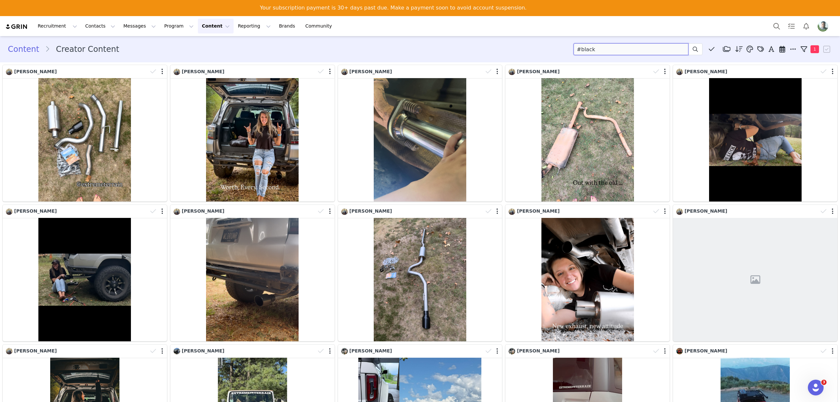
click at [596, 44] on input "#black" at bounding box center [630, 49] width 115 height 12
type input "#friday"
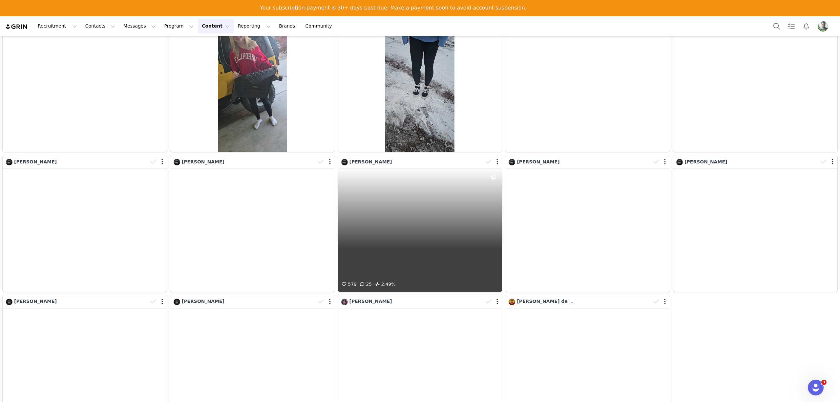
scroll to position [895, 0]
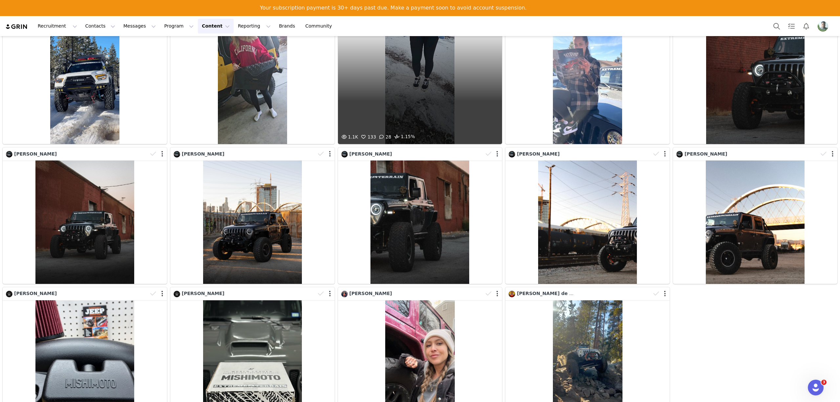
click at [393, 95] on div "1.1K 133 28 1.15%" at bounding box center [420, 82] width 164 height 123
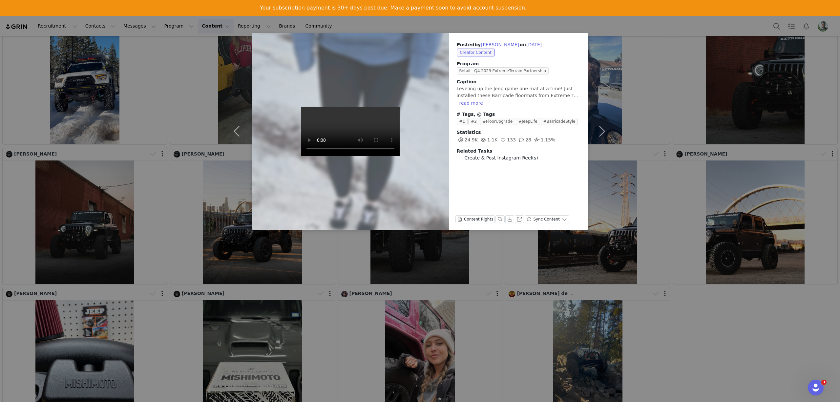
click at [500, 92] on div "Caption Leveling up the Jeep game one mat at a time! Just installed these Barri…" at bounding box center [519, 92] width 124 height 29
click at [485, 99] on button "read more" at bounding box center [471, 103] width 29 height 8
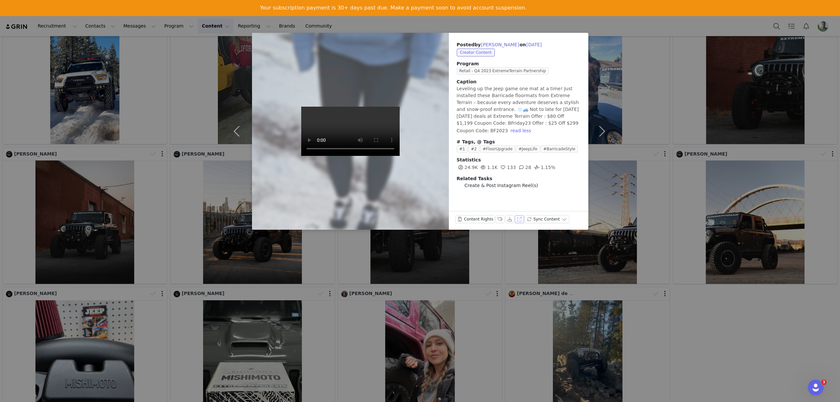
click at [516, 218] on button "View on Instagram" at bounding box center [519, 219] width 9 height 8
click at [646, 70] on div "Posted by Craig Decker on Nov 24, 2023 Creator Content Program Retail - Q4 2023…" at bounding box center [420, 201] width 840 height 402
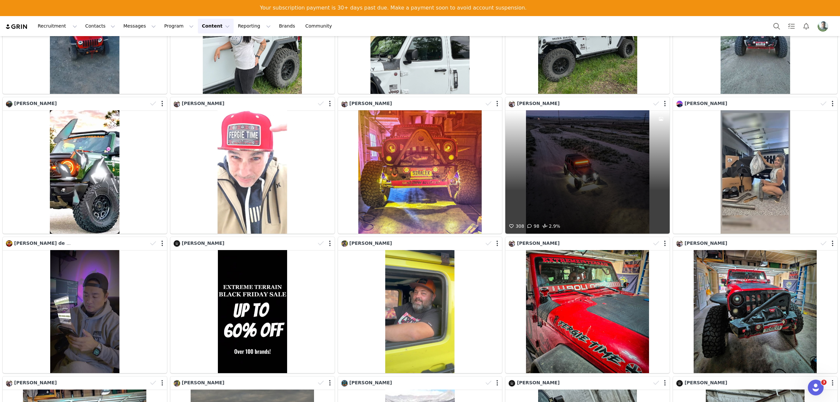
scroll to position [64, 0]
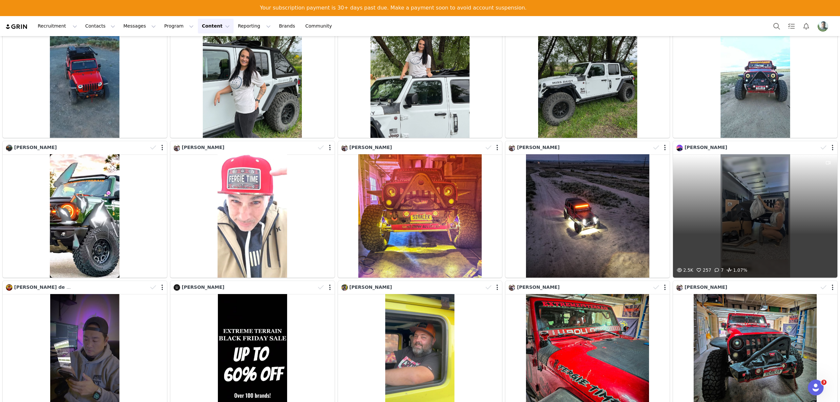
click at [742, 188] on div "2.5K 257 7 1.07%" at bounding box center [755, 215] width 164 height 123
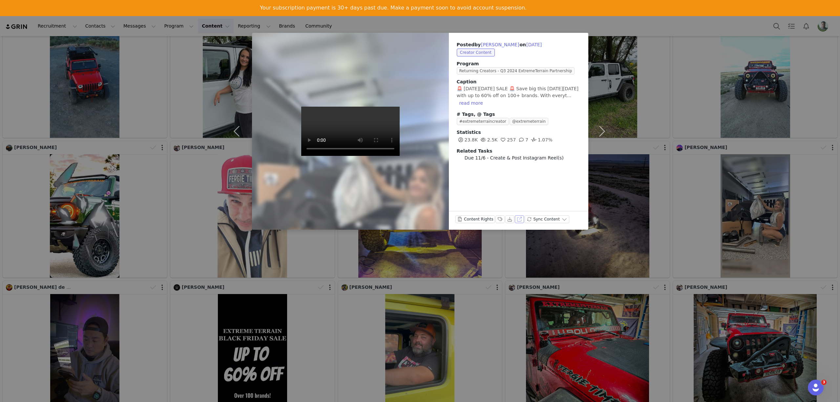
click at [516, 217] on button "View on Instagram" at bounding box center [519, 219] width 9 height 8
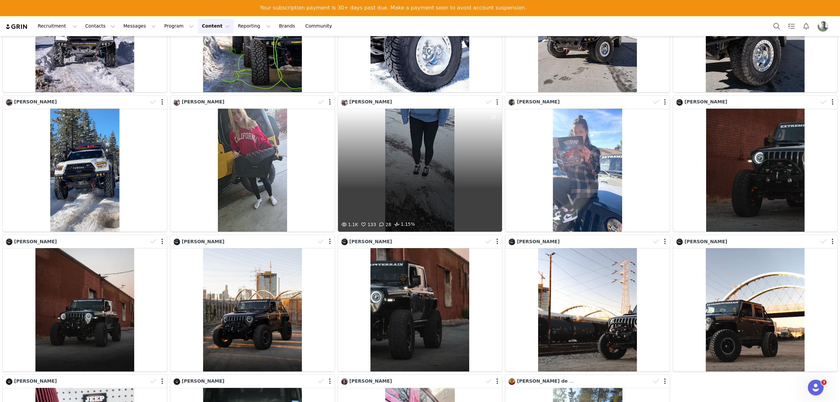
scroll to position [895, 0]
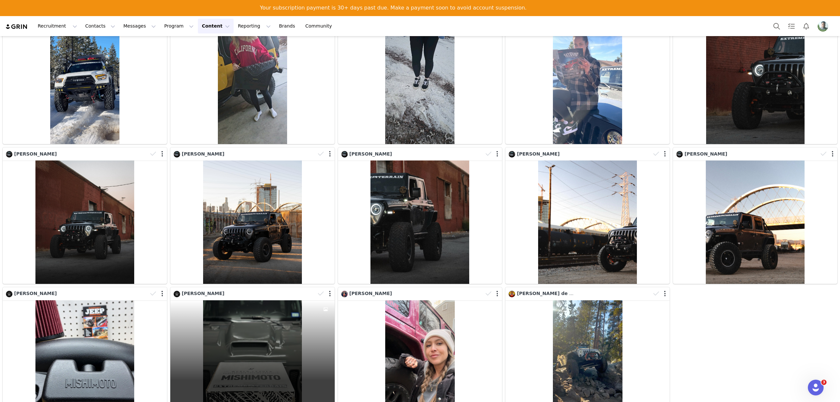
click at [245, 313] on div "69 11 0.22%" at bounding box center [252, 361] width 164 height 123
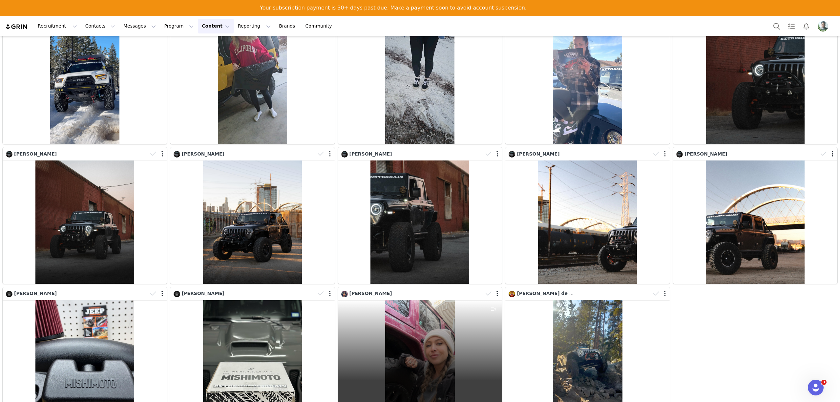
click at [438, 331] on div "6.8K 550 52 2.5%" at bounding box center [420, 361] width 164 height 123
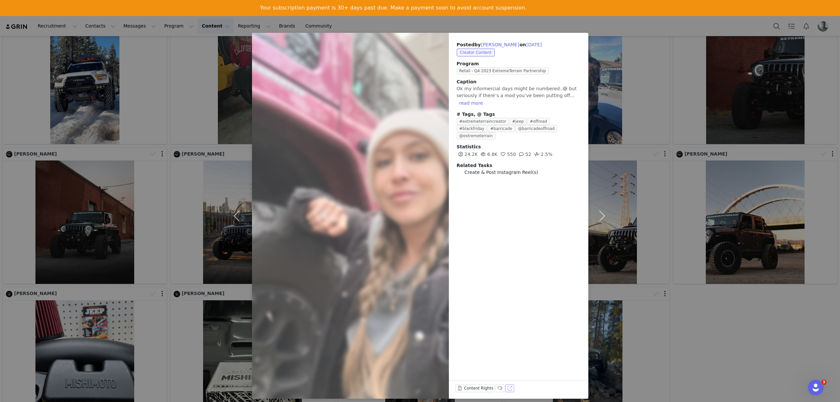
click at [505, 385] on button "View on Instagram" at bounding box center [509, 388] width 9 height 8
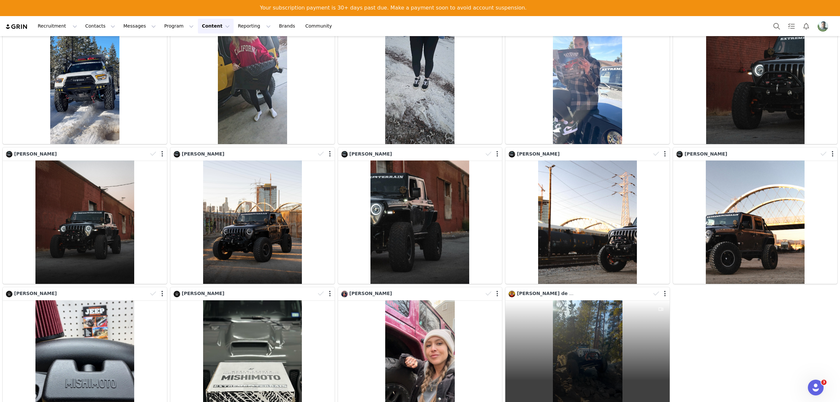
click at [588, 321] on div "1.3K 80 0 1.66%" at bounding box center [587, 361] width 164 height 123
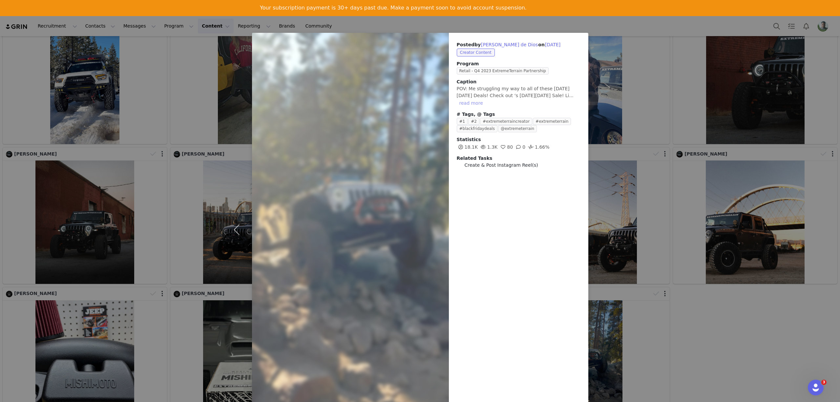
click at [485, 99] on button "read more" at bounding box center [471, 103] width 29 height 8
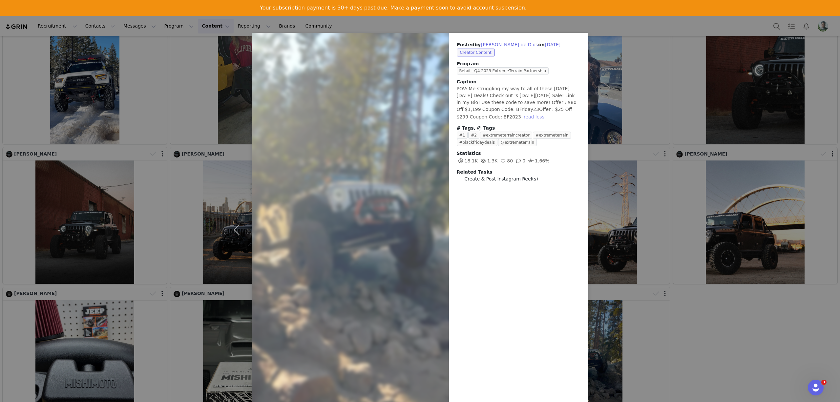
scroll to position [32, 0]
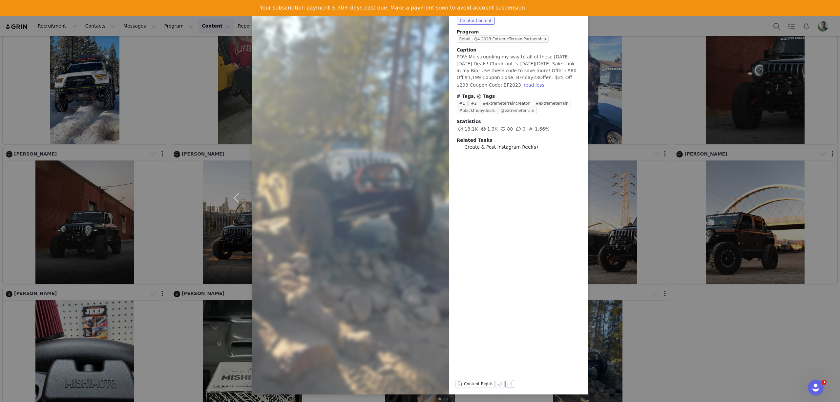
click at [505, 382] on button "View on Instagram" at bounding box center [509, 384] width 9 height 8
click at [188, 135] on div "Posted by Peter Vergel de Dios on Nov 22, 2023 Creator Content Program Retail -…" at bounding box center [420, 201] width 840 height 402
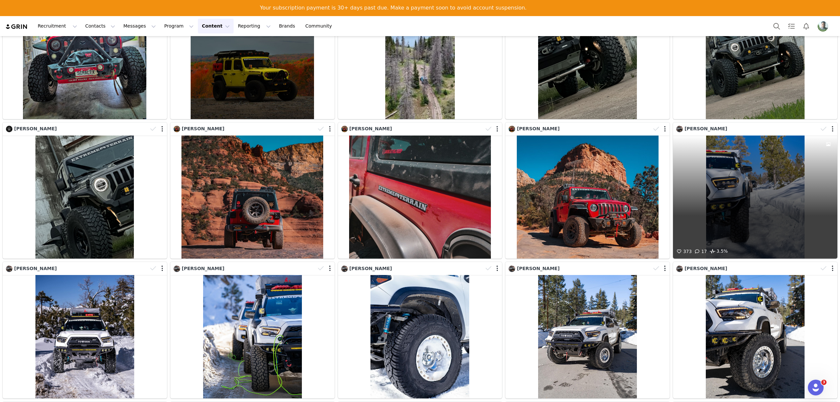
scroll to position [414, 0]
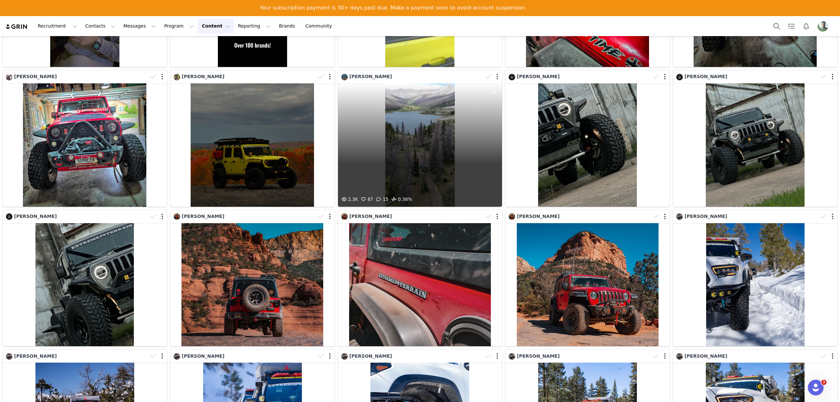
click at [438, 142] on div "2.3K 87 15 0.36%" at bounding box center [420, 144] width 164 height 123
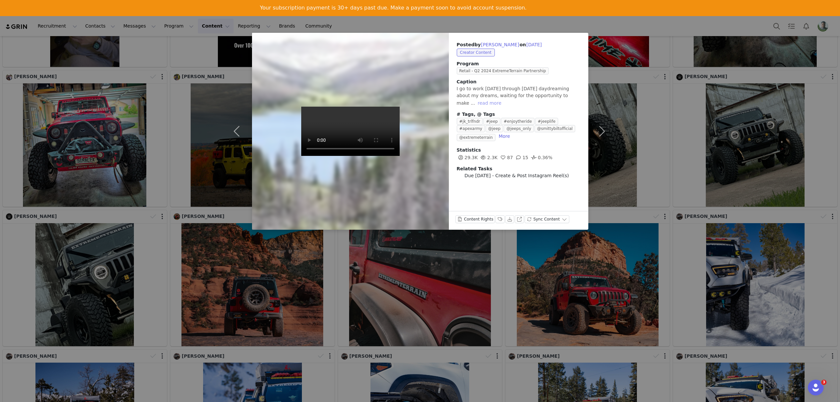
click at [504, 99] on button "read more" at bounding box center [489, 103] width 29 height 8
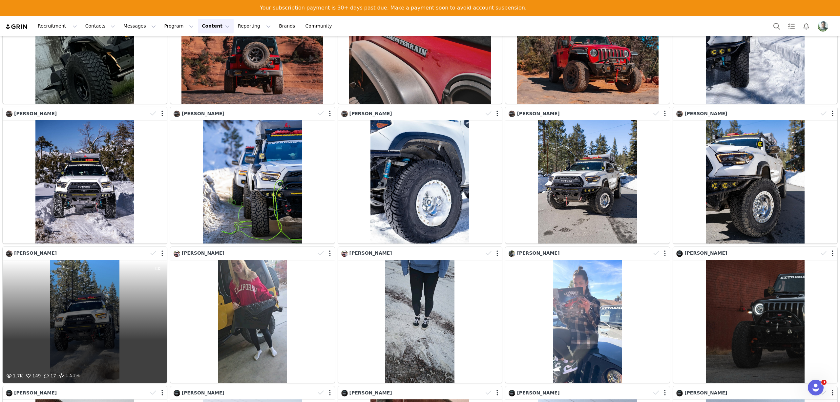
scroll to position [743, 0]
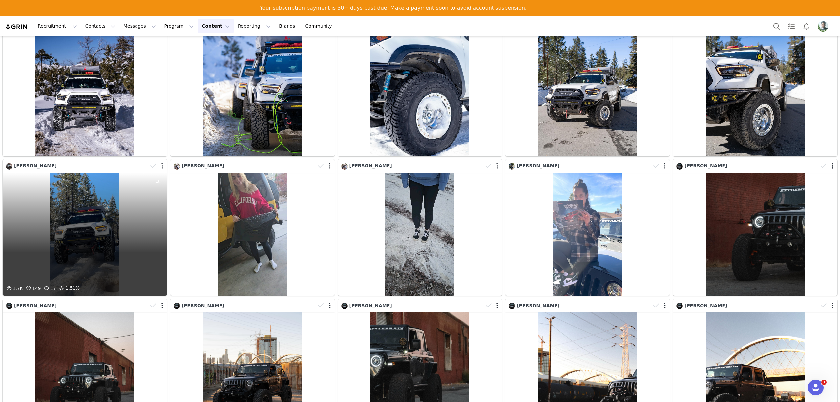
click at [85, 234] on div "1.7K 149 17 1.51%" at bounding box center [85, 234] width 164 height 123
click at [109, 201] on div "1.7K 149 17 1.51%" at bounding box center [85, 234] width 164 height 123
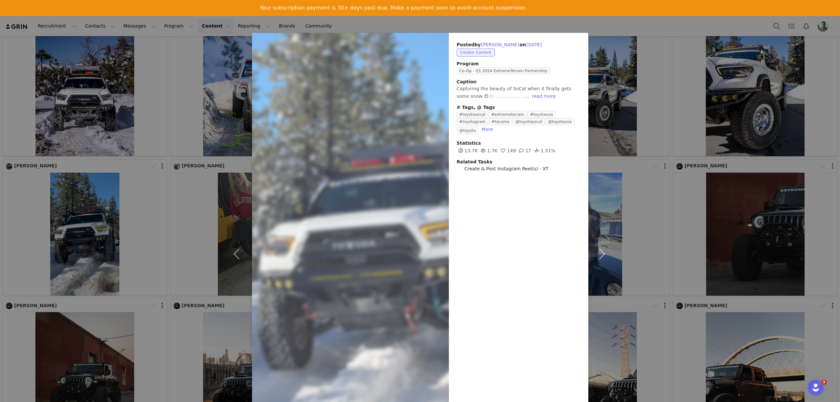
click at [706, 184] on div "Posted by Hee Jun Joo on Feb 19, 2024 Creator Content Program Co-Op - Q1 2024 E…" at bounding box center [420, 201] width 840 height 402
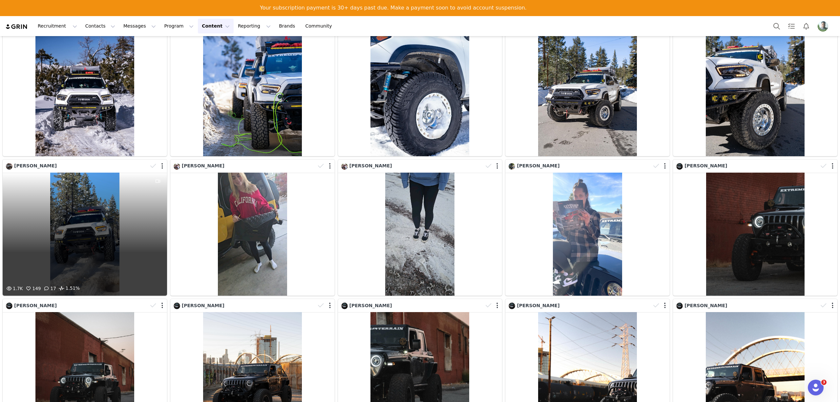
click at [118, 241] on div "1.7K 149 17 1.51%" at bounding box center [85, 234] width 164 height 123
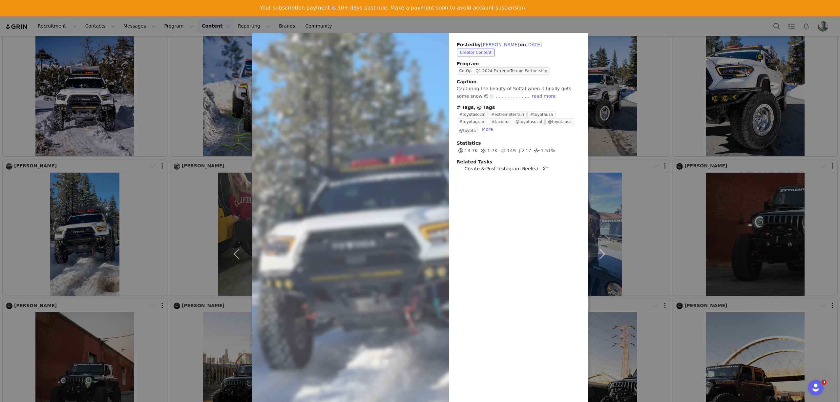
scroll to position [81, 0]
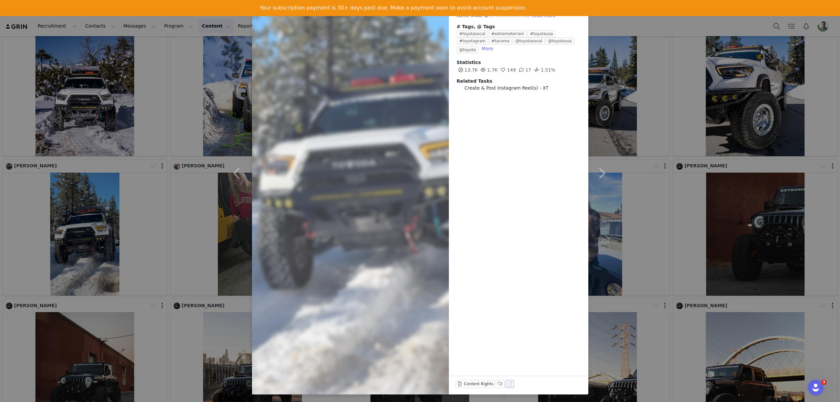
click at [505, 385] on button "View on Instagram" at bounding box center [509, 384] width 9 height 8
click at [684, 136] on div "Posted by Hee Jun Joo on Feb 19, 2024 Creator Content Program Co-Op - Q1 2024 E…" at bounding box center [420, 201] width 840 height 402
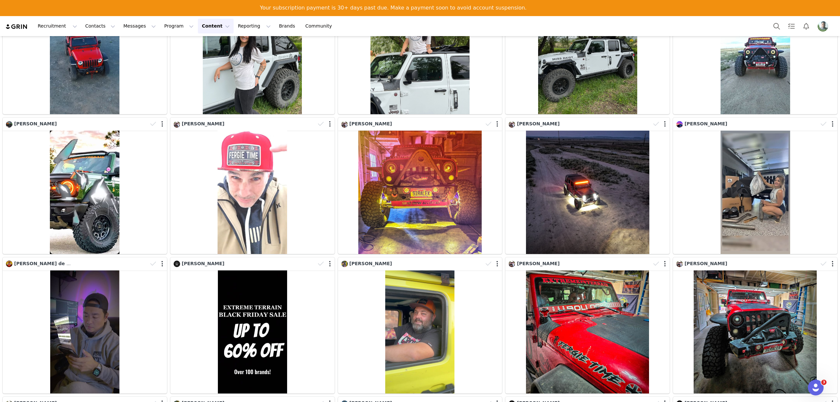
scroll to position [0, 0]
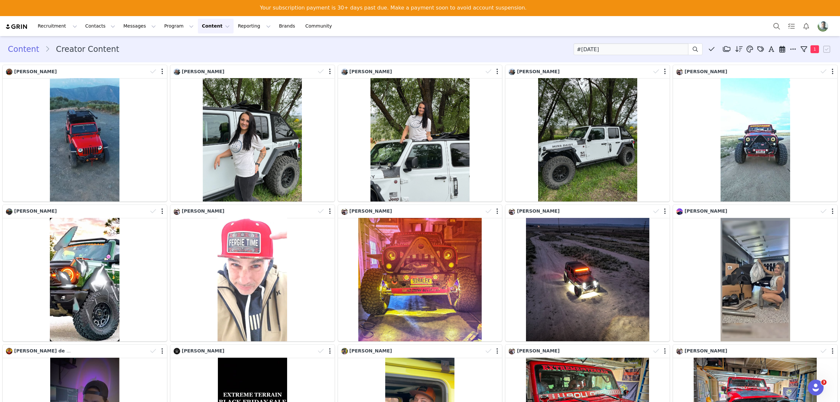
click at [198, 26] on button "Content Content" at bounding box center [216, 26] width 36 height 15
drag, startPoint x: 592, startPoint y: 45, endPoint x: 596, endPoint y: 46, distance: 4.1
click at [593, 45] on input "#friday" at bounding box center [630, 49] width 115 height 12
click at [617, 49] on input "#friday" at bounding box center [630, 49] width 115 height 12
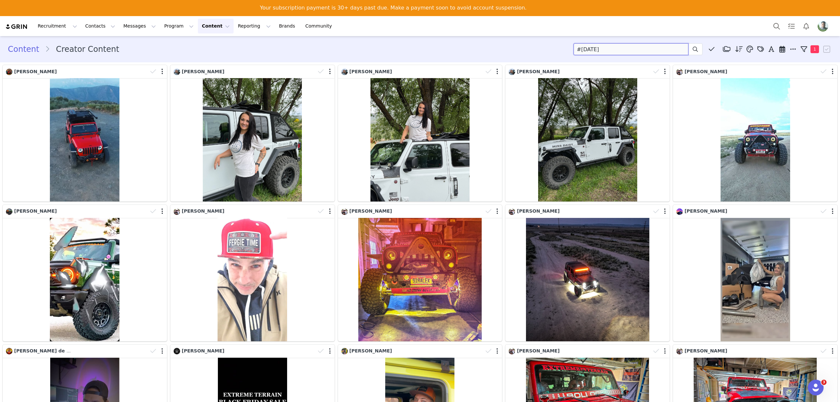
click at [617, 49] on input "#friday" at bounding box center [630, 49] width 115 height 12
type input "Black Friday"
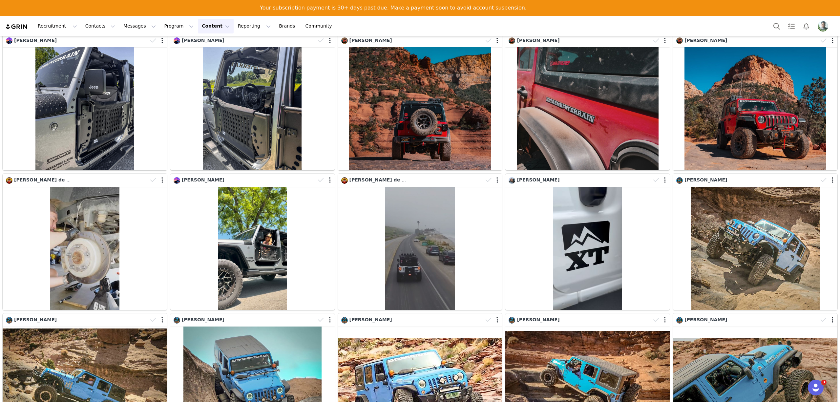
scroll to position [3398, 0]
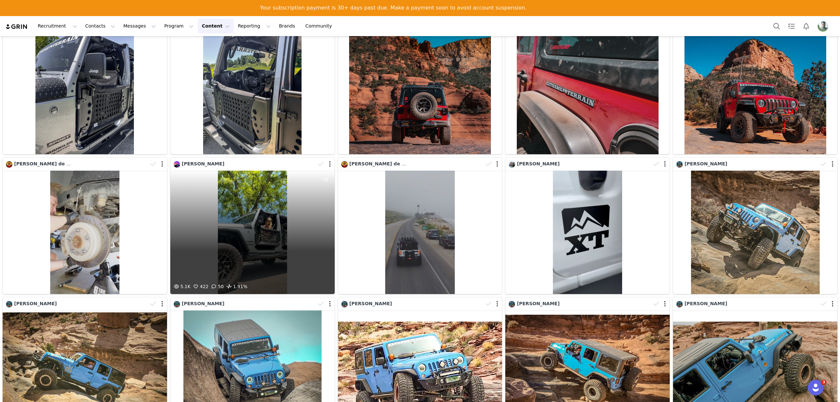
click at [255, 192] on div "5.1K 422 50 1.91%" at bounding box center [252, 232] width 164 height 123
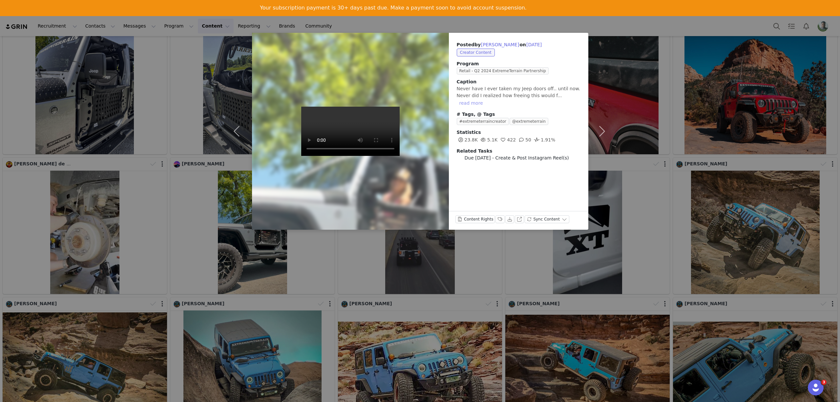
click at [485, 99] on button "read more" at bounding box center [471, 103] width 29 height 8
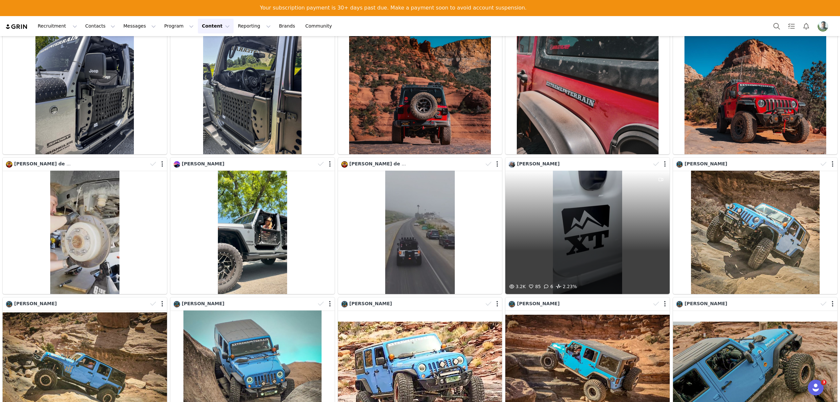
scroll to position [3529, 0]
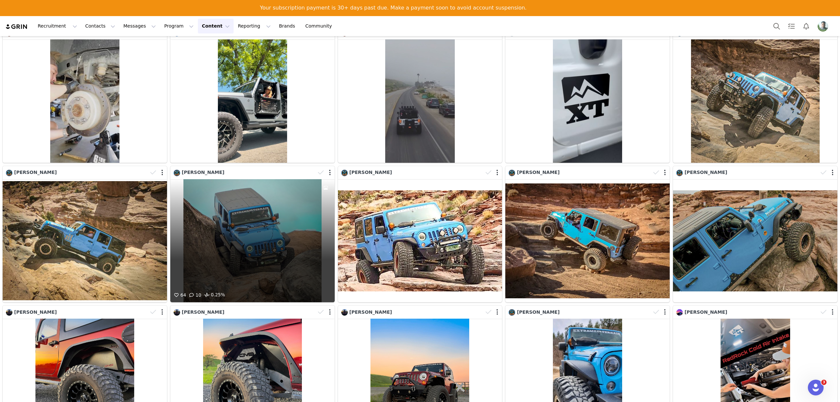
click at [221, 185] on div "64 10 0.25%" at bounding box center [252, 240] width 164 height 123
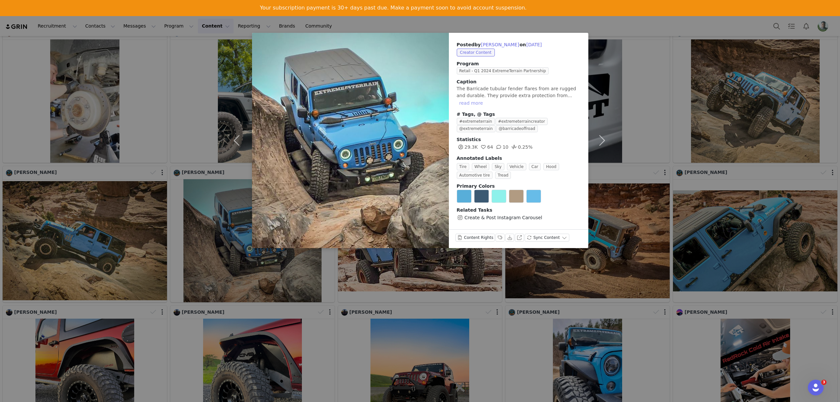
click at [485, 99] on button "read more" at bounding box center [471, 103] width 29 height 8
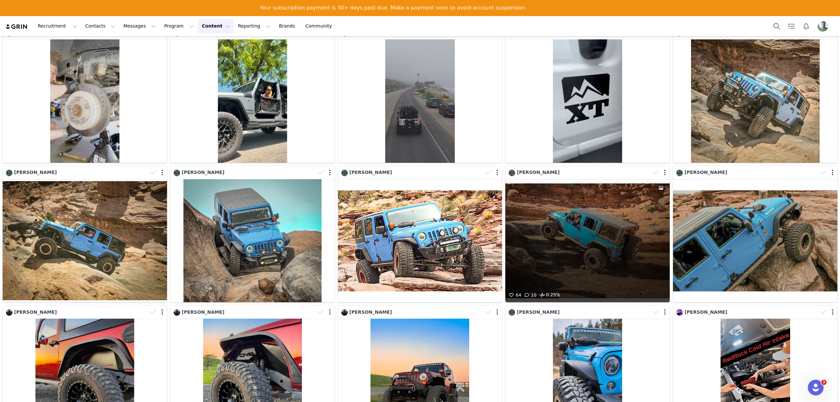
click at [615, 197] on div "64 10 0.25%" at bounding box center [587, 240] width 164 height 123
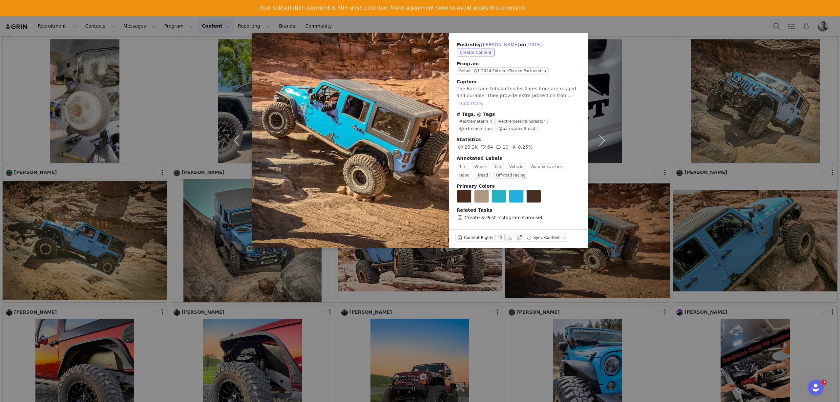
click at [485, 99] on button "read more" at bounding box center [471, 103] width 29 height 8
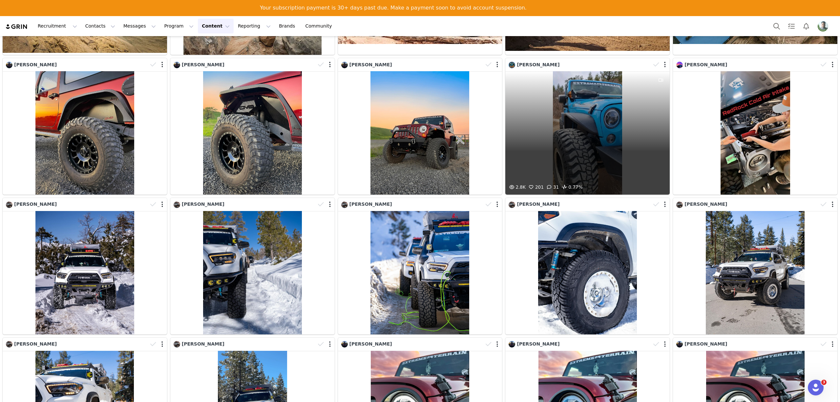
scroll to position [3732, 0]
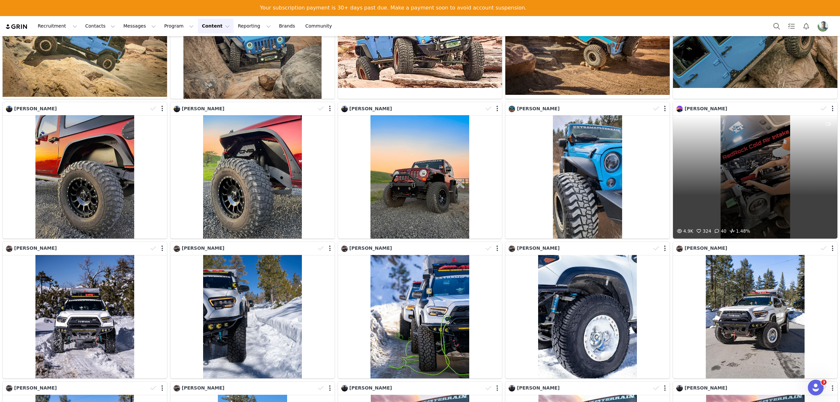
click at [776, 132] on div "4.9K 324 40 1.48%" at bounding box center [755, 176] width 164 height 123
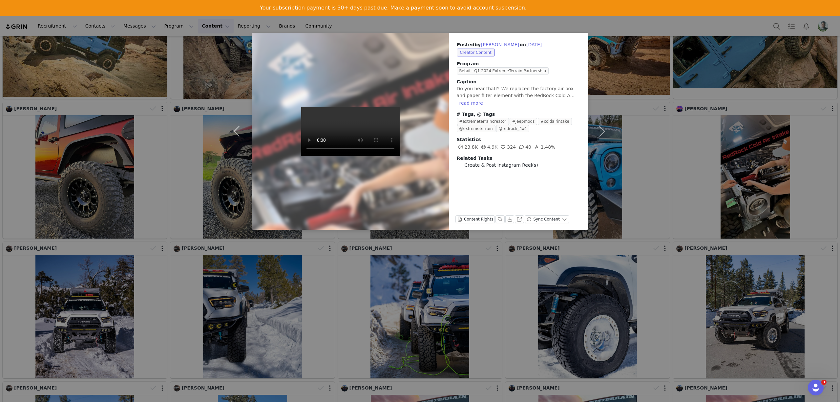
click at [511, 85] on h3 "Caption" at bounding box center [519, 81] width 124 height 7
click at [512, 95] on span "Do you hear that?! We replaced the factory air box and paper filter element wit…" at bounding box center [516, 92] width 118 height 12
click at [485, 99] on button "read more" at bounding box center [471, 103] width 29 height 8
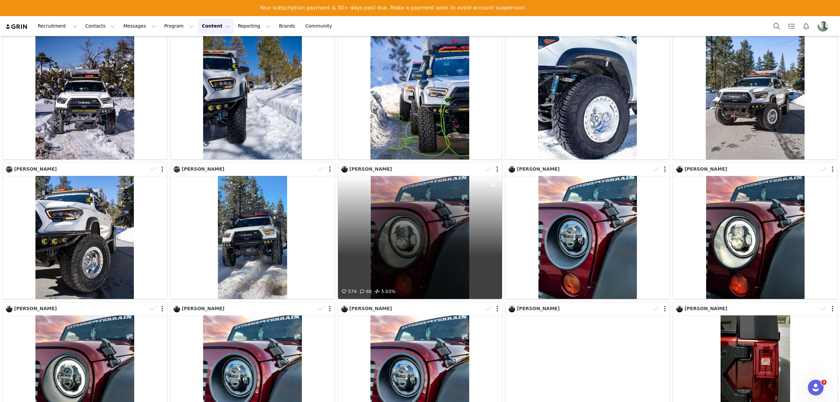
scroll to position [4038, 0]
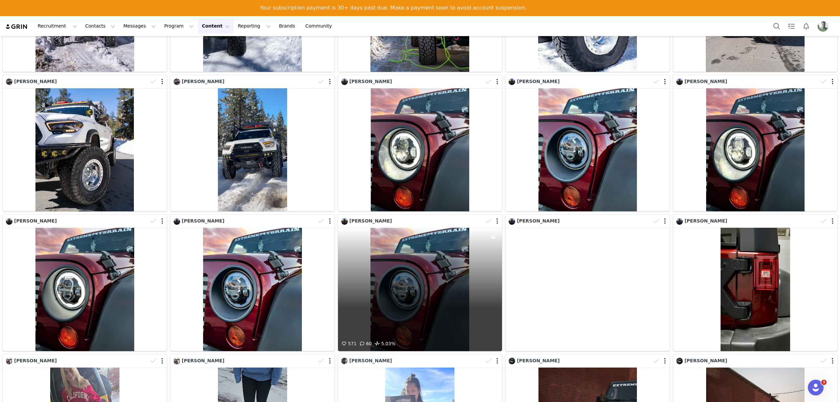
click at [409, 249] on div "571 60 5.03%" at bounding box center [420, 289] width 164 height 123
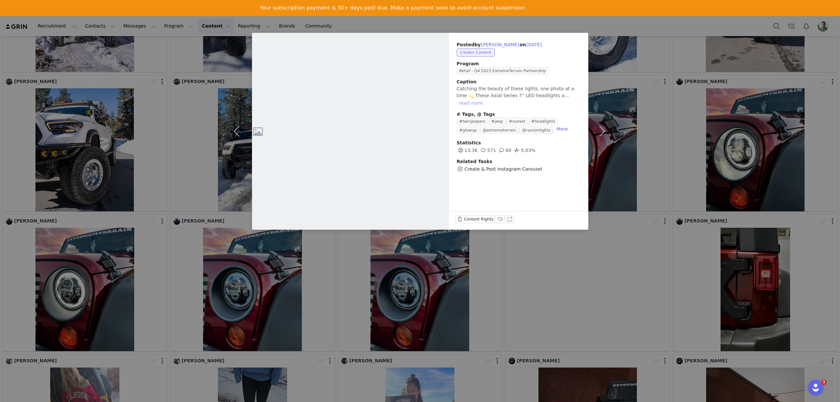
click at [485, 99] on button "read more" at bounding box center [471, 103] width 29 height 8
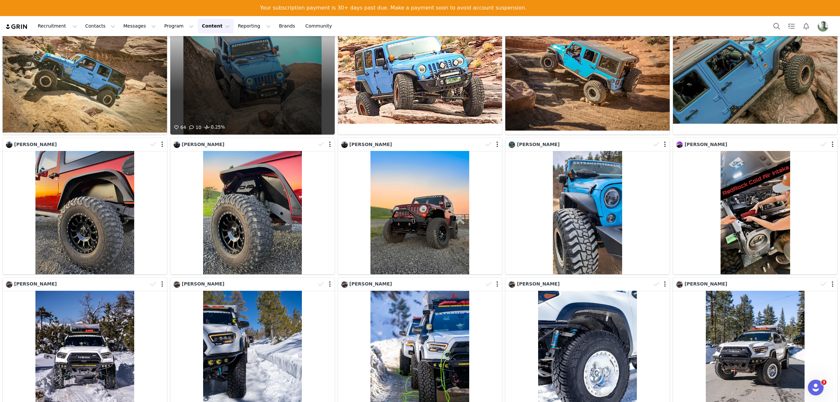
scroll to position [3521, 0]
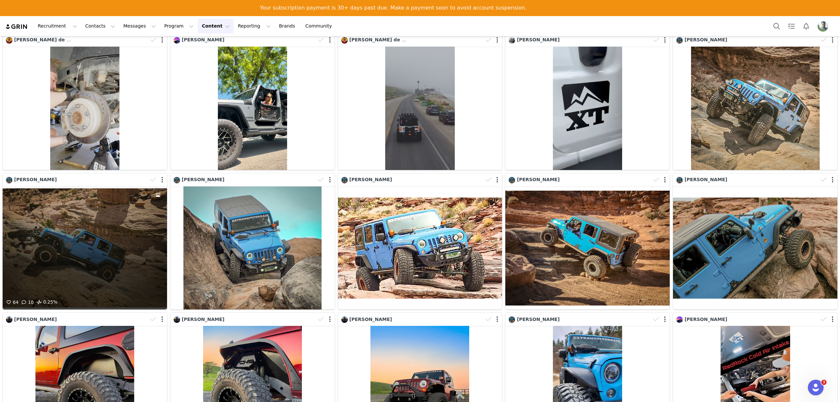
click at [95, 217] on div "64 10 0.25%" at bounding box center [85, 247] width 164 height 123
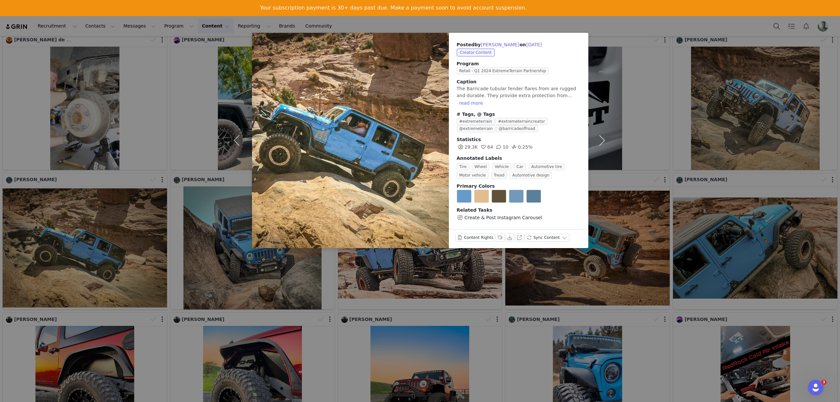
click at [537, 96] on span "The Barricade tubular fender flares from are rugged and durable. They provide e…" at bounding box center [516, 92] width 119 height 12
click at [485, 99] on button "read more" at bounding box center [471, 103] width 29 height 8
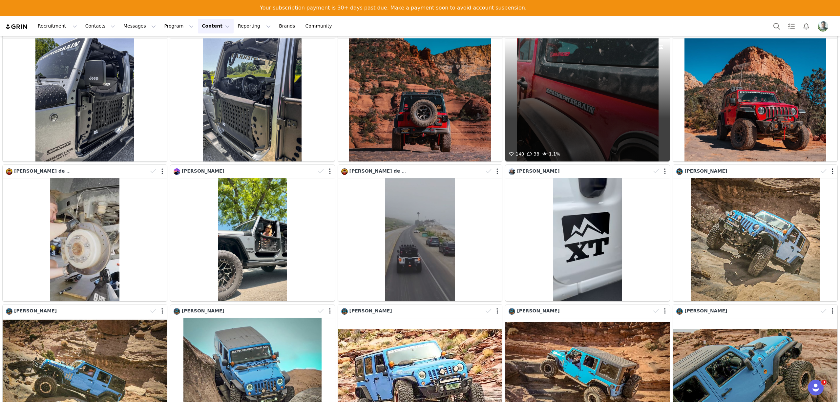
scroll to position [3303, 0]
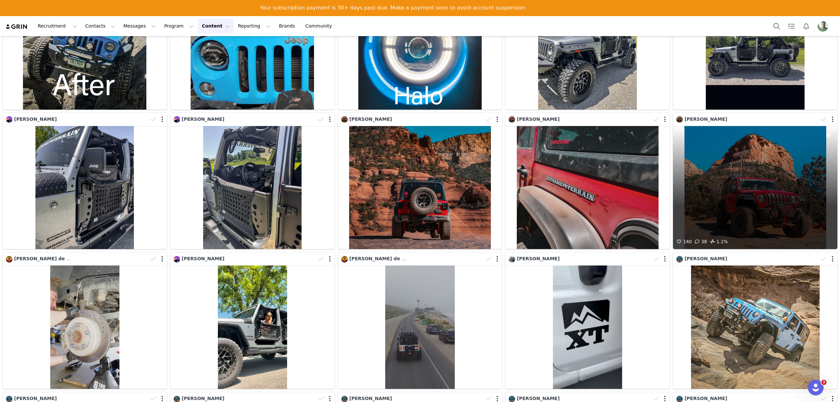
click at [718, 144] on div "140 38 1.1%" at bounding box center [755, 187] width 164 height 123
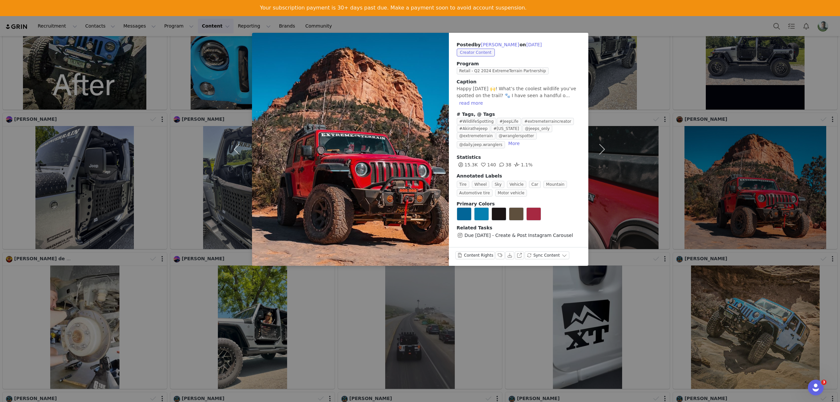
click at [549, 91] on span "Happy friday 🙌! What’s the coolest wildlife you’ve spotted on the trail? 🐾 I ha…" at bounding box center [516, 92] width 119 height 12
click at [485, 99] on button "read more" at bounding box center [471, 103] width 29 height 8
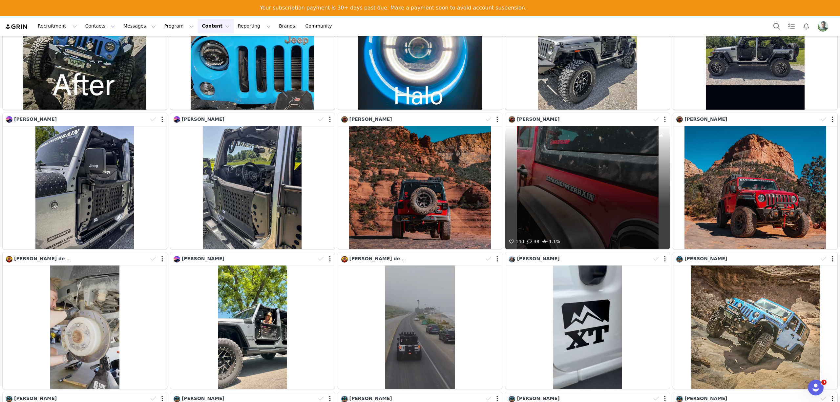
click at [571, 126] on div "140 38 1.1%" at bounding box center [587, 187] width 164 height 123
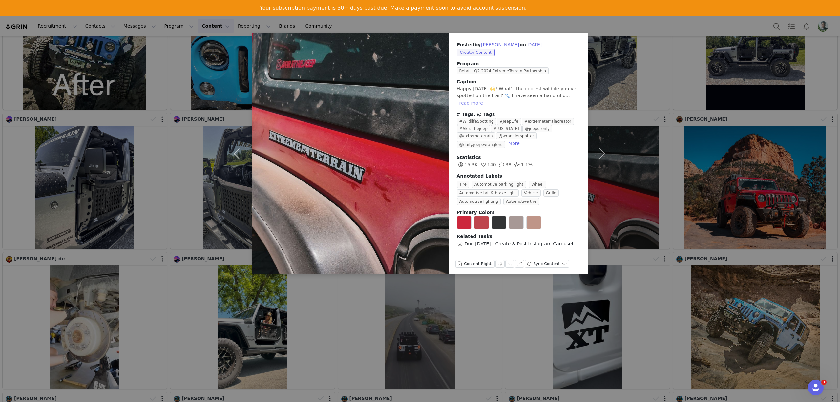
click at [485, 99] on button "read more" at bounding box center [471, 103] width 29 height 8
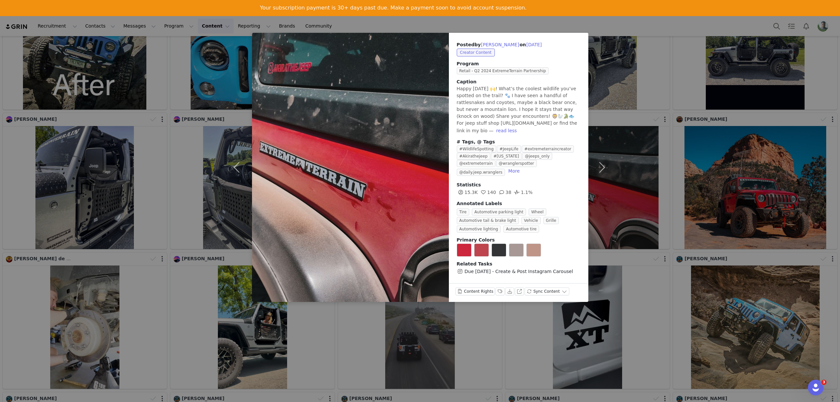
click at [651, 76] on div "Posted by Paul Cezanne on Jun 14, 2024 Creator Content Program Retail - Q2 2024…" at bounding box center [420, 201] width 840 height 402
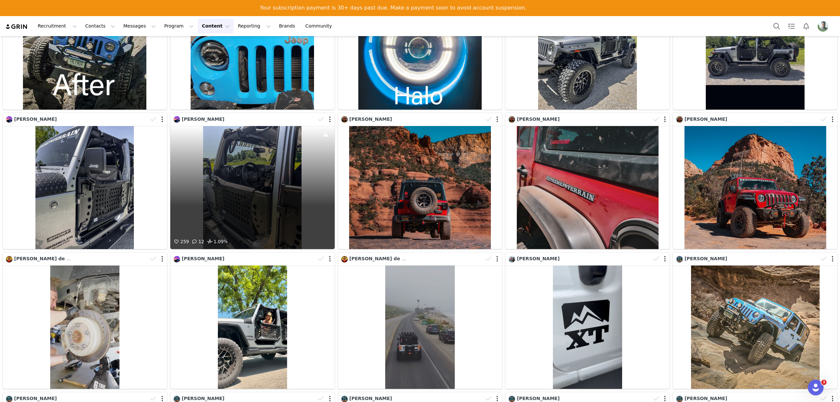
click at [259, 129] on div "259 12 1.09%" at bounding box center [252, 187] width 164 height 123
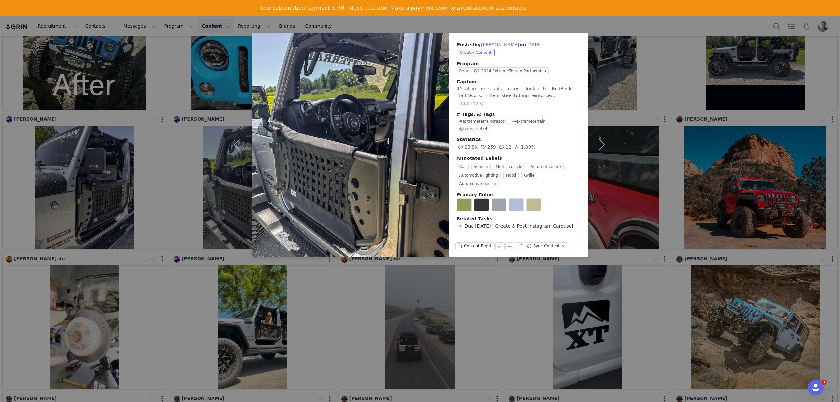
click at [485, 99] on button "read more" at bounding box center [471, 103] width 29 height 8
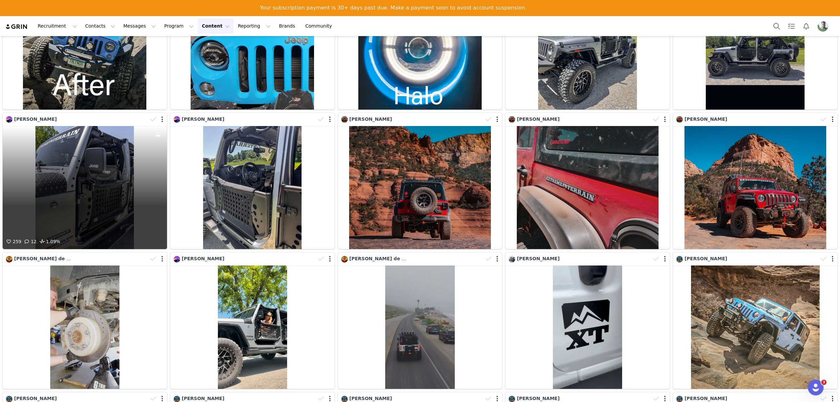
click at [123, 126] on div "259 12 1.09%" at bounding box center [85, 187] width 164 height 123
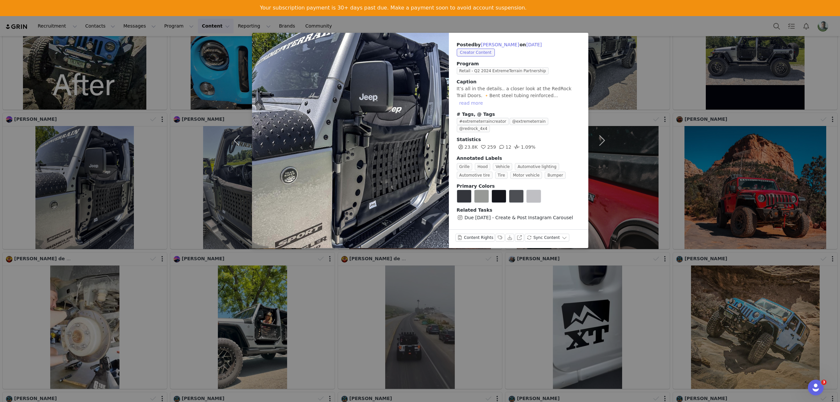
click at [485, 99] on button "read more" at bounding box center [471, 103] width 29 height 8
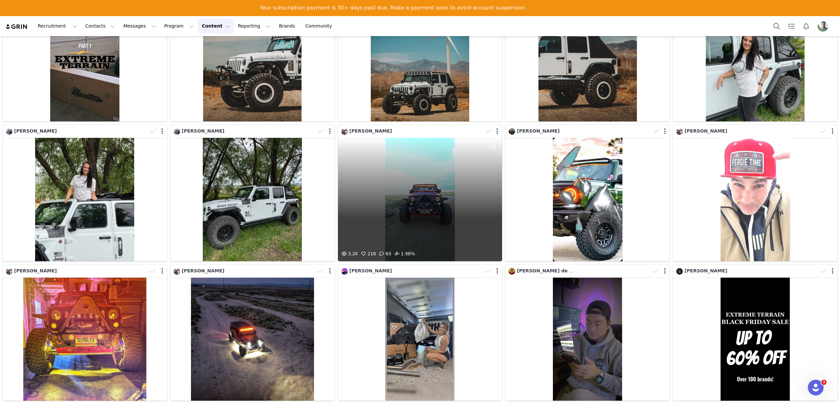
scroll to position [1991, 0]
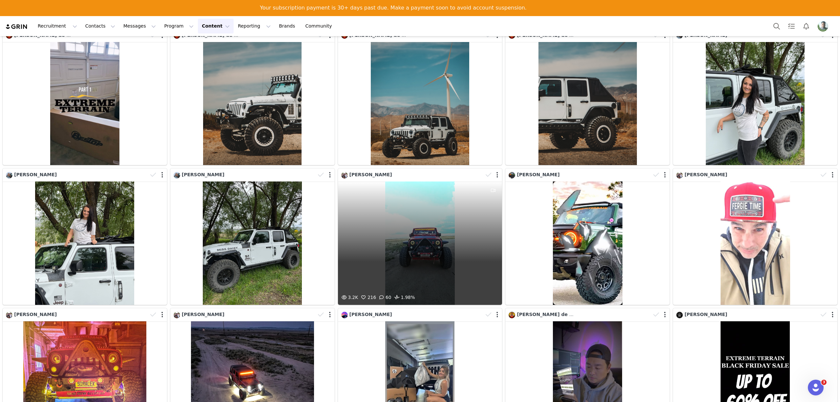
click at [432, 197] on div "3.2K 216 60 1.98%" at bounding box center [420, 242] width 164 height 123
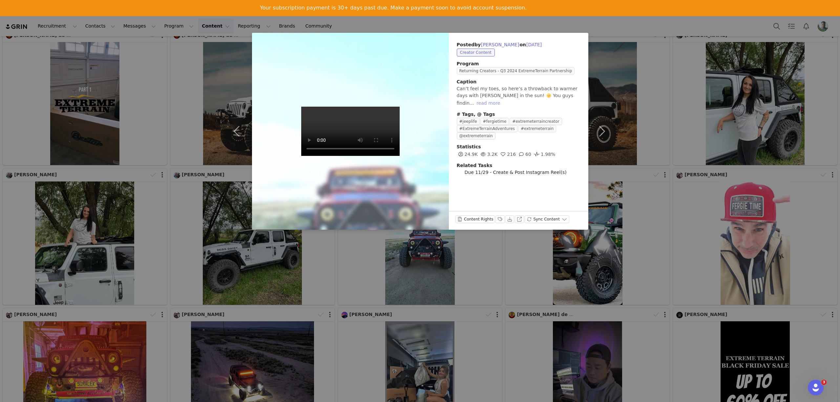
click at [503, 99] on button "read more" at bounding box center [488, 103] width 29 height 8
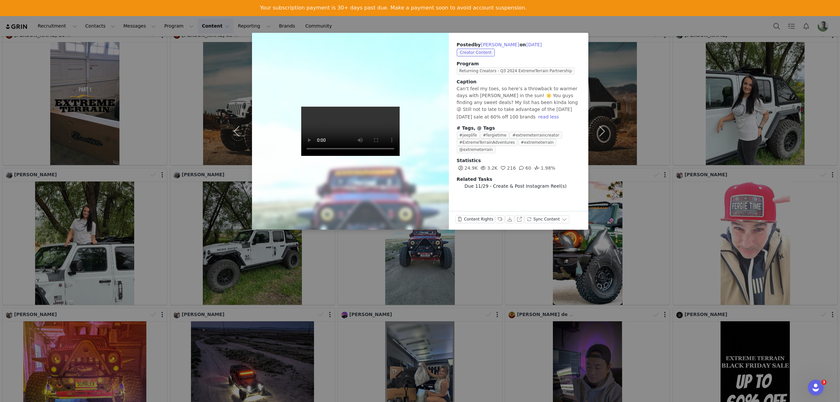
click at [620, 91] on div "Posted by Craig Decker on Dec 1, 2024 Creator Content Program Returning Creator…" at bounding box center [420, 201] width 840 height 402
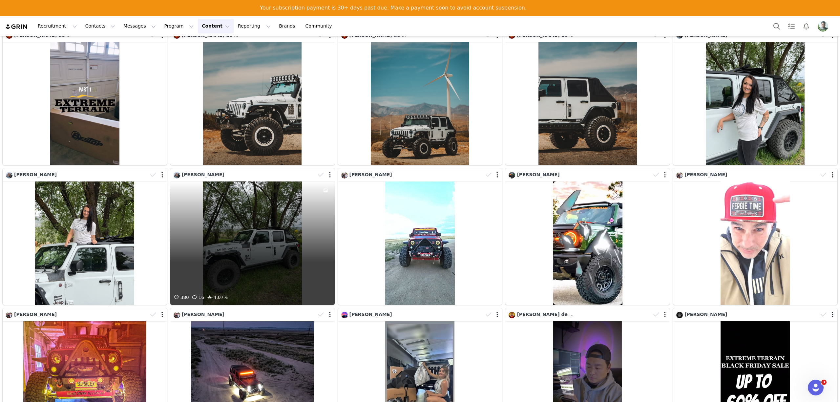
scroll to position [1859, 0]
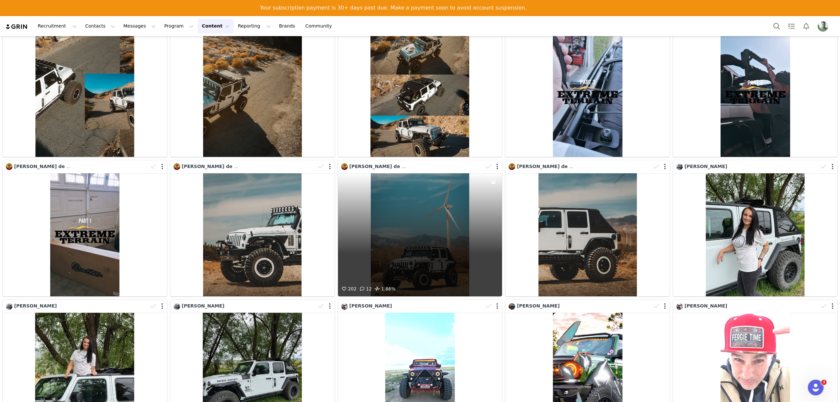
click at [424, 201] on div "202 12 1.86%" at bounding box center [420, 234] width 164 height 123
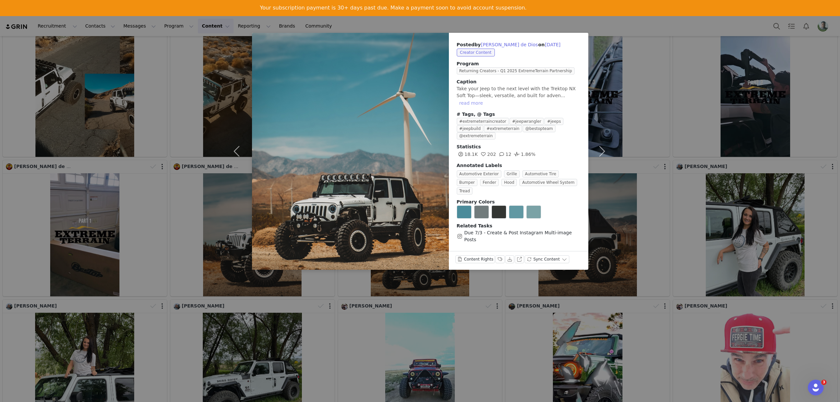
click at [485, 99] on button "read more" at bounding box center [471, 103] width 29 height 8
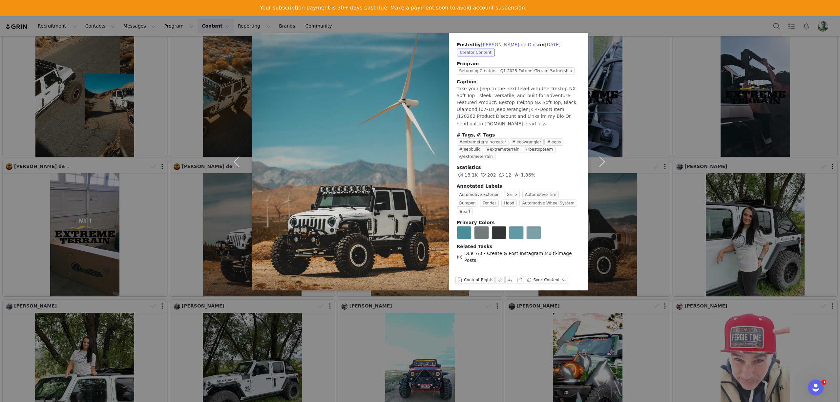
click at [632, 179] on div "Posted by Peter Vergel de Dios on May 20, 2025 Creator Content Program Returnin…" at bounding box center [420, 201] width 840 height 402
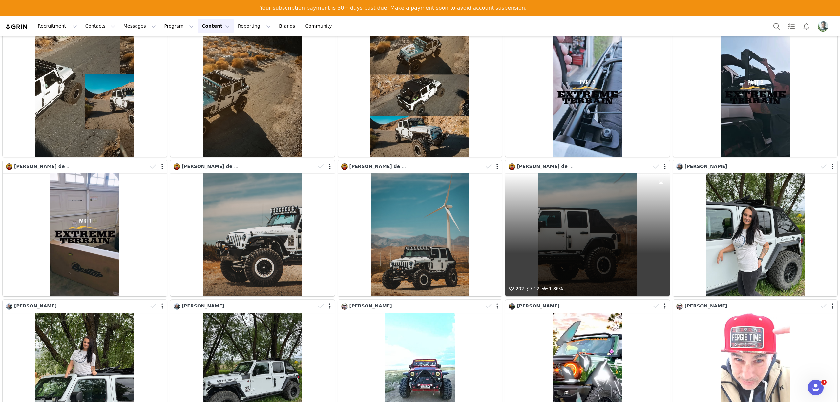
click at [632, 177] on div "202 12 1.86%" at bounding box center [587, 234] width 164 height 123
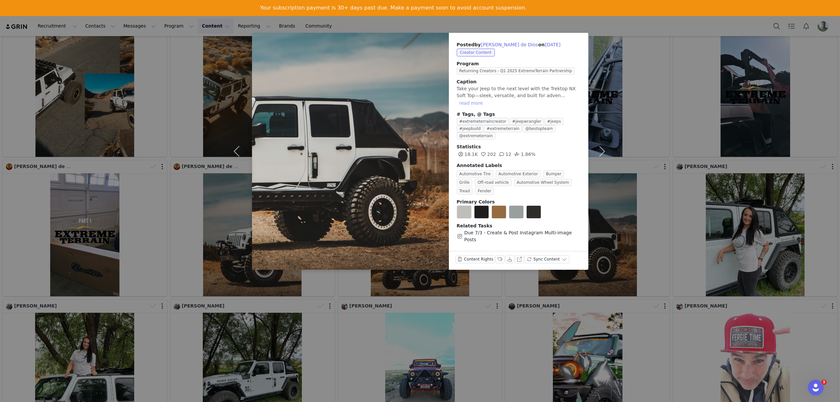
click at [485, 99] on button "read more" at bounding box center [471, 103] width 29 height 8
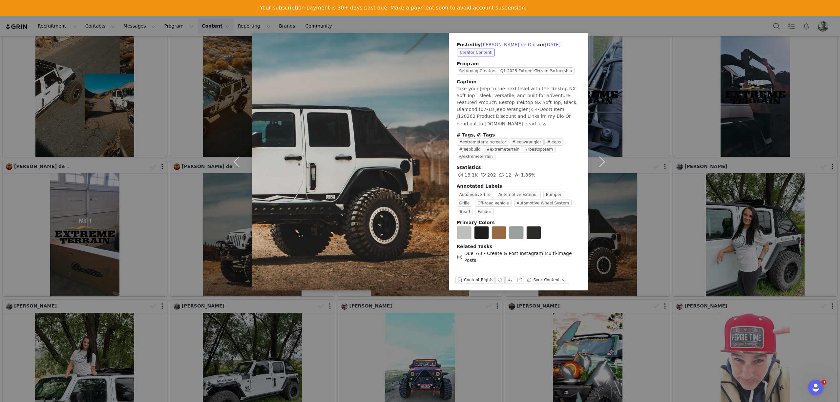
click at [667, 125] on div "Posted by Peter Vergel de Dios on May 20, 2025 Creator Content Program Returnin…" at bounding box center [420, 201] width 840 height 402
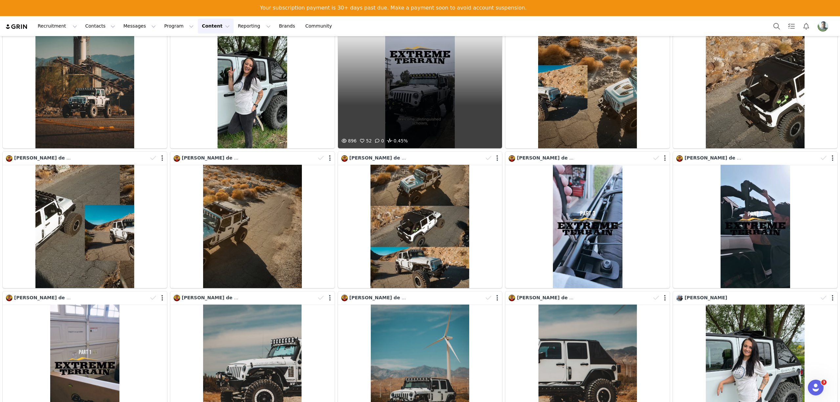
scroll to position [1597, 0]
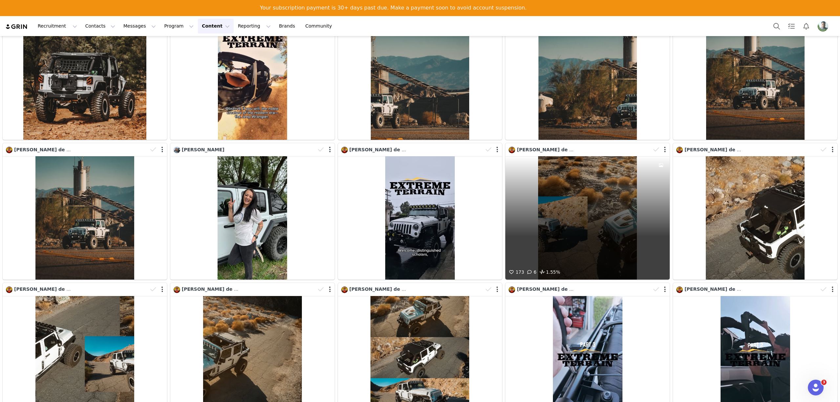
click at [587, 174] on div "173 6 1.55%" at bounding box center [587, 217] width 164 height 123
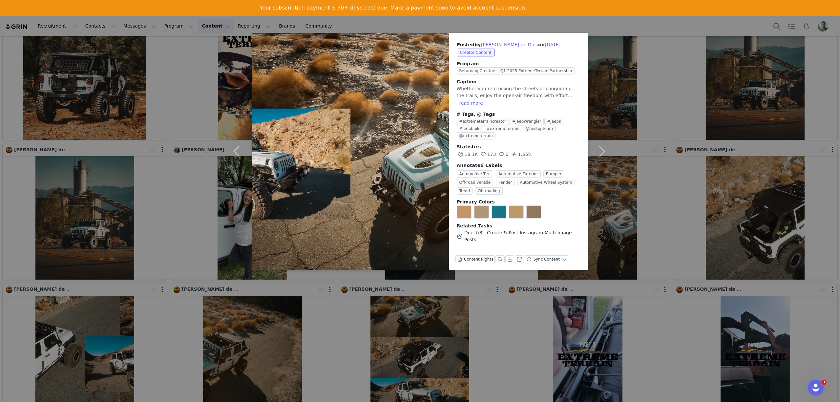
click at [635, 126] on div "Posted by Peter Vergel de Dios on May 26, 2025 Creator Content Program Returnin…" at bounding box center [420, 201] width 840 height 402
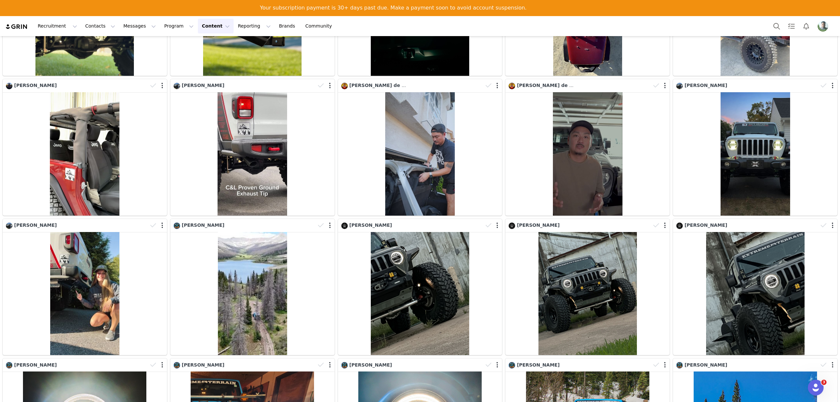
scroll to position [2997, 0]
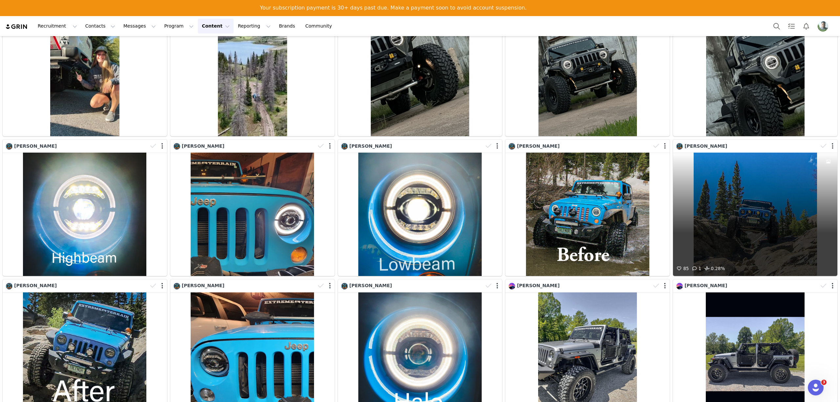
click at [777, 187] on div "85 1 0.28%" at bounding box center [755, 214] width 164 height 123
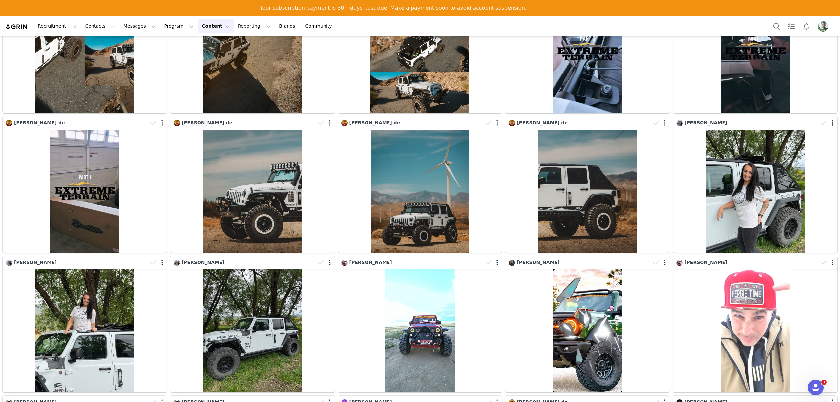
scroll to position [1728, 0]
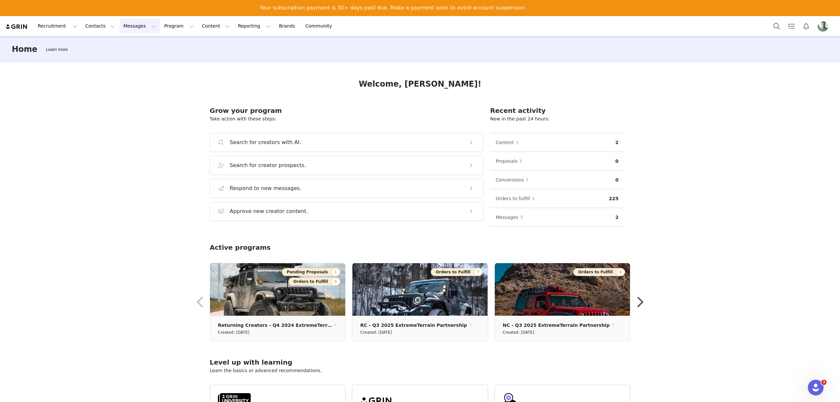
click at [119, 26] on button "Messages Messages" at bounding box center [139, 26] width 40 height 15
click at [128, 56] on div "Inbox" at bounding box center [134, 57] width 44 height 7
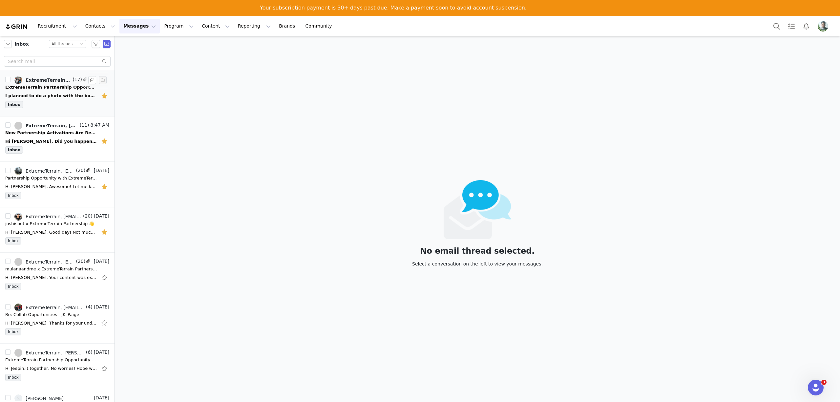
click at [41, 83] on link "ExtremeTerrain, Madison Yesko, ExtremeTerrain" at bounding box center [42, 80] width 57 height 8
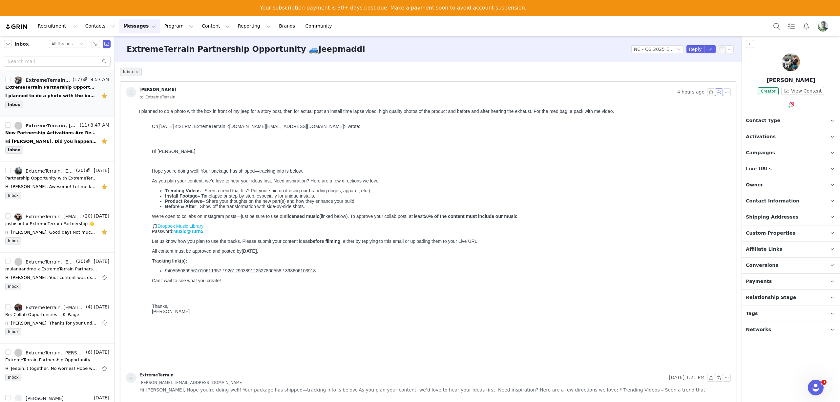
click at [673, 90] on button "button" at bounding box center [719, 92] width 8 height 8
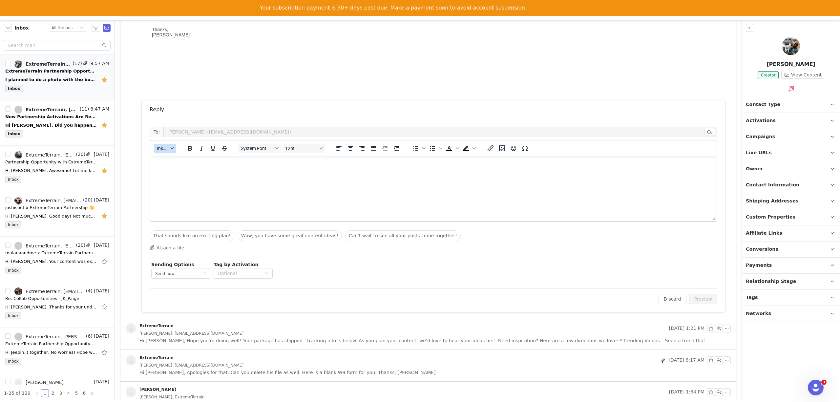
click at [164, 150] on span "Insert" at bounding box center [162, 148] width 11 height 5
click at [176, 159] on div "Insert Template" at bounding box center [189, 160] width 59 height 8
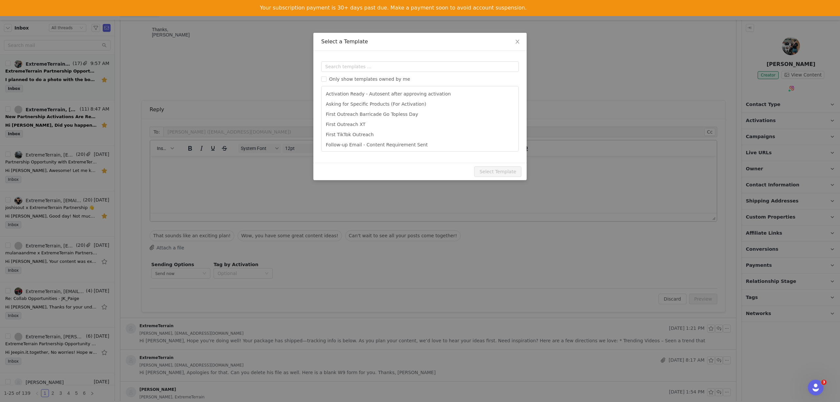
scroll to position [43, 0]
click at [348, 113] on li "General Reply" at bounding box center [420, 112] width 192 height 11
type input "[instagram_username] x ExtremeTerrain"
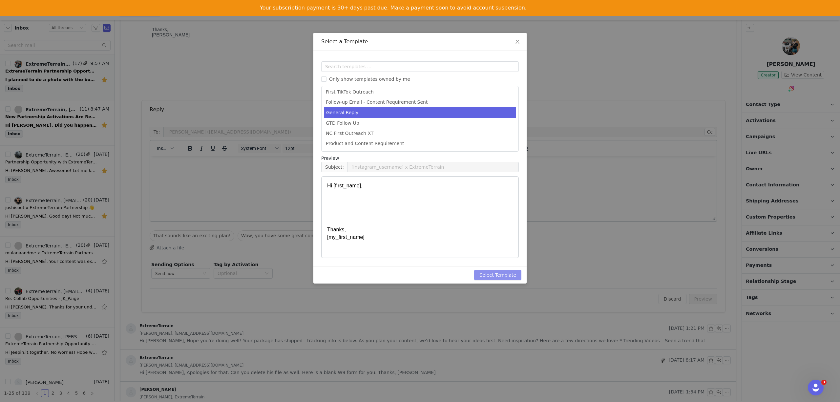
click at [491, 274] on button "Select Template" at bounding box center [497, 275] width 47 height 10
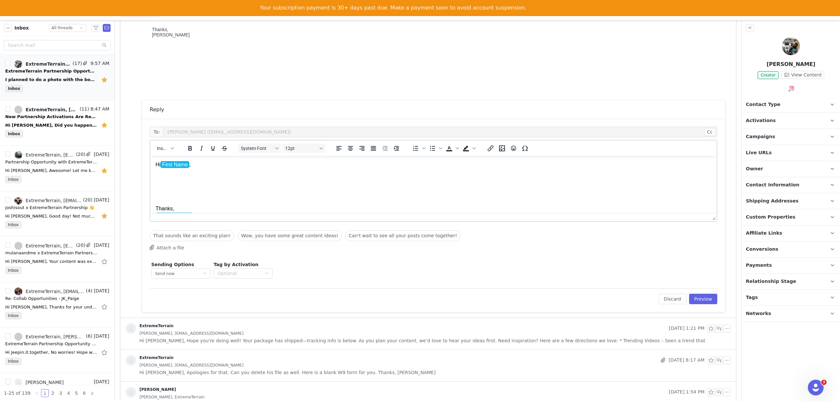
click at [190, 182] on p "Hi First Name , Thanks, My First Name" at bounding box center [433, 190] width 556 height 59
click at [192, 179] on p "Hi First Name , Thanks, My First Name" at bounding box center [433, 190] width 556 height 59
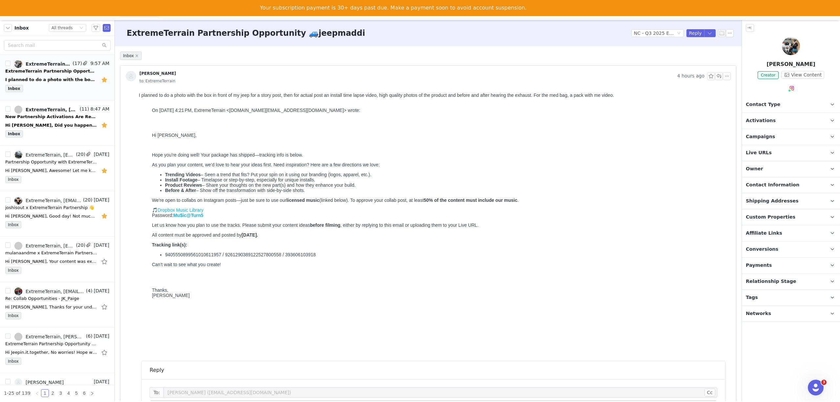
scroll to position [175, 0]
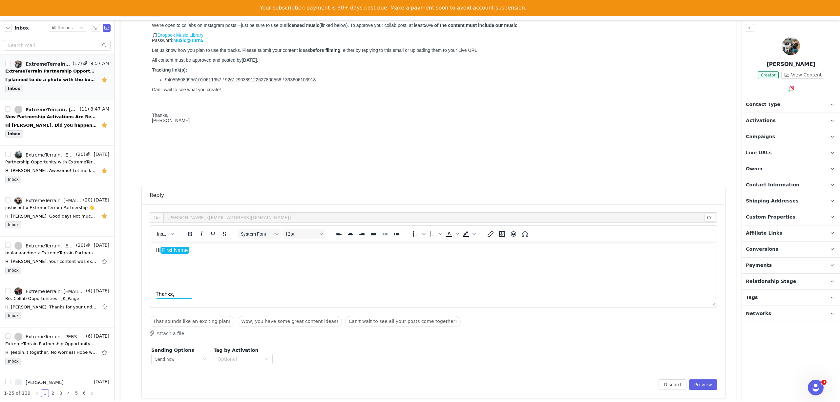
click at [175, 263] on p "Hi First Name , Thanks, My First Name" at bounding box center [433, 276] width 556 height 59
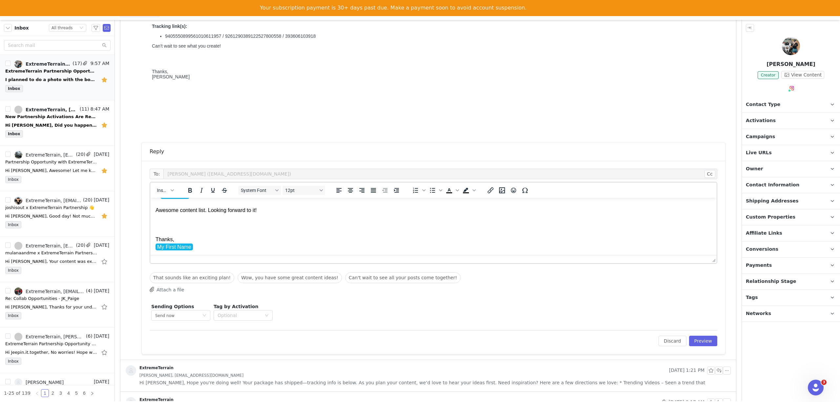
scroll to position [262, 0]
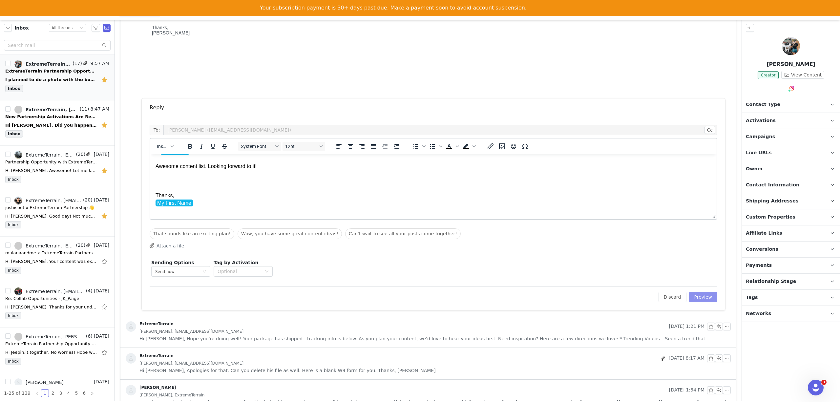
click at [673, 296] on button "Preview" at bounding box center [703, 297] width 29 height 10
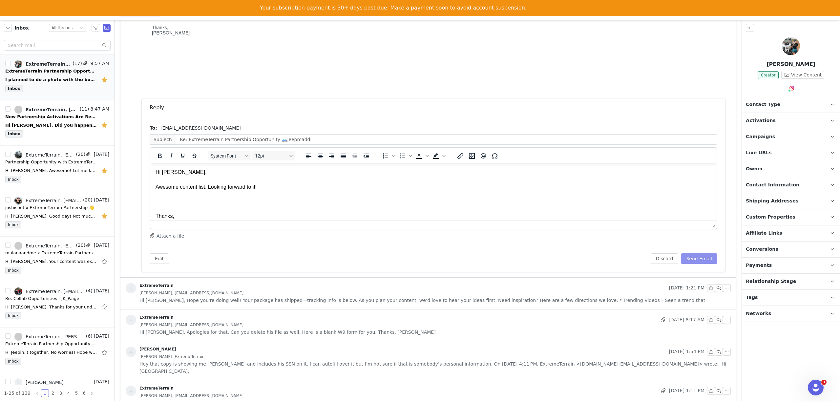
scroll to position [0, 0]
click at [673, 259] on button "Send Email" at bounding box center [699, 258] width 36 height 10
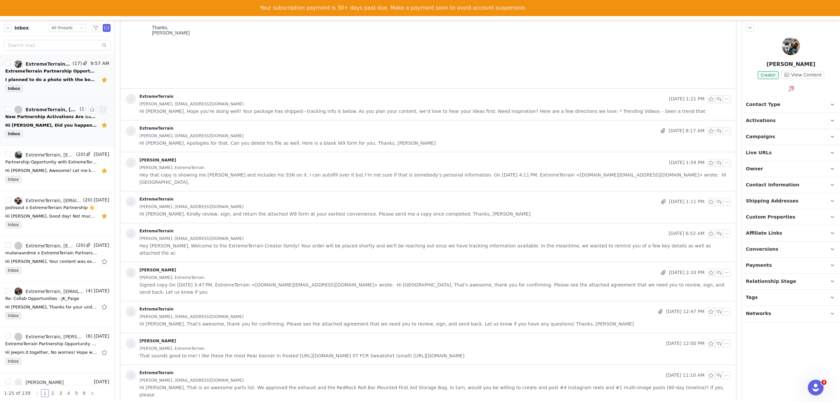
click at [56, 120] on div "Hi Kim, Did you happen to receive a response from the team regarding the Barric…" at bounding box center [57, 125] width 104 height 10
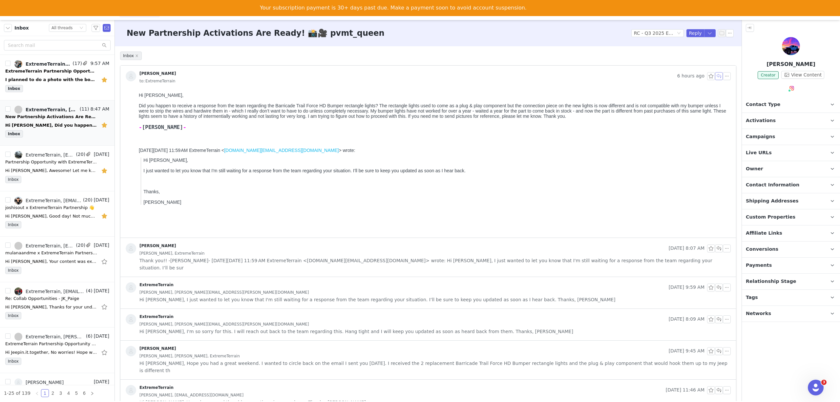
click at [673, 76] on button "button" at bounding box center [719, 76] width 8 height 8
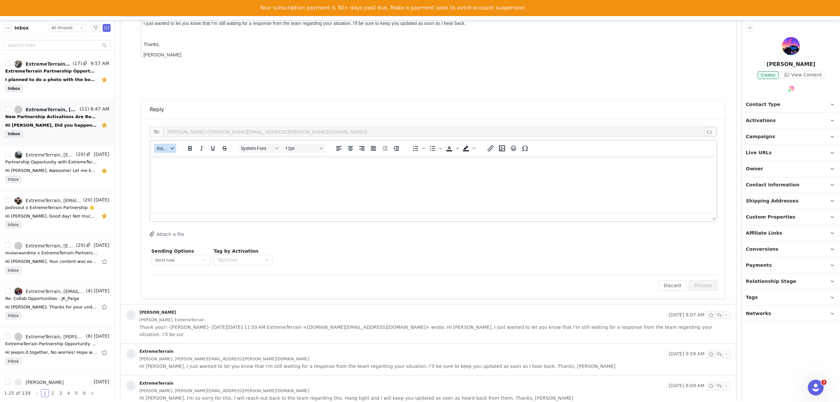
click at [167, 148] on span "Insert" at bounding box center [162, 148] width 11 height 5
click at [177, 160] on div "Insert Template" at bounding box center [189, 160] width 59 height 8
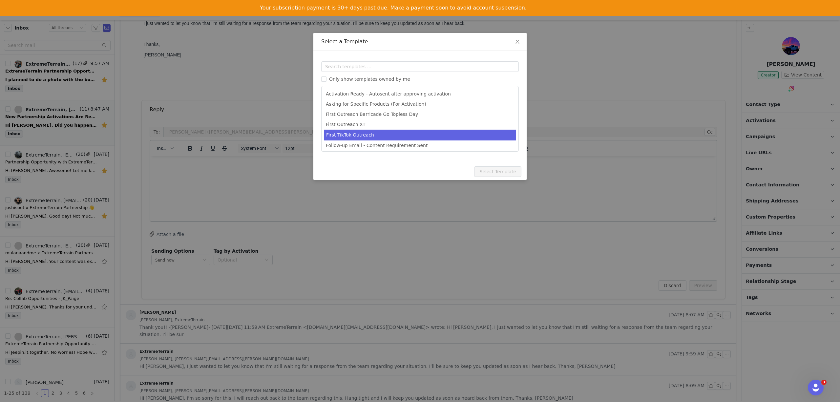
scroll to position [43, 0]
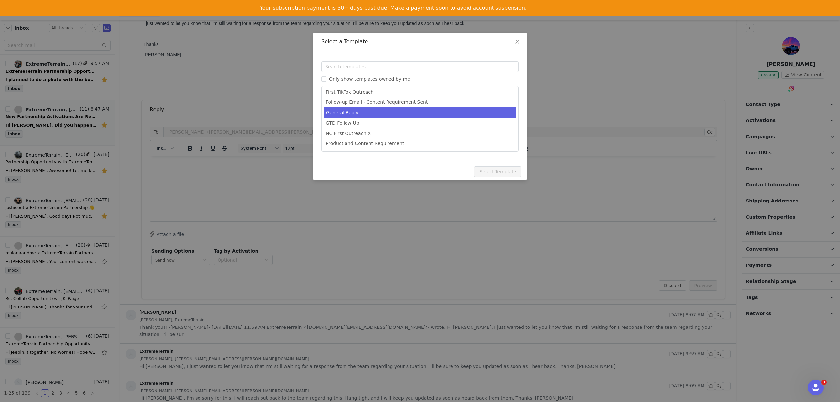
click at [344, 112] on li "General Reply" at bounding box center [420, 112] width 192 height 11
type input "[instagram_username] x ExtremeTerrain"
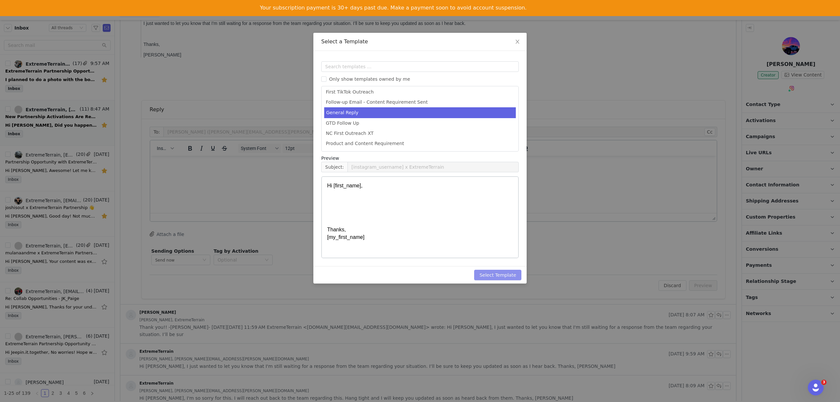
click at [498, 276] on button "Select Template" at bounding box center [497, 275] width 47 height 10
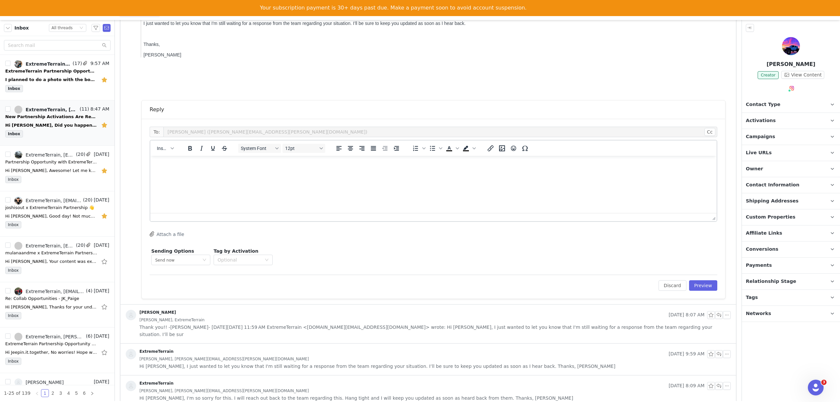
scroll to position [0, 0]
click at [170, 177] on p "Hi [first_name], Thanks, [my_first_name]" at bounding box center [433, 190] width 556 height 59
click at [170, 177] on p "Hi First Name , Thanks, My First Name" at bounding box center [433, 190] width 556 height 59
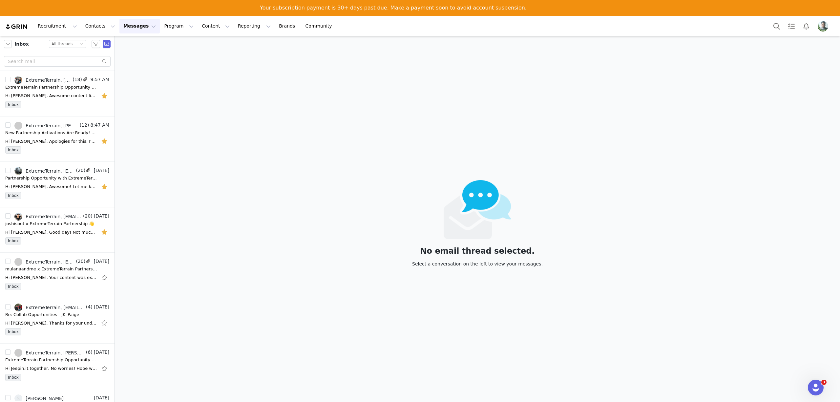
drag, startPoint x: 300, startPoint y: 153, endPoint x: 290, endPoint y: 154, distance: 10.5
click at [300, 153] on div "No email thread selected. Select a conversation on the left to view your messag…" at bounding box center [477, 226] width 725 height 381
click at [828, 24] on button "Profile" at bounding box center [823, 26] width 21 height 10
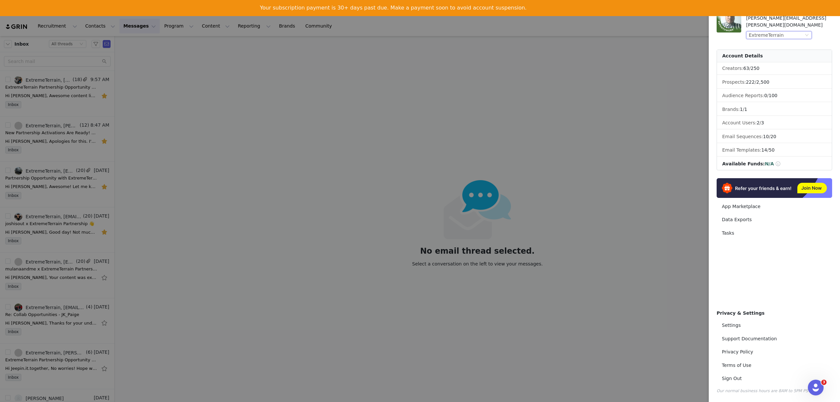
click at [787, 31] on div "ExtremeTerrain" at bounding box center [776, 34] width 55 height 7
click at [766, 60] on li "AmericanTrucks" at bounding box center [792, 61] width 92 height 10
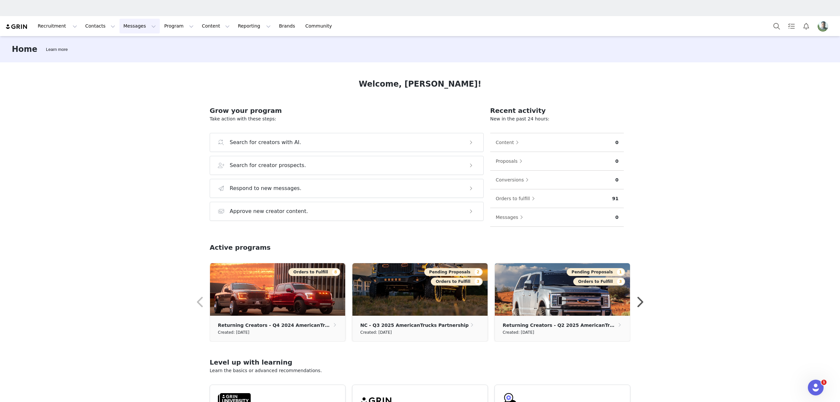
click at [125, 12] on html "Recruitment Recruitment Creator Search Curated Lists Landing Pages Web Extensio…" at bounding box center [420, 201] width 840 height 402
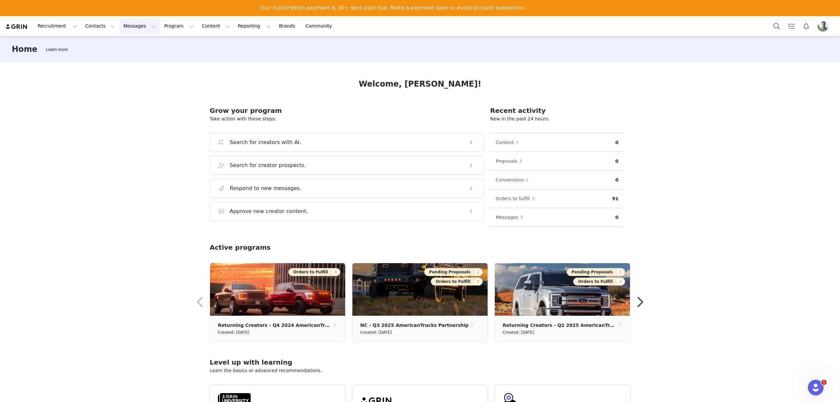
click at [121, 26] on button "Messages Messages" at bounding box center [139, 26] width 40 height 15
click at [118, 56] on p "Inbox" at bounding box center [119, 57] width 12 height 7
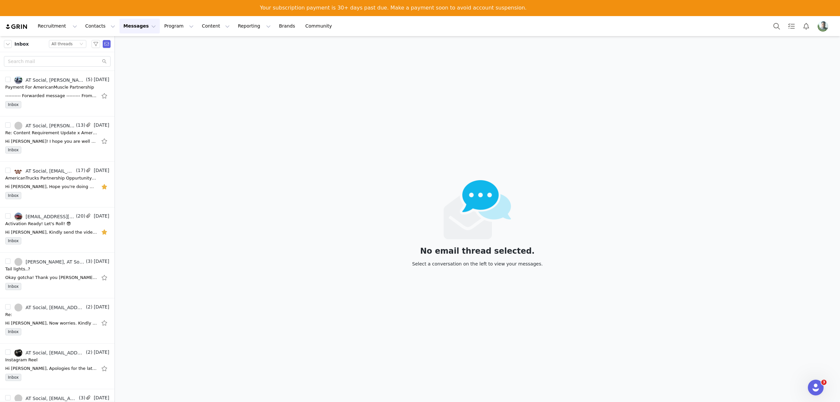
click at [201, 102] on div "No email thread selected. Select a conversation on the left to view your messag…" at bounding box center [477, 226] width 725 height 381
click at [119, 27] on button "Messages Messages" at bounding box center [139, 26] width 40 height 15
click at [133, 58] on div "Inbox" at bounding box center [134, 57] width 44 height 7
click at [824, 24] on img "Profile" at bounding box center [822, 26] width 10 height 10
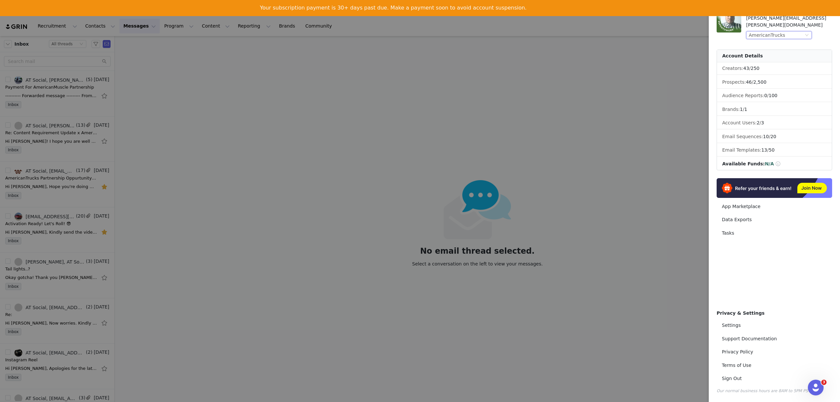
click at [768, 31] on div "AmericanTrucks" at bounding box center [767, 34] width 36 height 7
click at [760, 92] on li "ExtremeTerrain" at bounding box center [792, 92] width 92 height 10
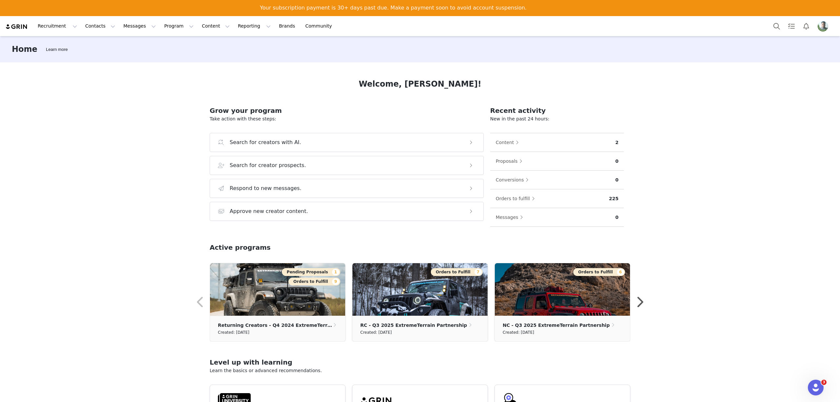
drag, startPoint x: 44, startPoint y: 65, endPoint x: 76, endPoint y: 76, distance: 34.8
click at [44, 65] on div "Home Learn more Welcome, [PERSON_NAME]! Grow your program Take action with thes…" at bounding box center [420, 226] width 840 height 381
drag, startPoint x: 248, startPoint y: 3, endPoint x: 616, endPoint y: 8, distance: 367.4
click at [611, 7] on div "Your subscription payment is 30+ days past due. Make a payment soon to avoid ac…" at bounding box center [420, 14] width 840 height 22
click at [621, 51] on div "Home Learn more" at bounding box center [420, 49] width 840 height 26
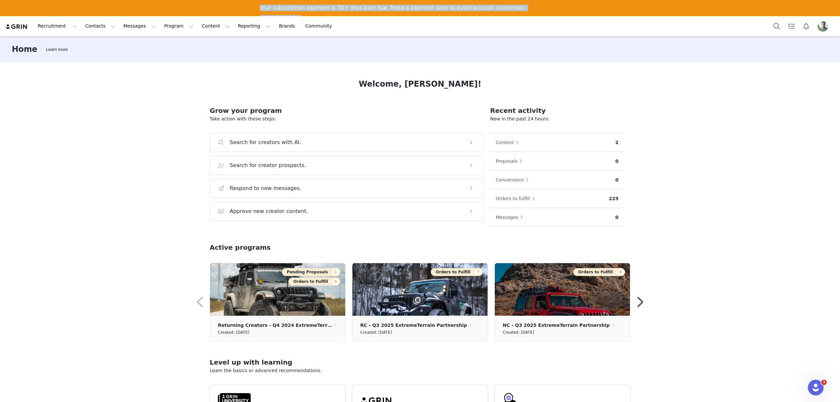
click at [264, 5] on div "Your subscription payment is 30+ days past due. Make a payment soon to avoid ac…" at bounding box center [420, 14] width 840 height 22
drag, startPoint x: 271, startPoint y: 7, endPoint x: 582, endPoint y: 4, distance: 311.0
click at [582, 4] on div "Your subscription payment is 30+ days past due. Make a payment soon to avoid ac…" at bounding box center [420, 14] width 840 height 22
click at [426, 13] on div "Your subscription payment is 30+ days past due. Make a payment soon to avoid ac…" at bounding box center [396, 8] width 272 height 10
